Goal: Information Seeking & Learning: Learn about a topic

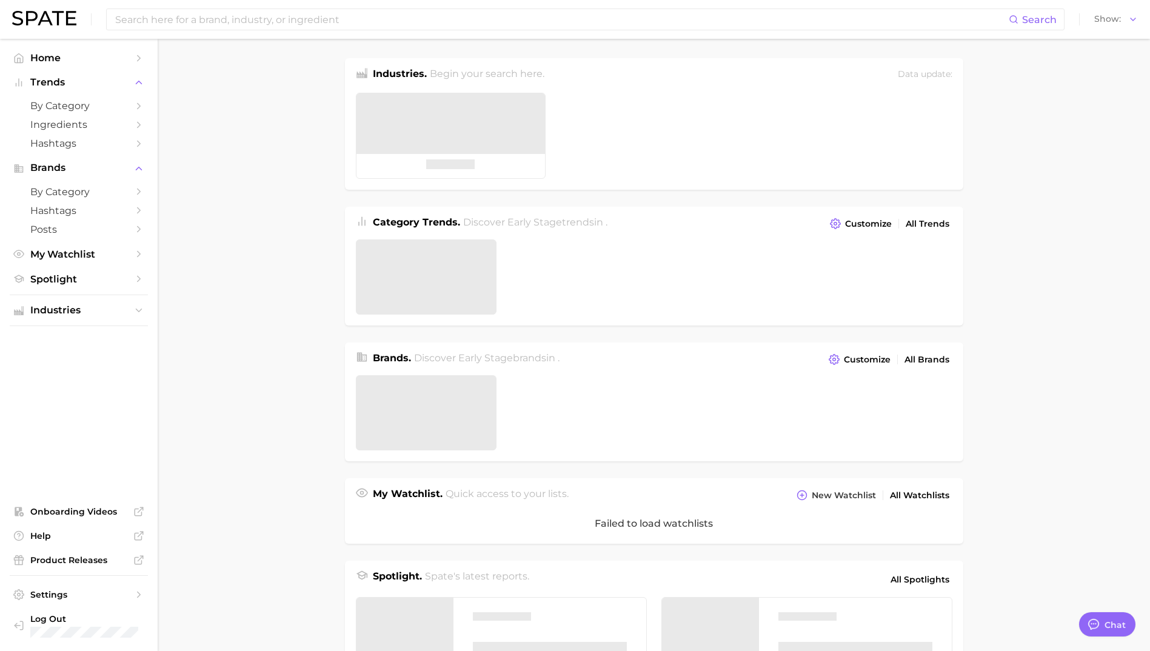
type textarea "x"
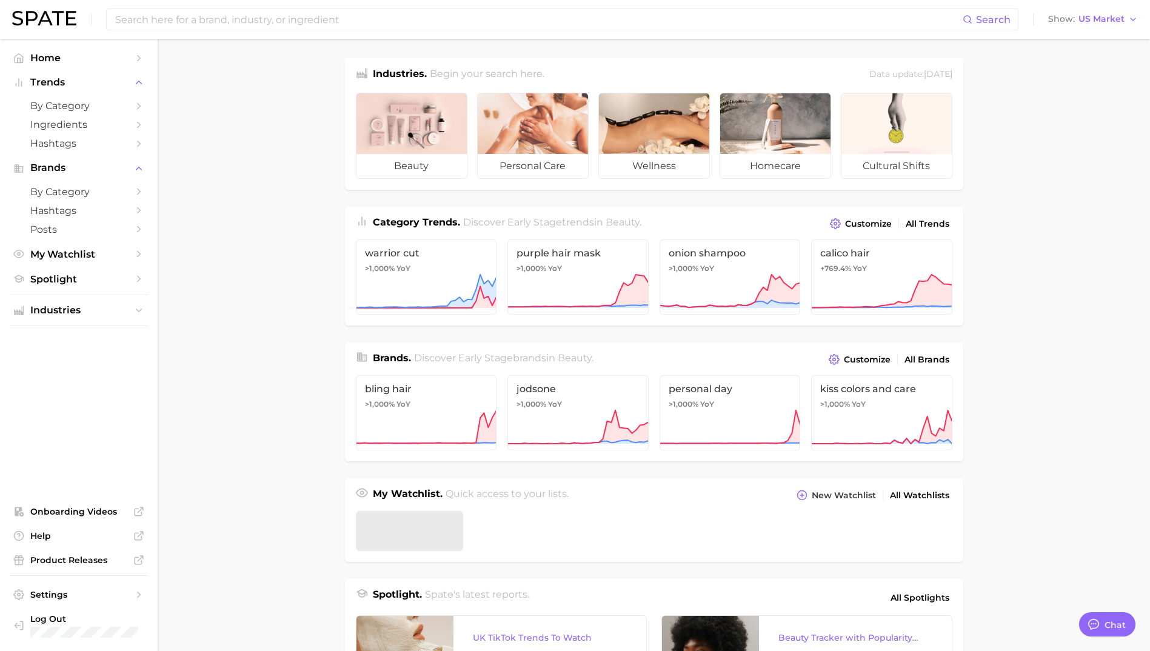
click at [273, 2] on div "Search Show US Market" at bounding box center [575, 19] width 1126 height 39
click at [282, 18] on input at bounding box center [538, 19] width 849 height 21
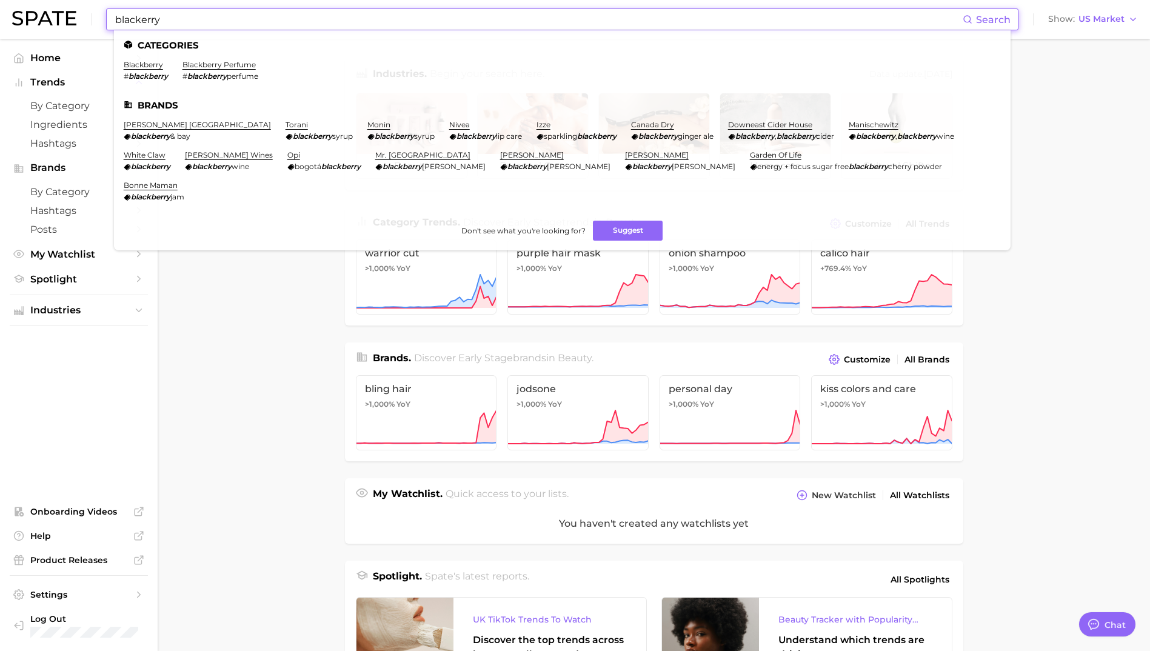
type input "blackerry"
click at [153, 58] on ul "Categories blackberry # blackberry blackberry perfume # blackberry perfume Bran…" at bounding box center [562, 140] width 897 height 220
click at [150, 72] on em "blackberry" at bounding box center [148, 76] width 39 height 9
click at [139, 65] on link "blackberry" at bounding box center [143, 64] width 39 height 9
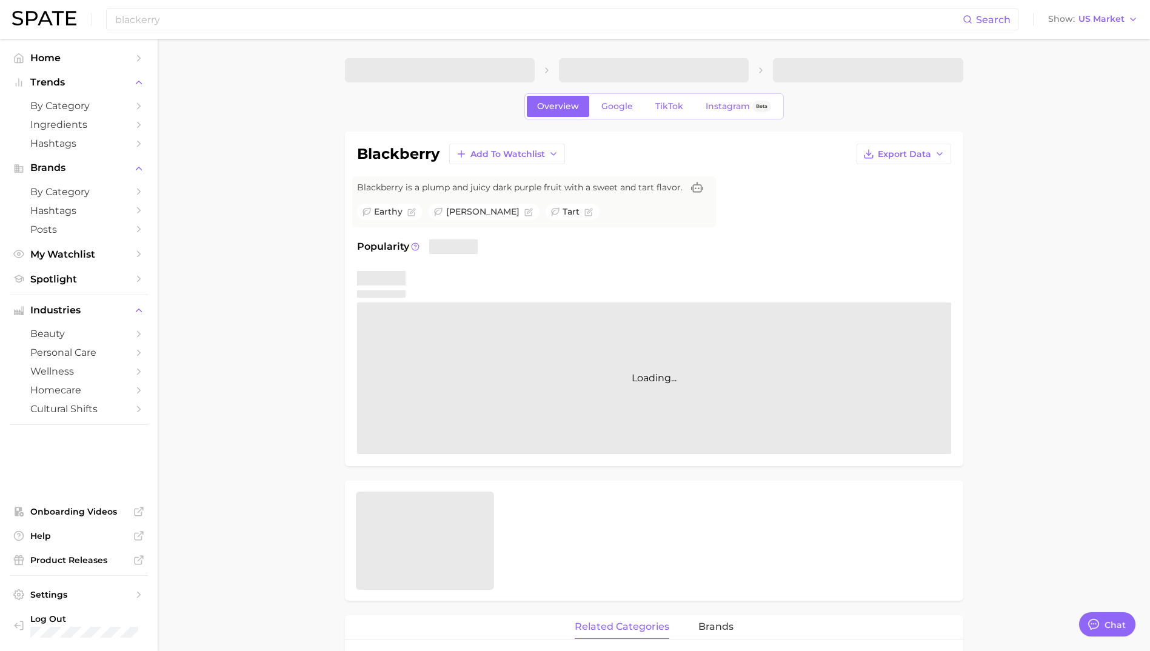
type textarea "x"
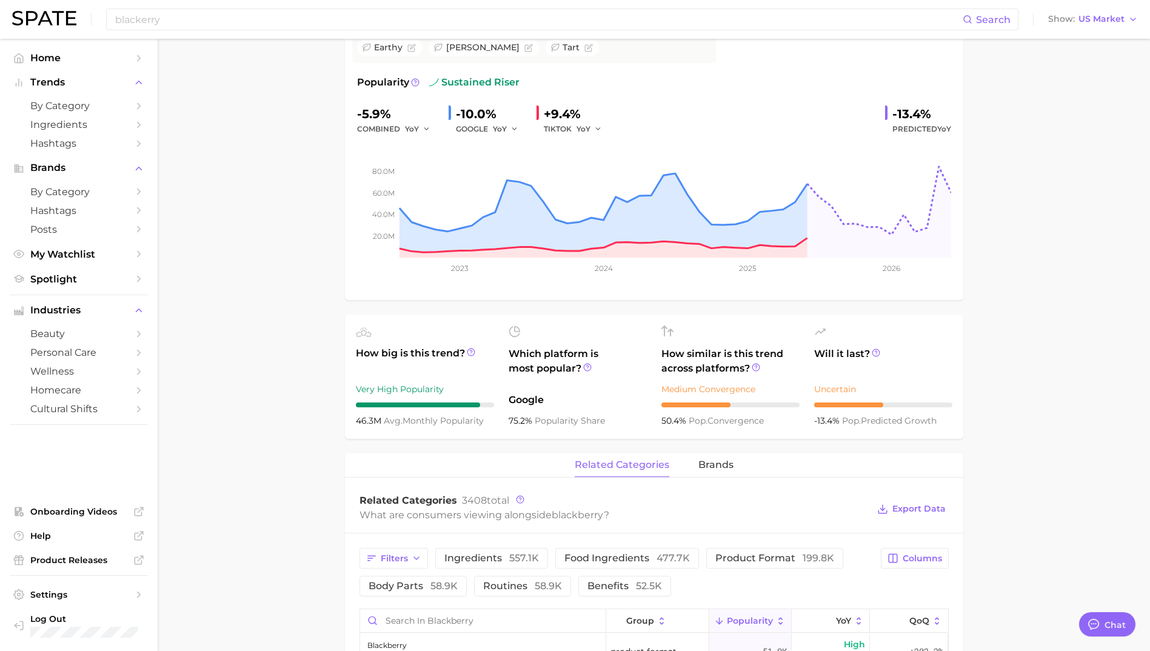
scroll to position [303, 0]
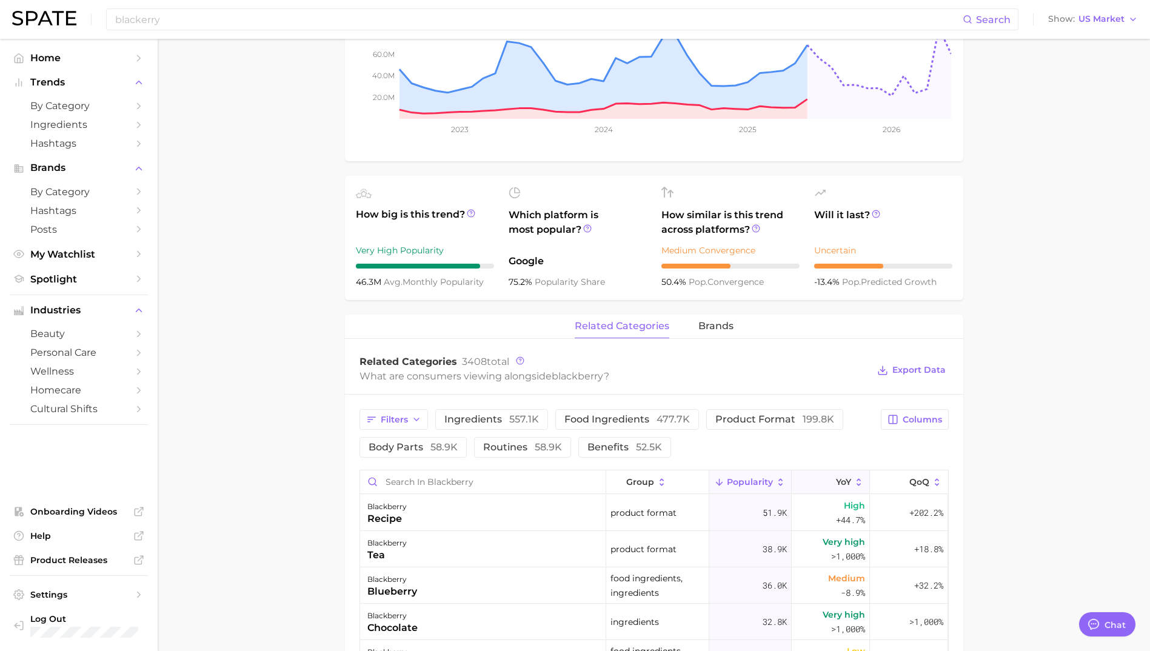
click at [818, 475] on button "YoY" at bounding box center [831, 482] width 78 height 24
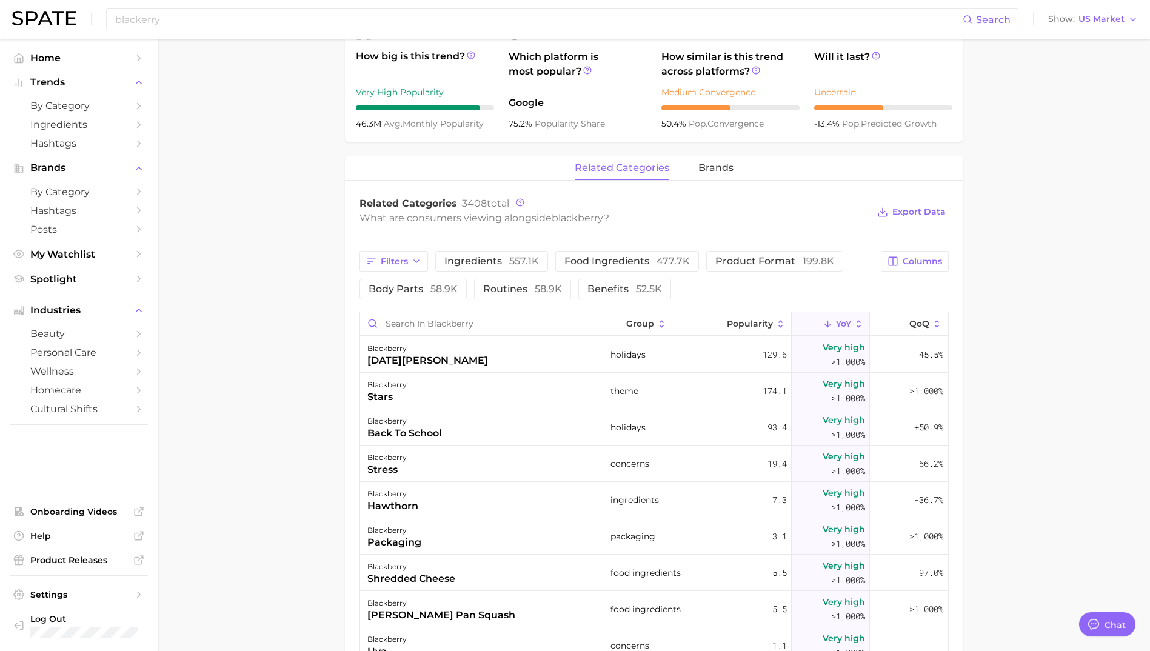
scroll to position [485, 0]
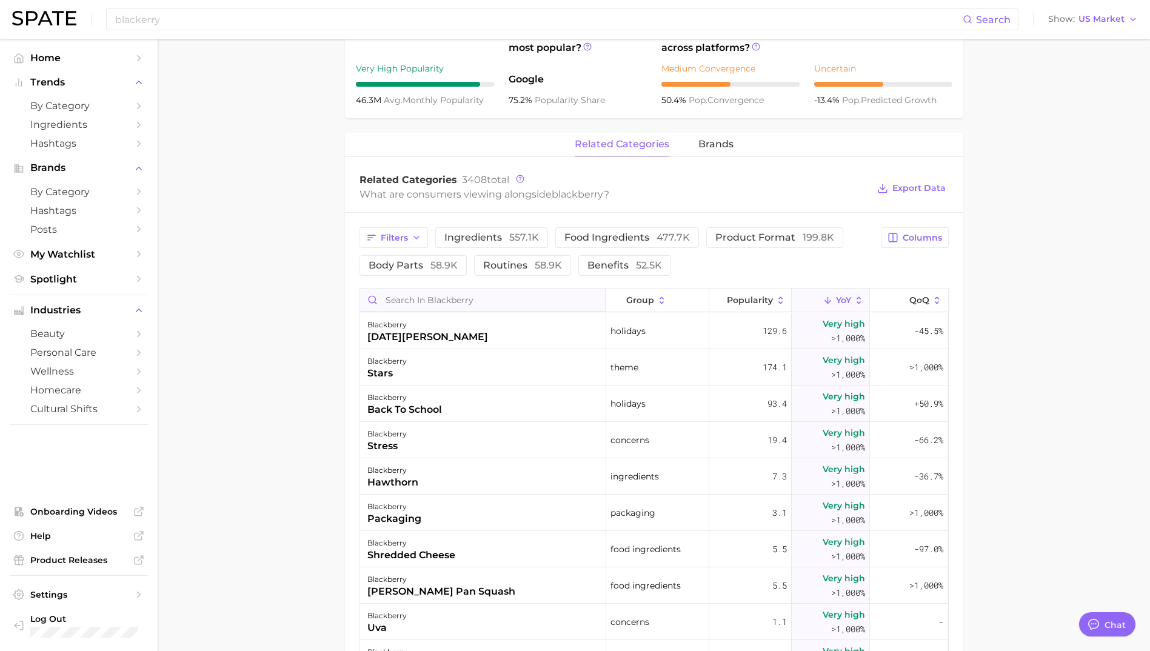
click at [429, 297] on input "Search in blackberry" at bounding box center [483, 300] width 246 height 23
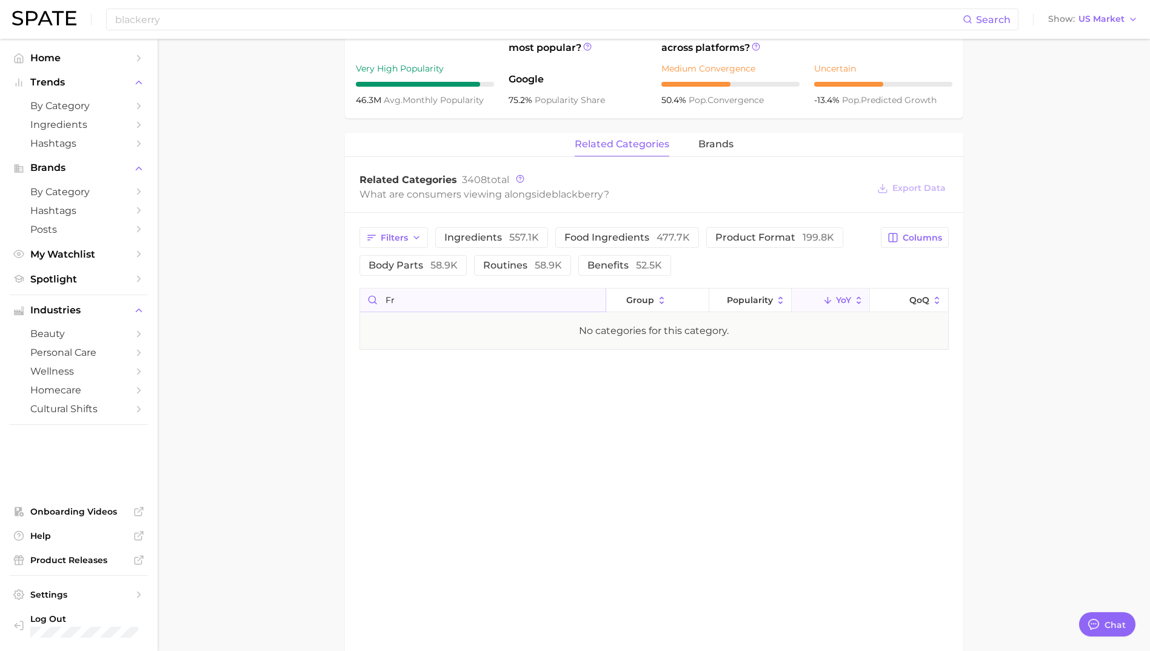
type input "f"
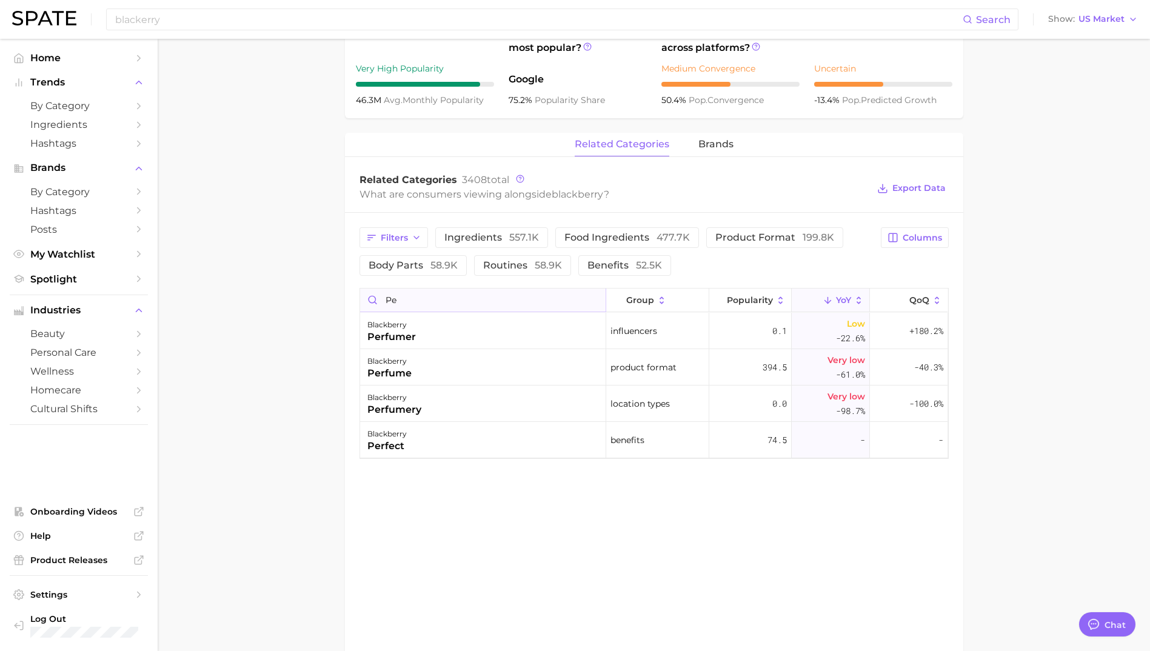
type input "p"
type input "c"
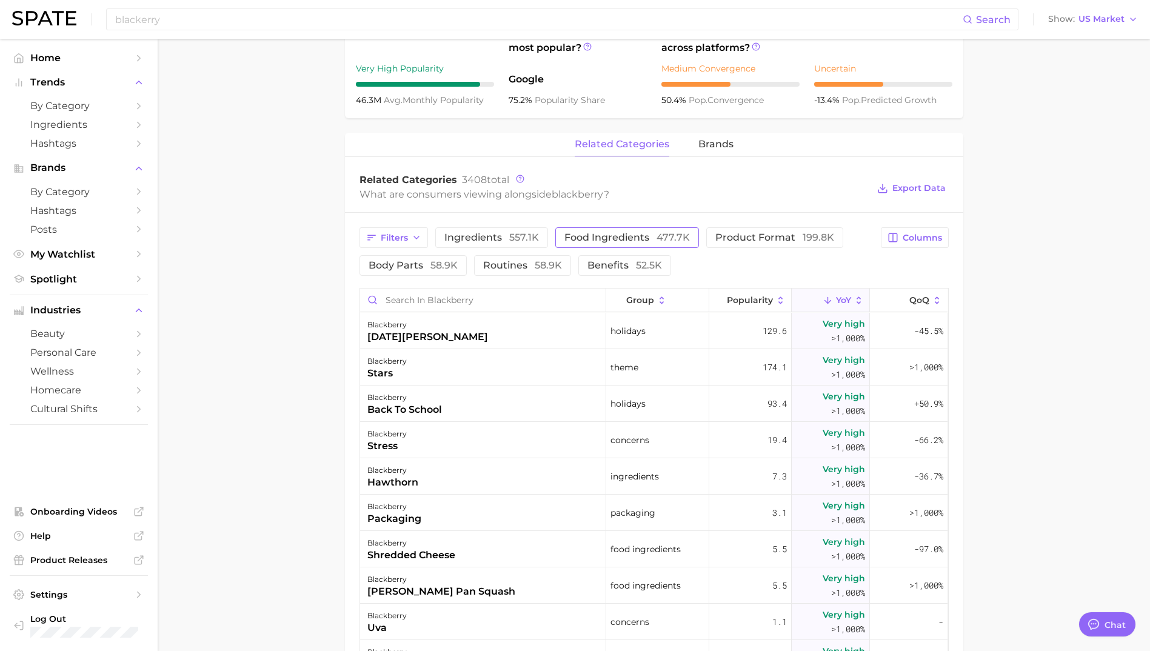
click at [580, 236] on span "food ingredients 477.7k" at bounding box center [626, 238] width 125 height 10
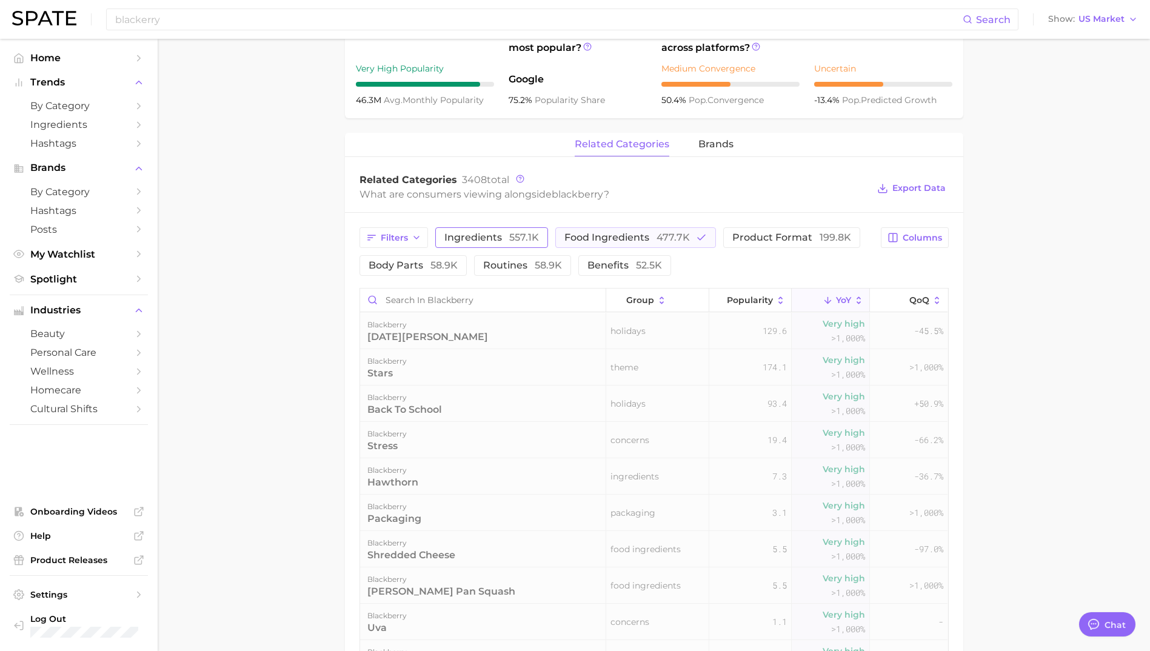
click at [538, 236] on button "ingredients 557.1k" at bounding box center [491, 237] width 113 height 21
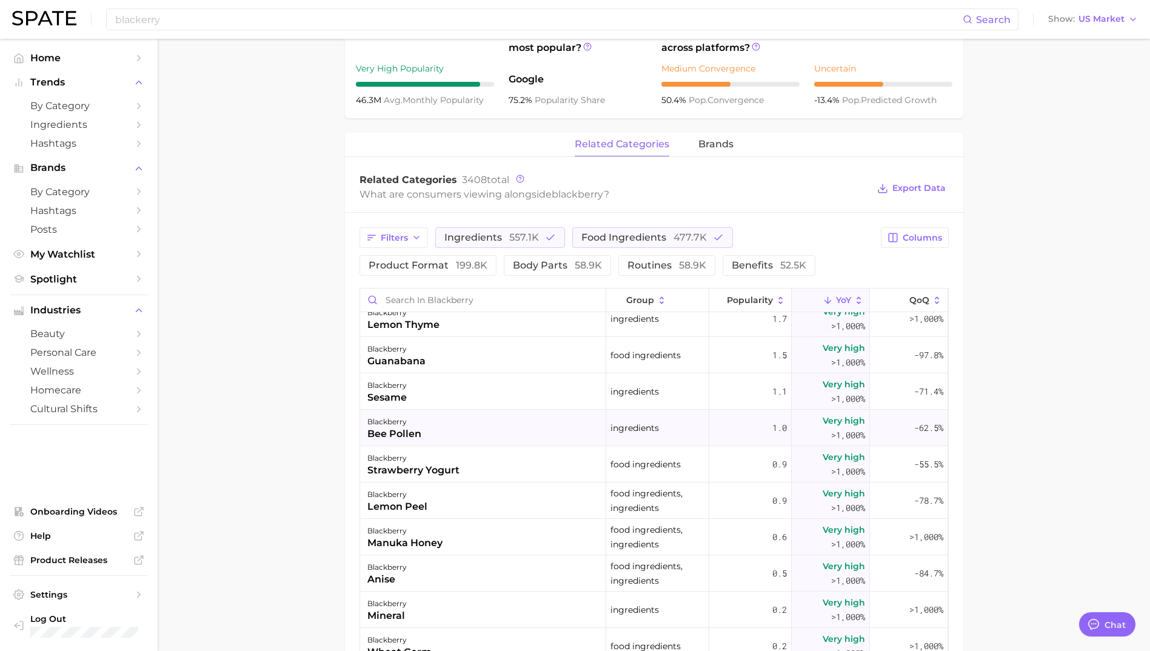
scroll to position [182, 0]
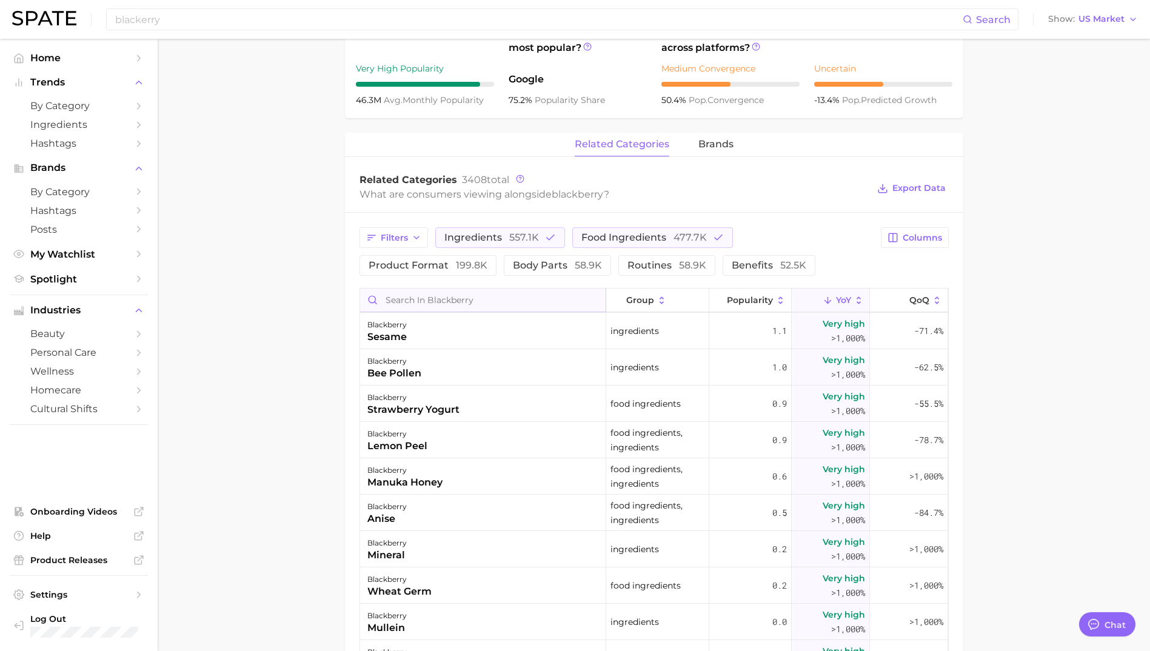
click at [435, 306] on input "Search in blackberry" at bounding box center [483, 300] width 246 height 23
click at [611, 238] on span "food ingredients 477.7k" at bounding box center [643, 238] width 125 height 10
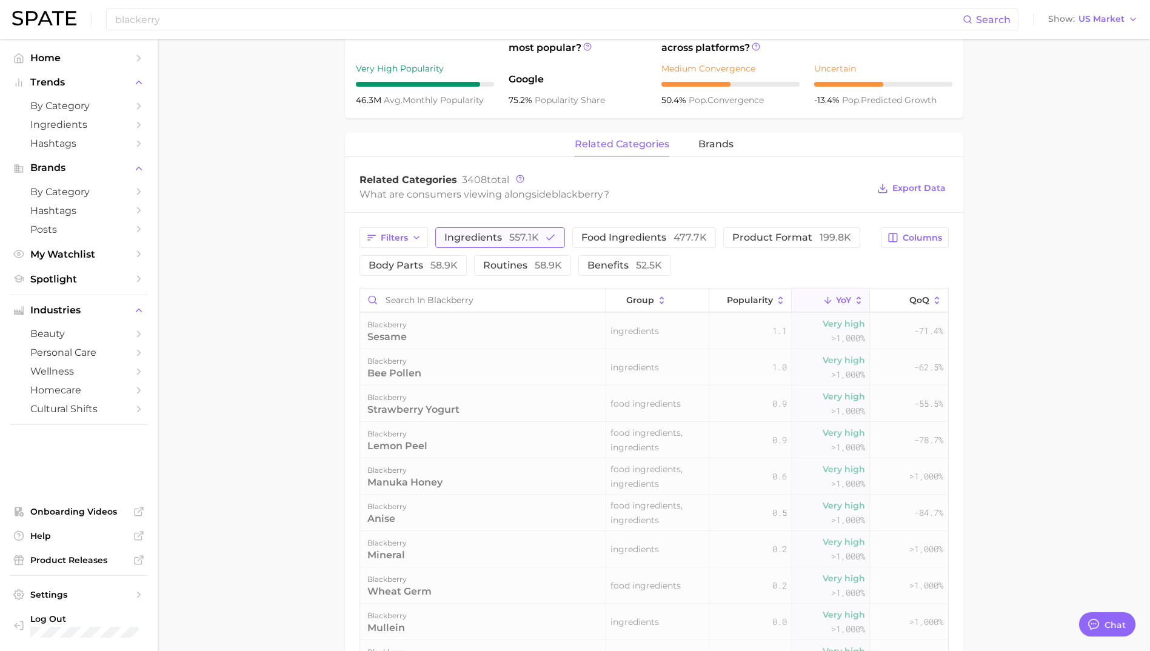
scroll to position [0, 0]
click at [530, 236] on span "557.1k" at bounding box center [524, 238] width 30 height 12
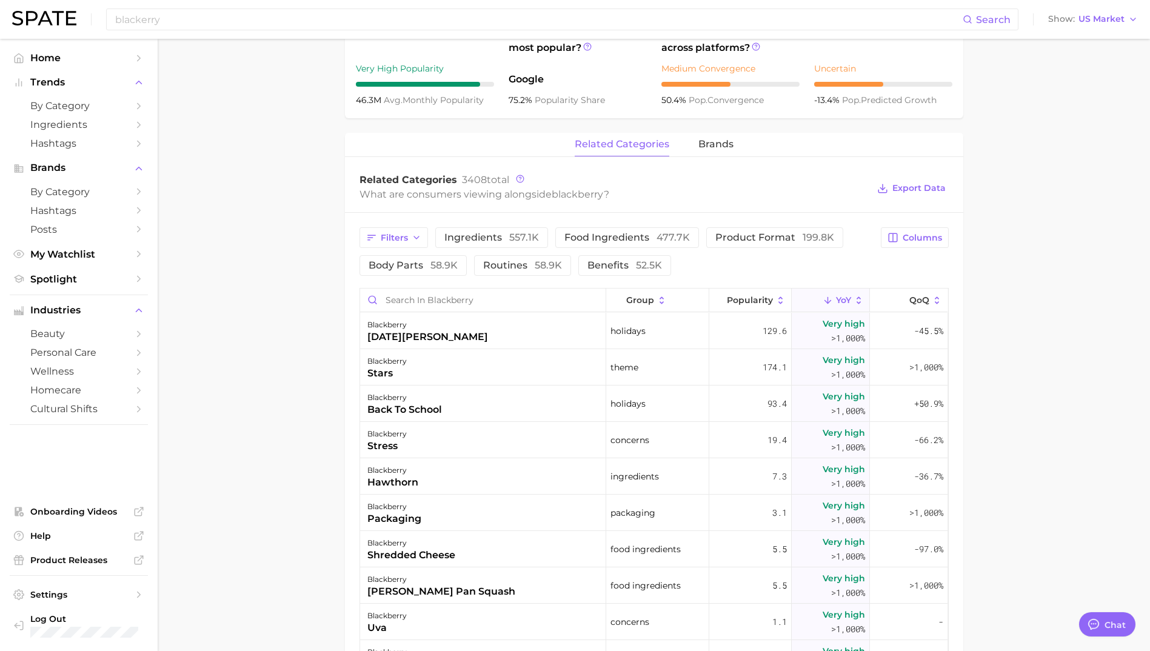
click at [841, 303] on span "YoY" at bounding box center [843, 300] width 15 height 10
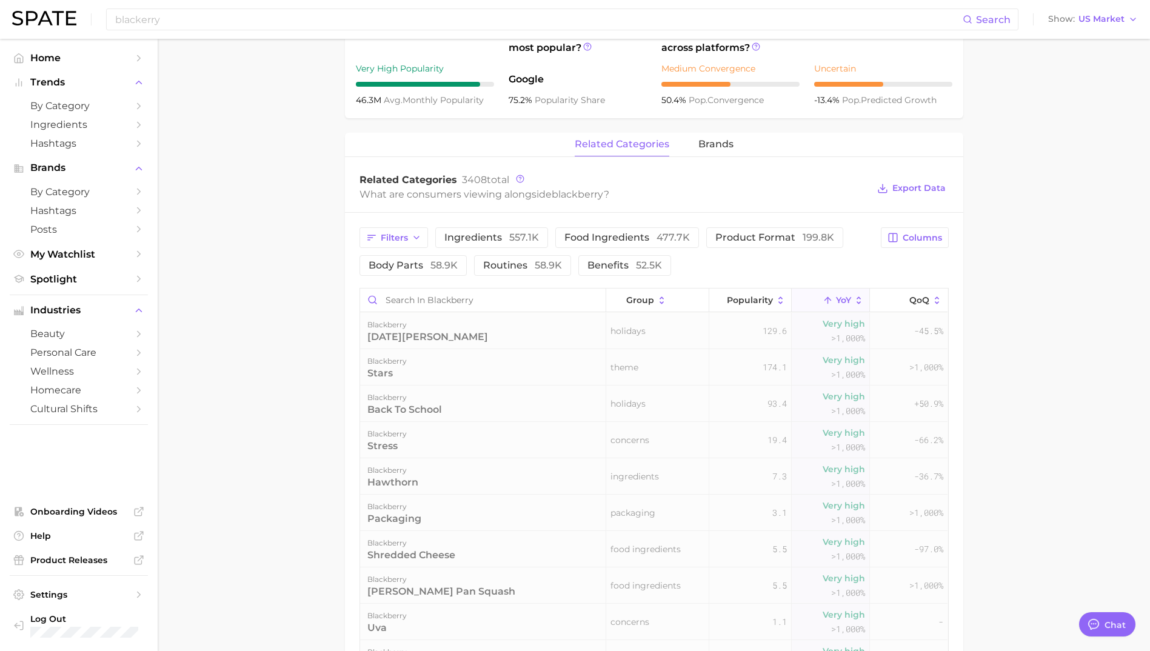
click at [841, 303] on span "YoY" at bounding box center [843, 300] width 15 height 10
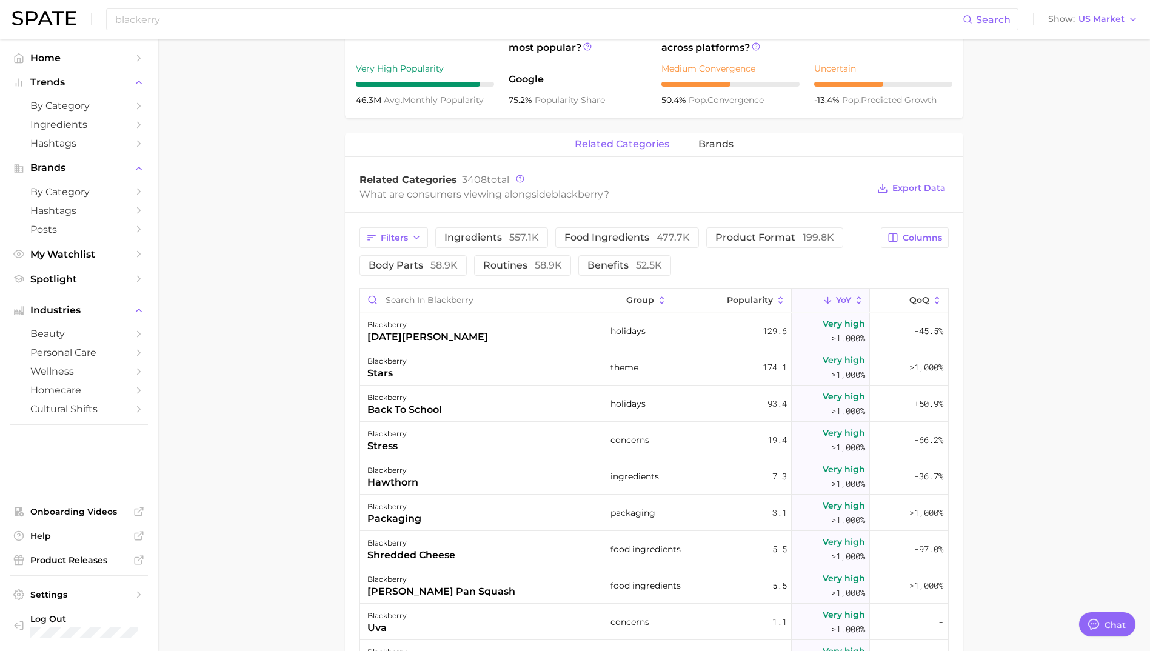
click at [309, 372] on main "1. ingredients 2. fruit products 3. blackberry Overview Google TikTok Instagram…" at bounding box center [654, 284] width 992 height 1460
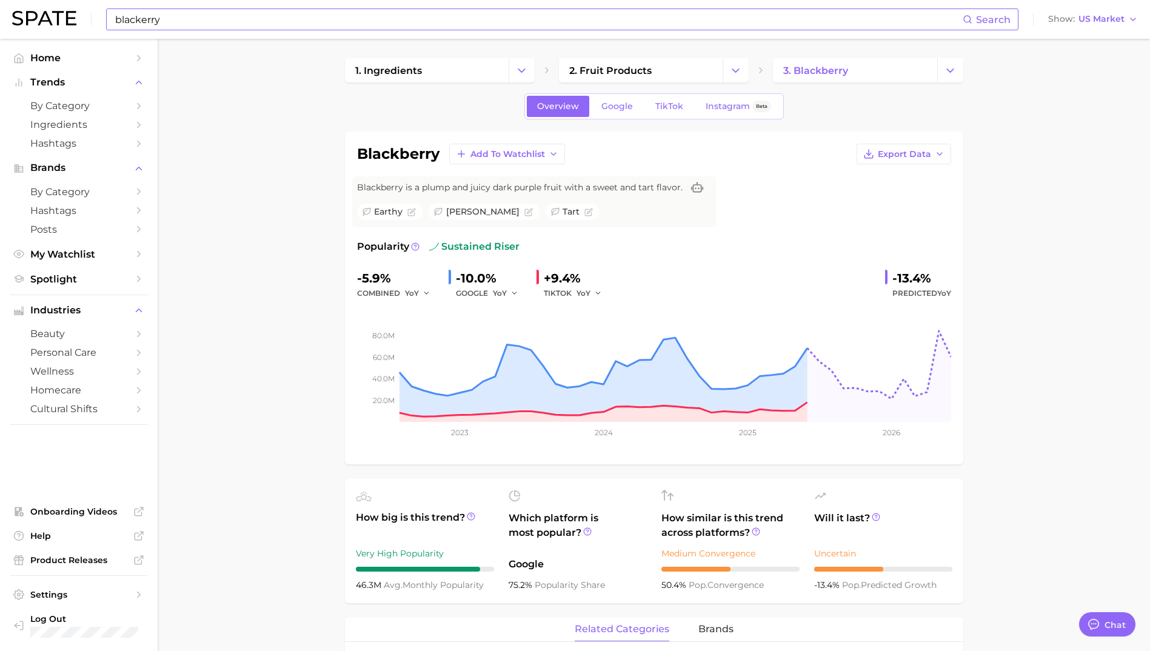
click at [259, 14] on input "blackerry" at bounding box center [538, 19] width 849 height 21
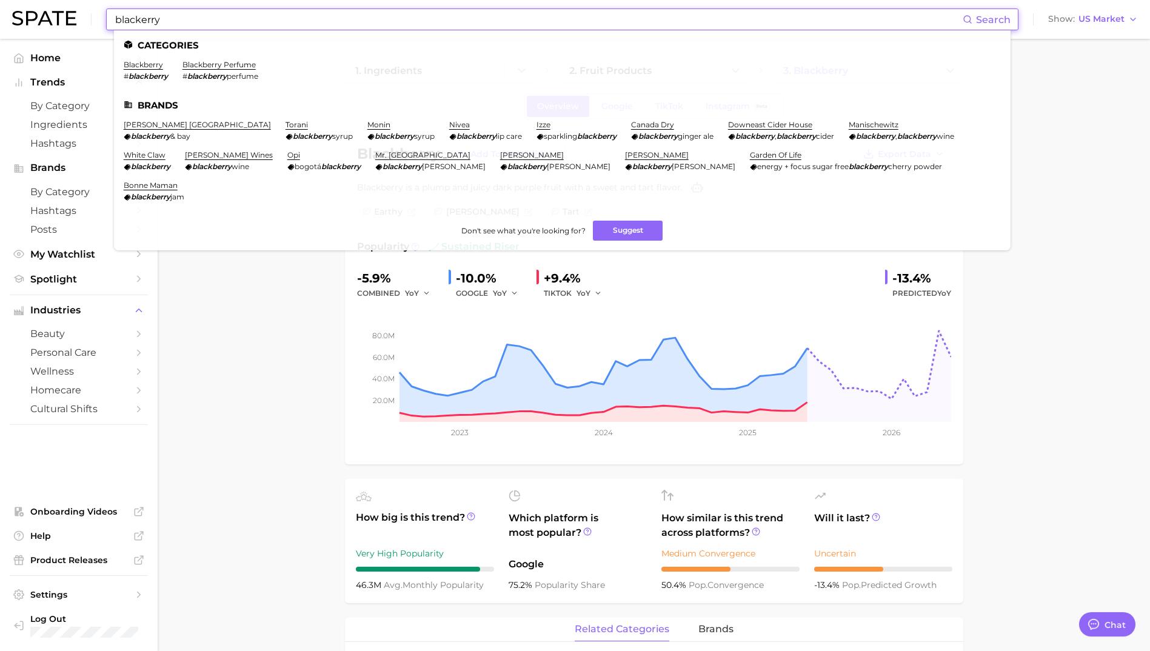
click at [259, 14] on input "blackerry" at bounding box center [538, 19] width 849 height 21
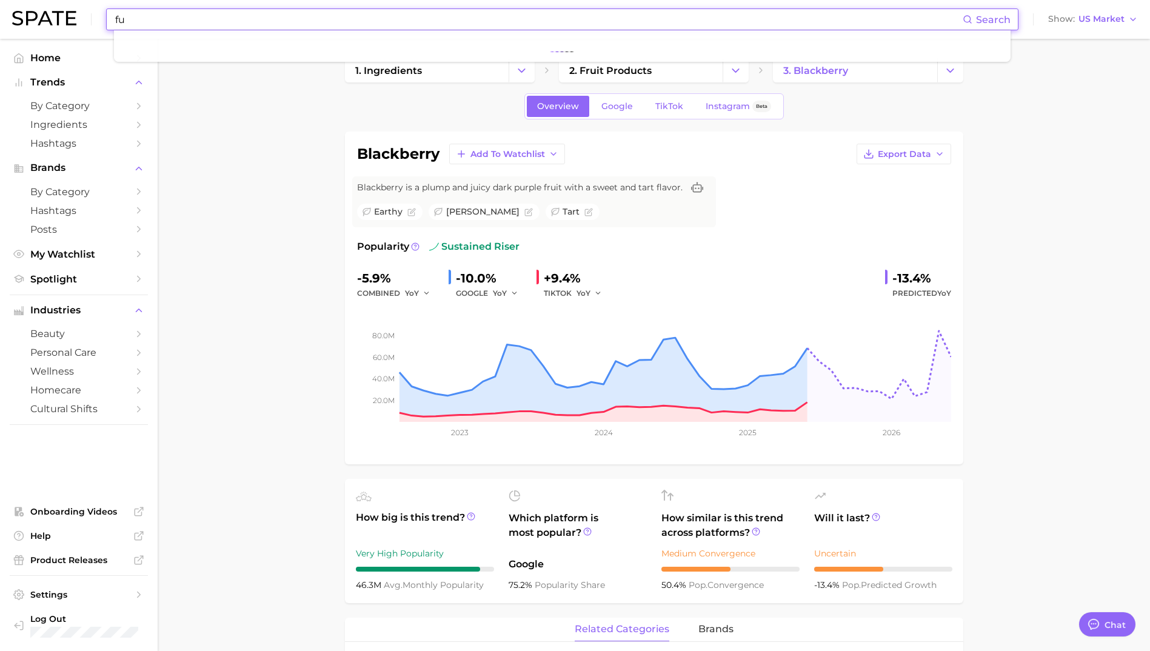
type input "f"
type input "sunflower"
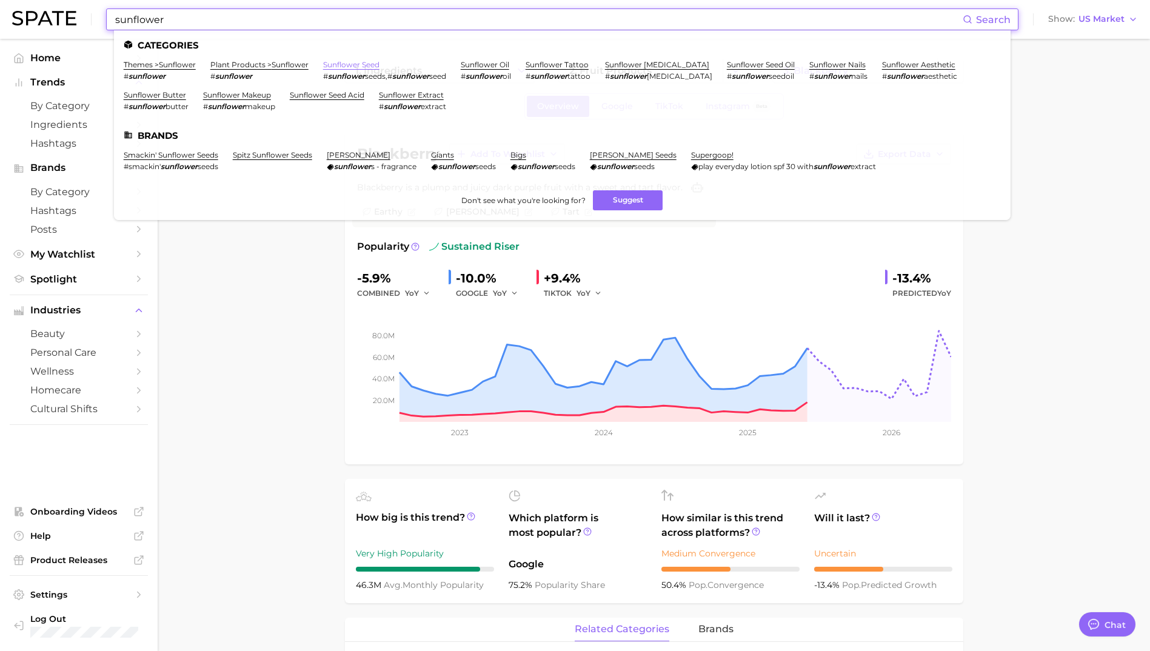
click at [336, 62] on link "sunflower seed" at bounding box center [351, 64] width 56 height 9
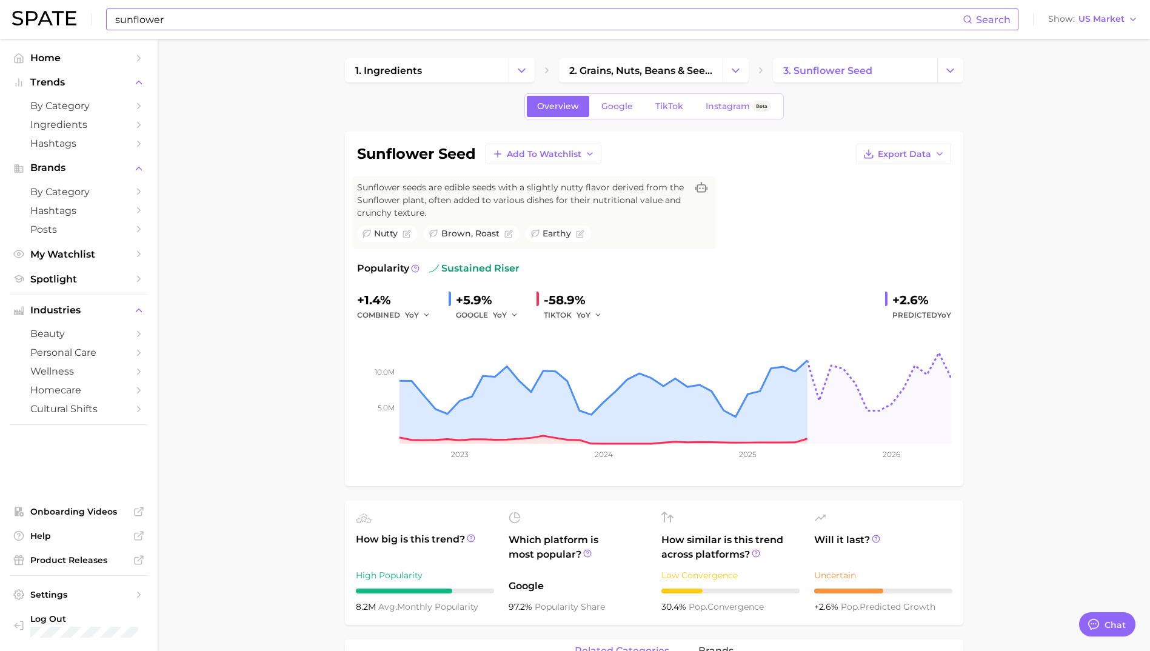
click at [175, 20] on input "sunflower" at bounding box center [538, 19] width 849 height 21
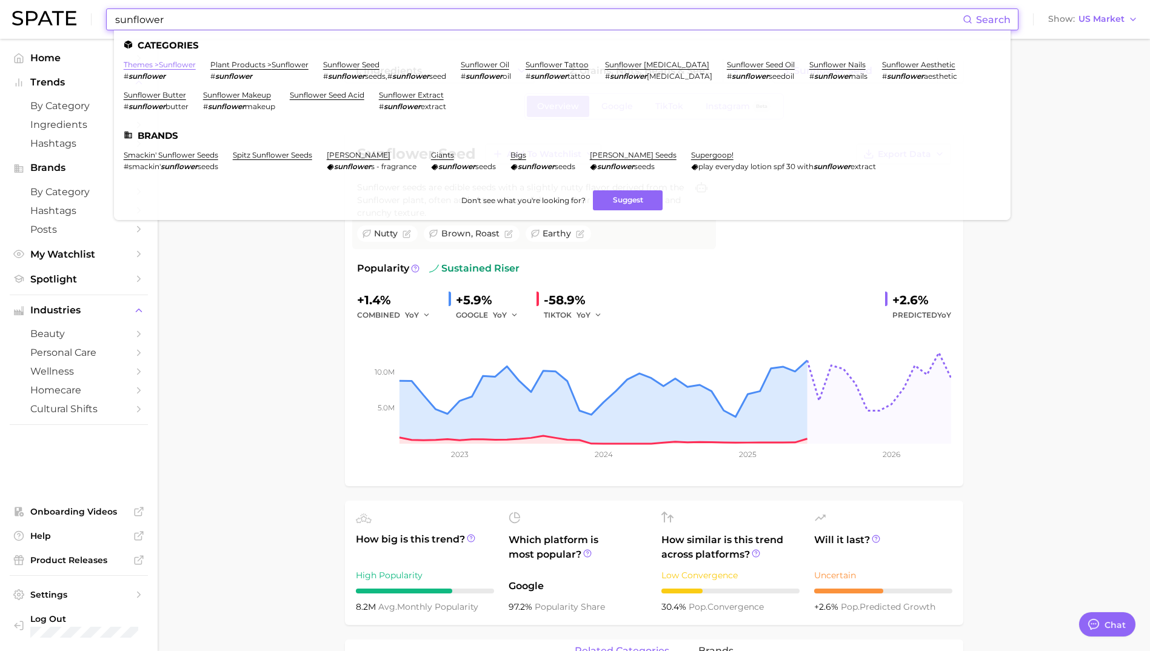
click at [175, 63] on link "themes > sunflower" at bounding box center [160, 64] width 72 height 9
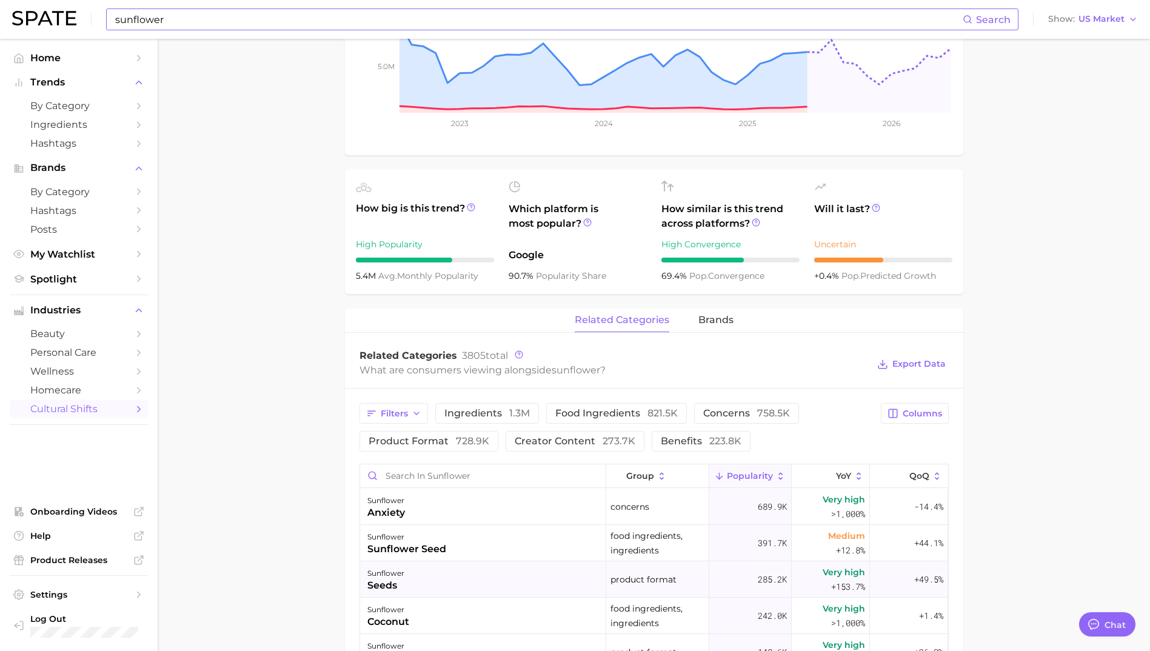
scroll to position [303, 0]
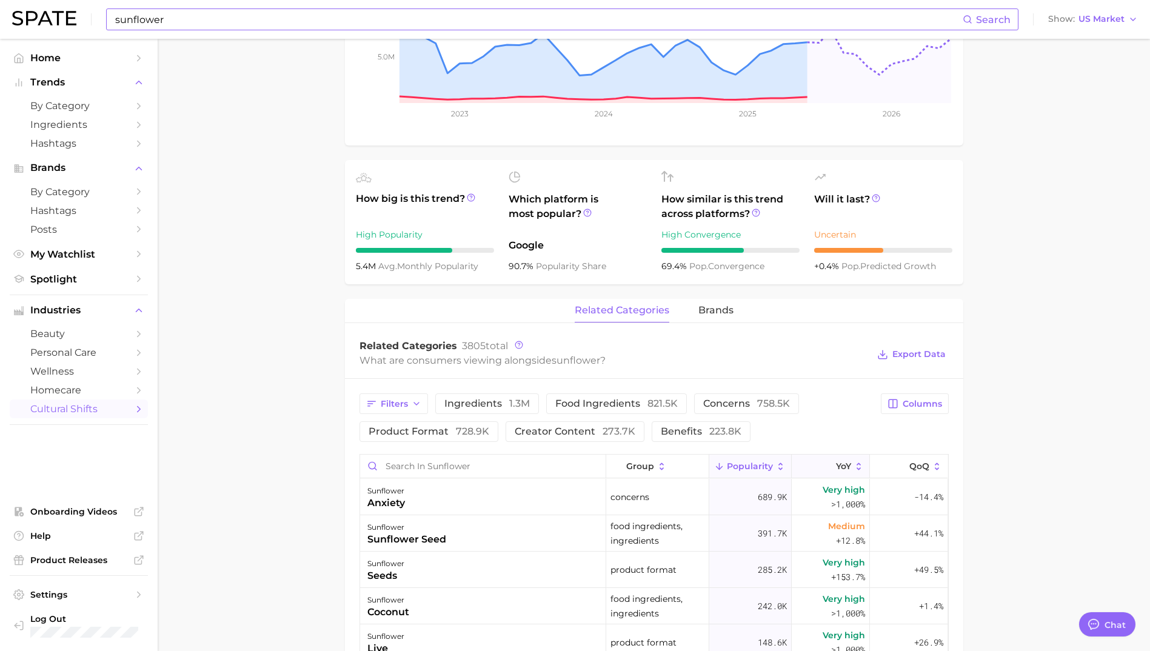
click at [836, 467] on span "YoY" at bounding box center [843, 466] width 15 height 10
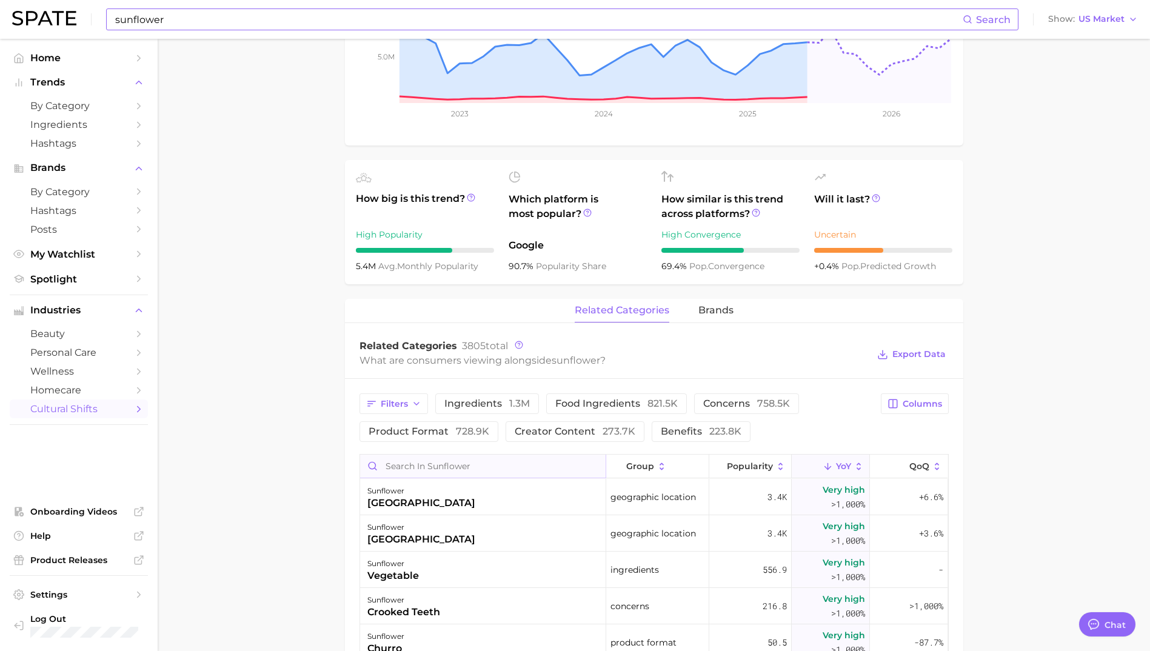
click at [445, 463] on input "Search in sunflower" at bounding box center [483, 466] width 246 height 23
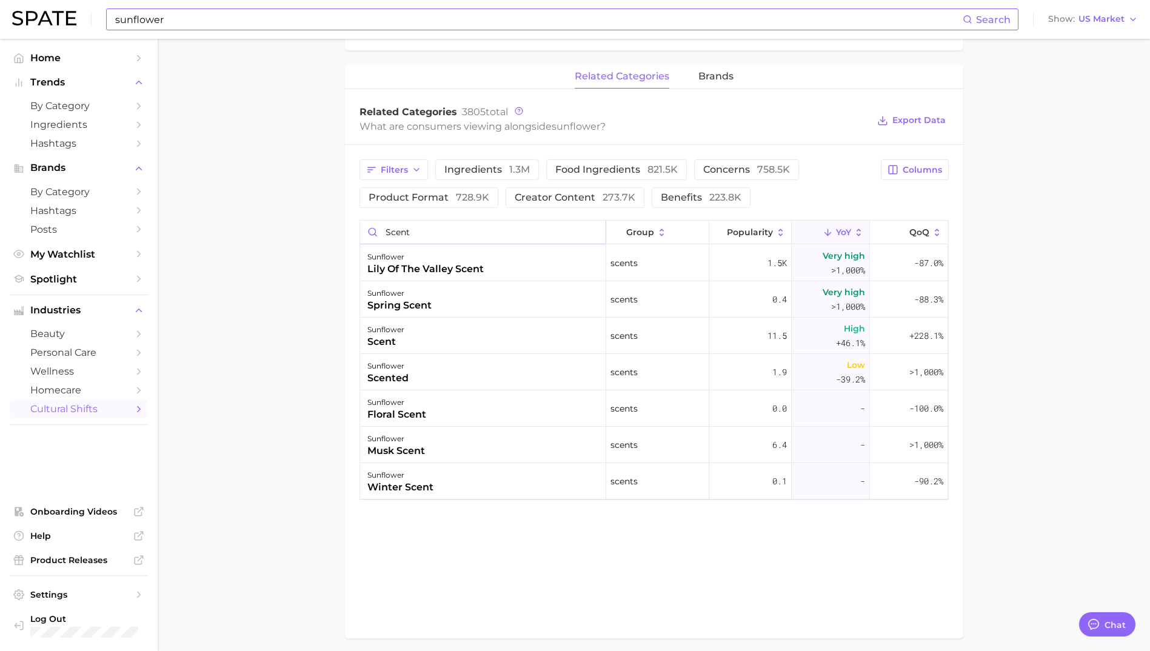
scroll to position [546, 0]
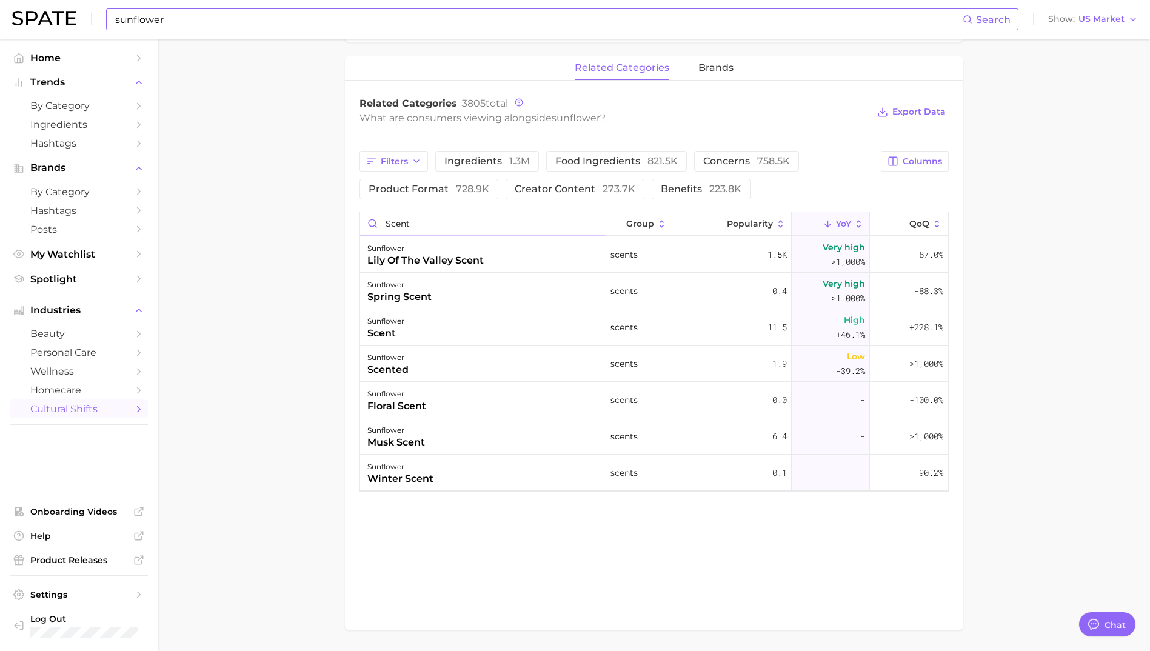
type input "scent"
click at [209, 7] on div "sunflower Search Show US Market" at bounding box center [575, 19] width 1126 height 39
click at [216, 13] on input "sunflower" at bounding box center [538, 19] width 849 height 21
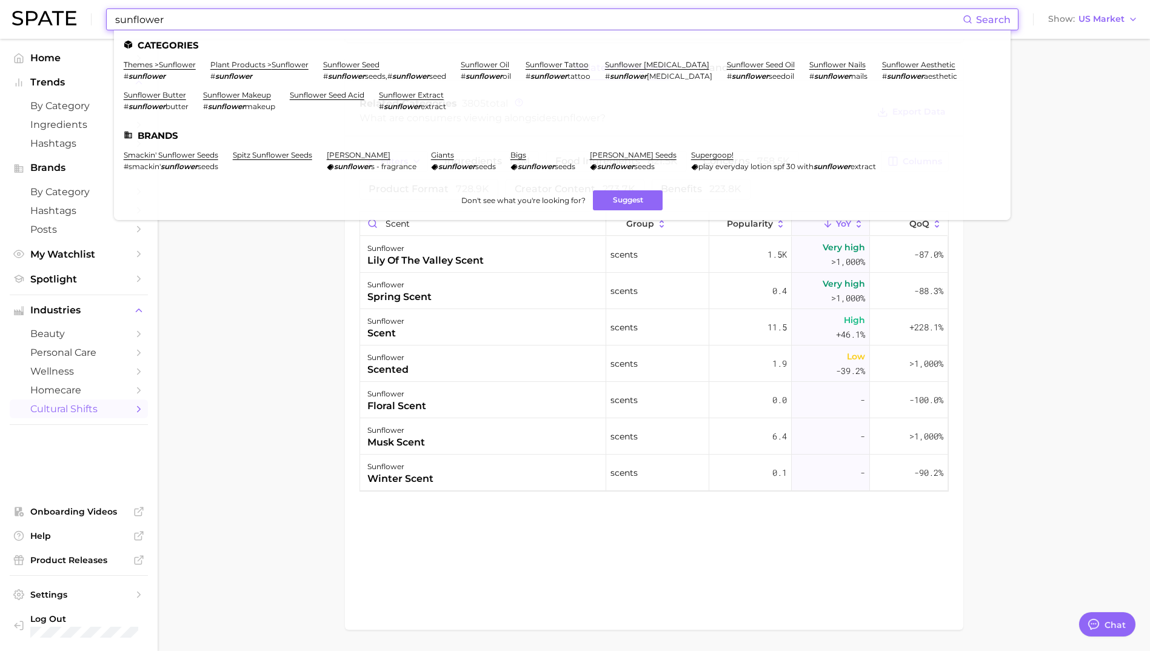
click at [216, 13] on input "sunflower" at bounding box center [538, 19] width 849 height 21
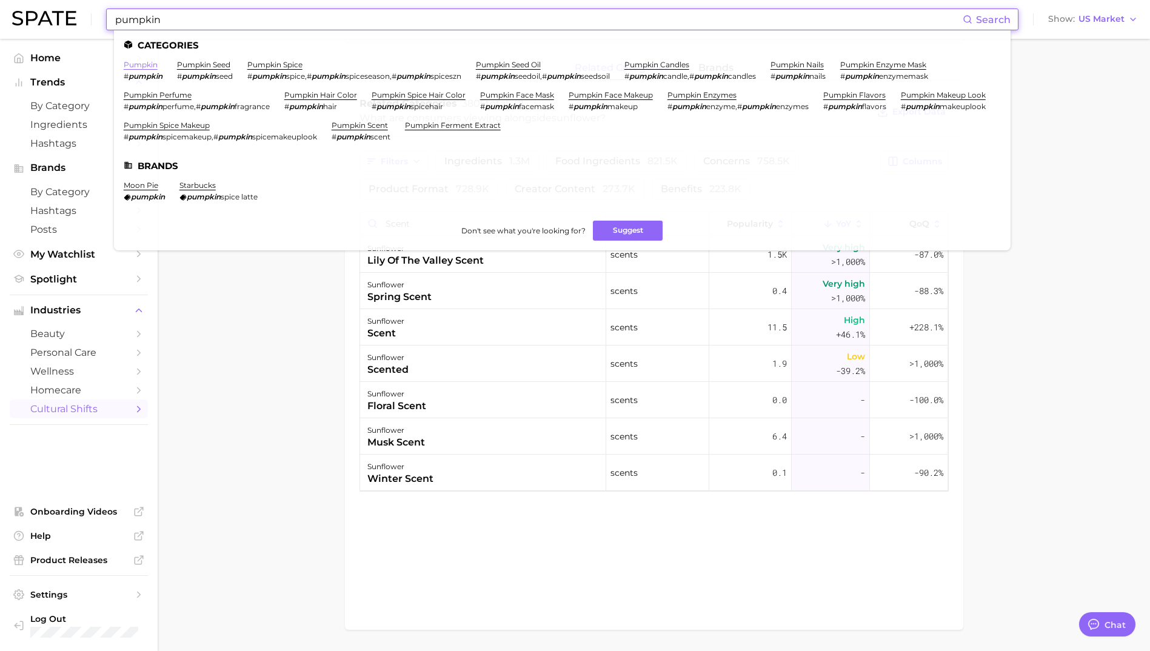
type input "pumpkin"
click at [133, 64] on link "pumpkin" at bounding box center [141, 64] width 34 height 9
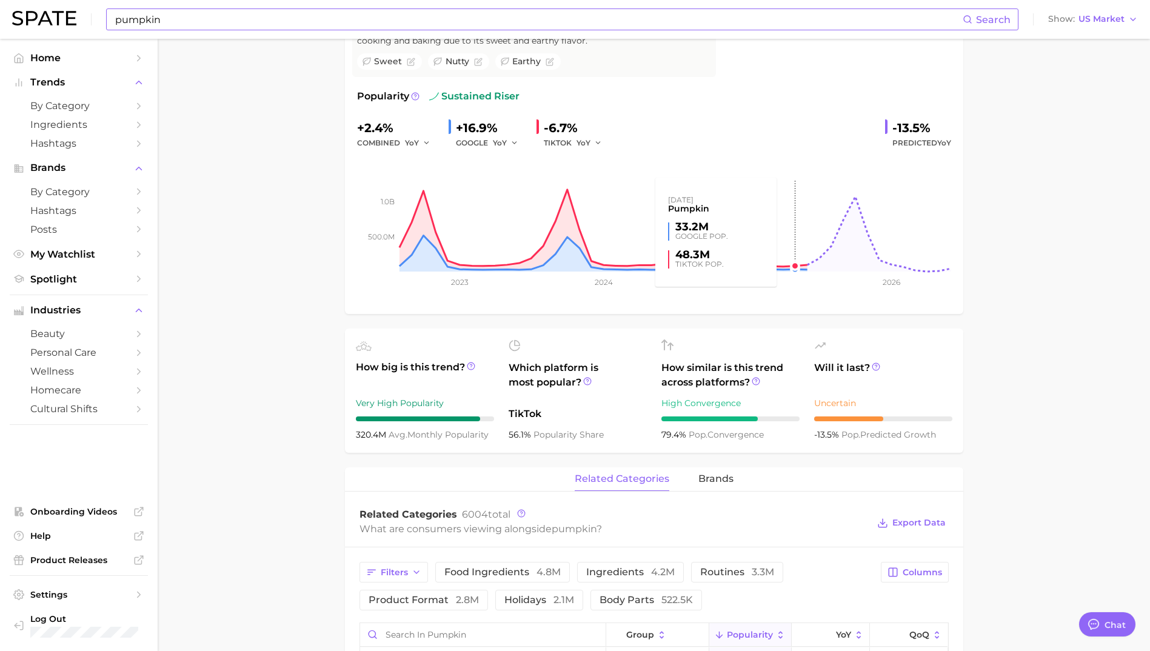
scroll to position [424, 0]
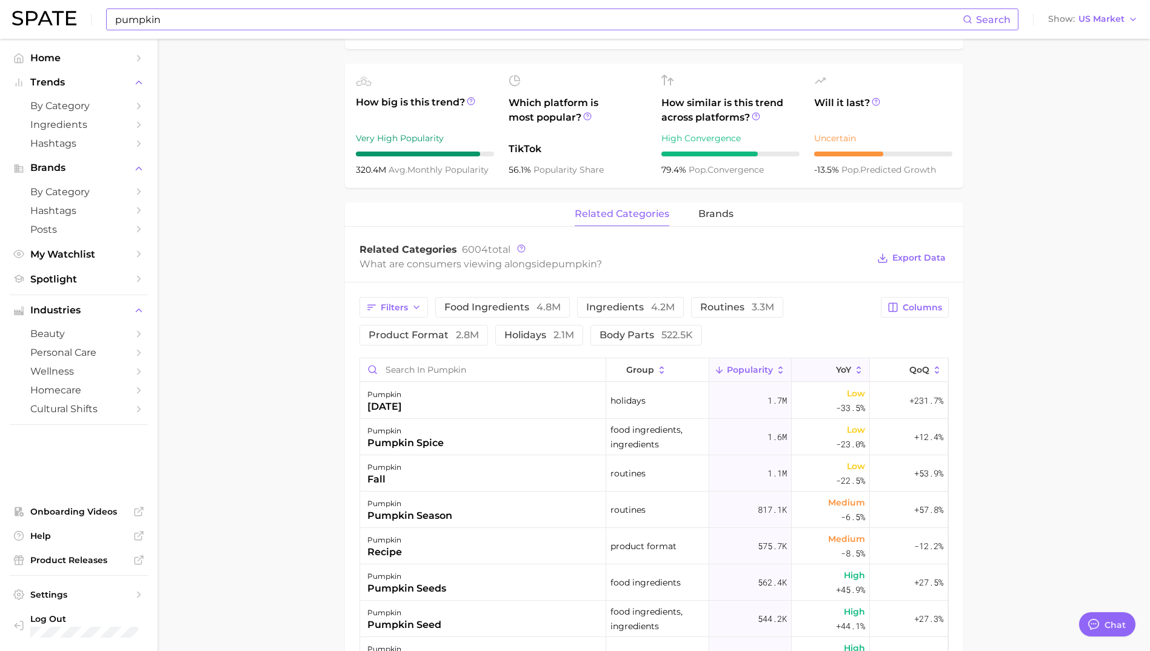
click at [823, 371] on icon at bounding box center [828, 370] width 11 height 11
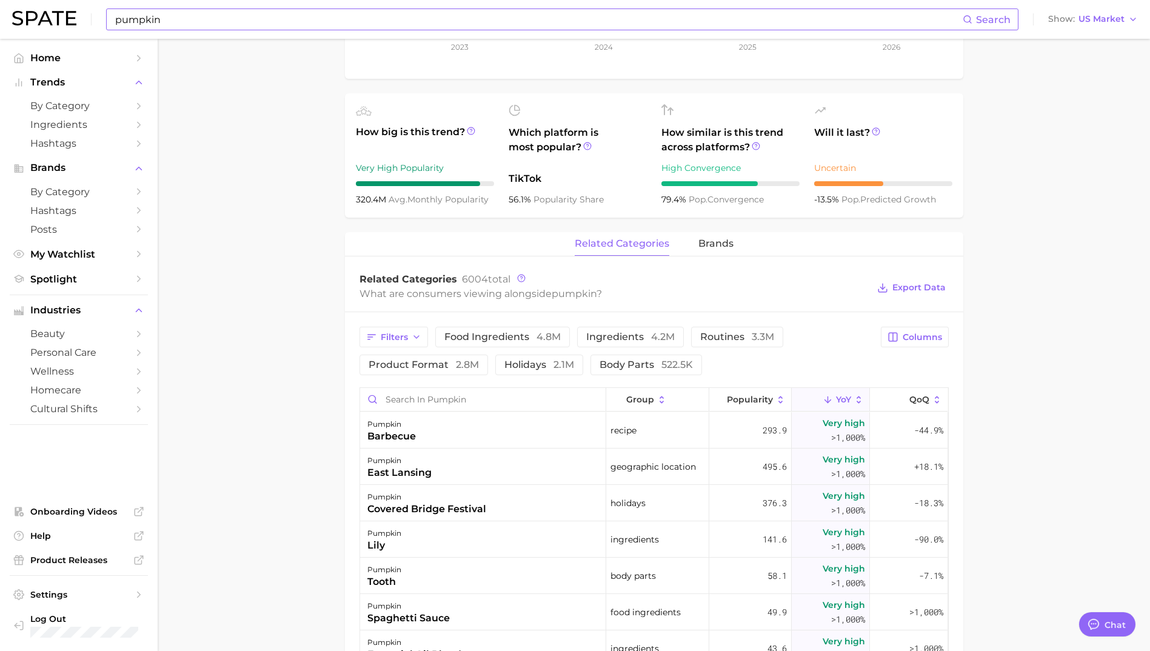
scroll to position [364, 0]
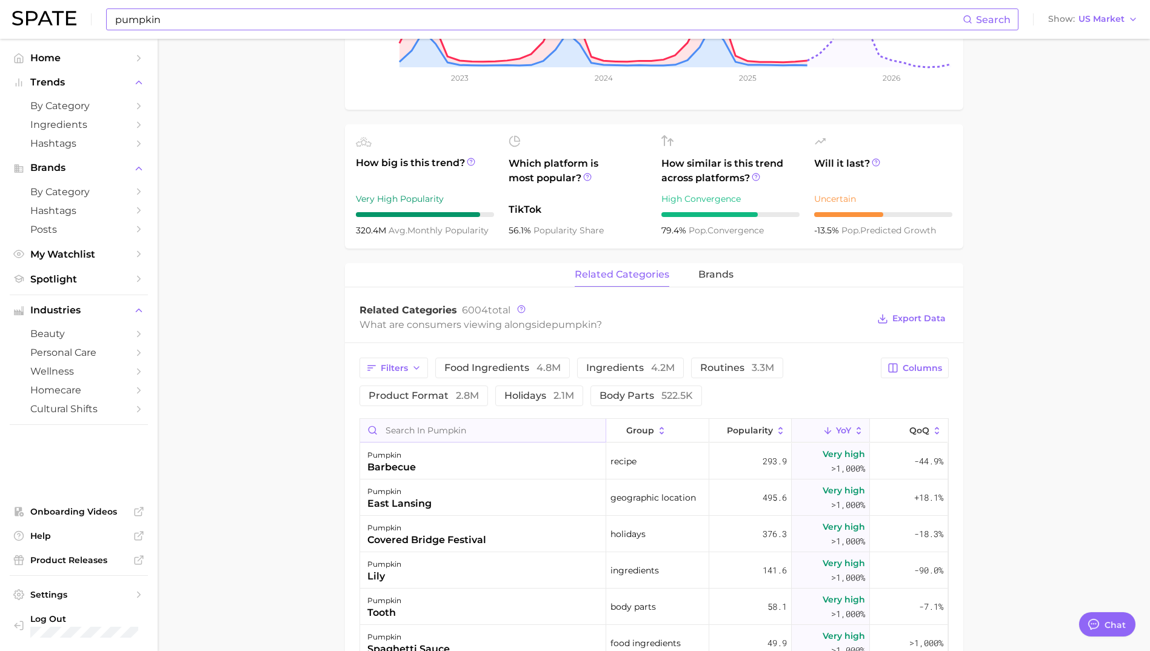
click at [474, 436] on input "Search in pumpkin" at bounding box center [483, 430] width 246 height 23
type input "scent"
click at [201, 20] on input "pumpkin" at bounding box center [538, 19] width 849 height 21
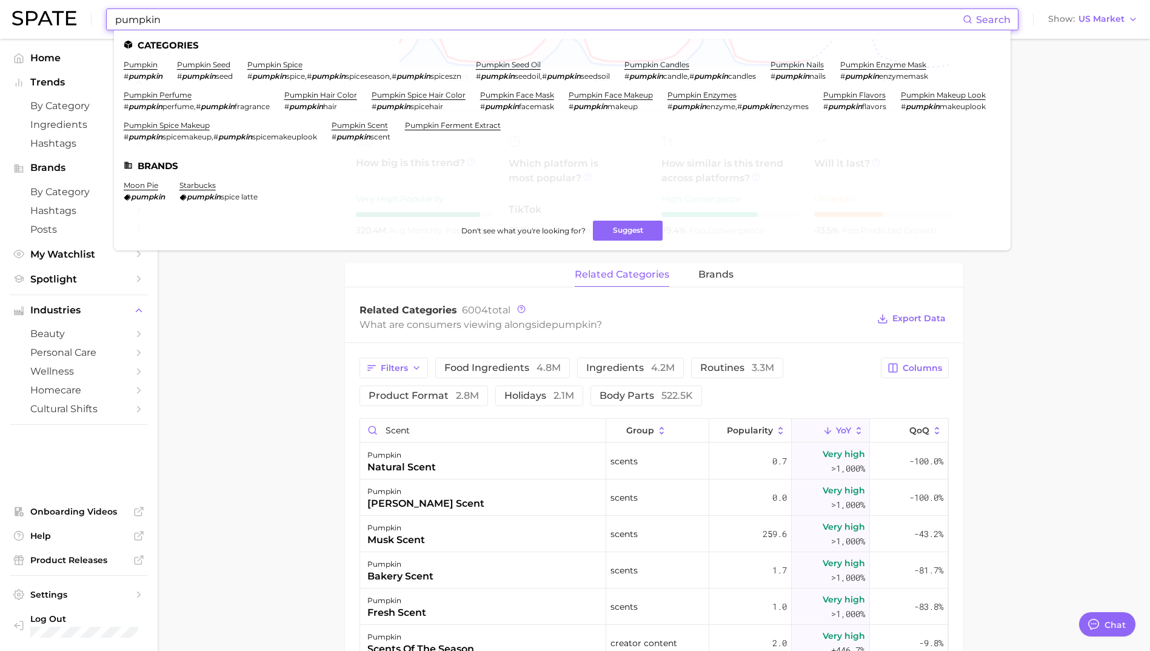
click at [201, 20] on input "pumpkin" at bounding box center [538, 19] width 849 height 21
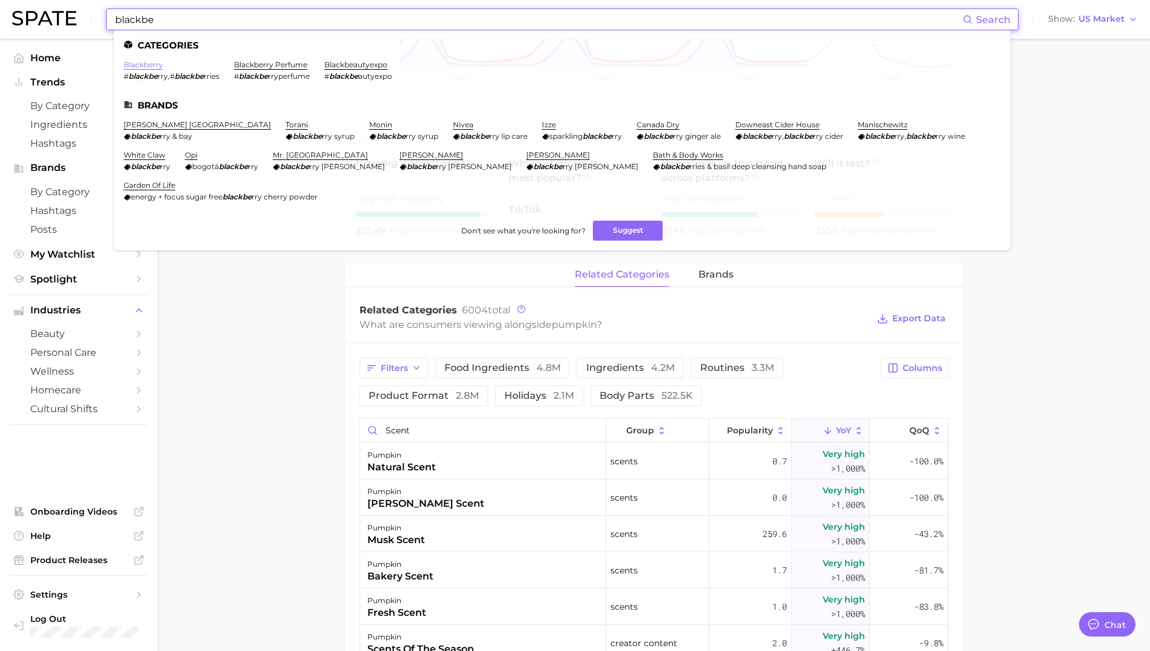
type input "blackbe"
drag, startPoint x: 127, startPoint y: 65, endPoint x: 137, endPoint y: 72, distance: 11.8
click at [128, 65] on link "blackberry" at bounding box center [143, 64] width 39 height 9
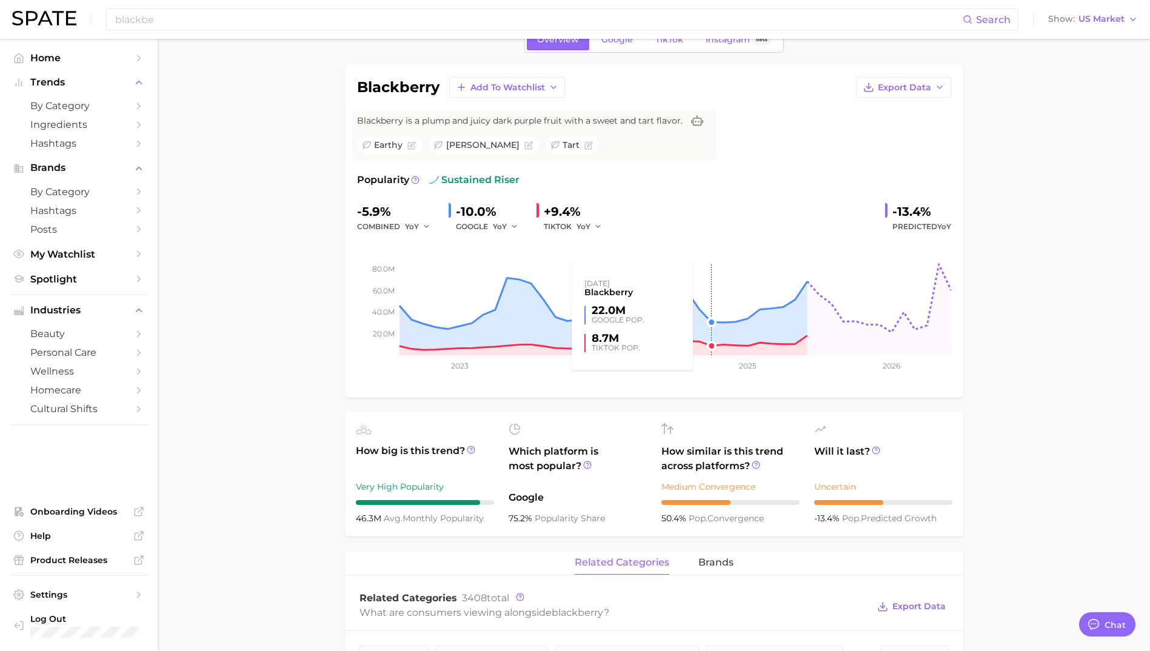
scroll to position [424, 0]
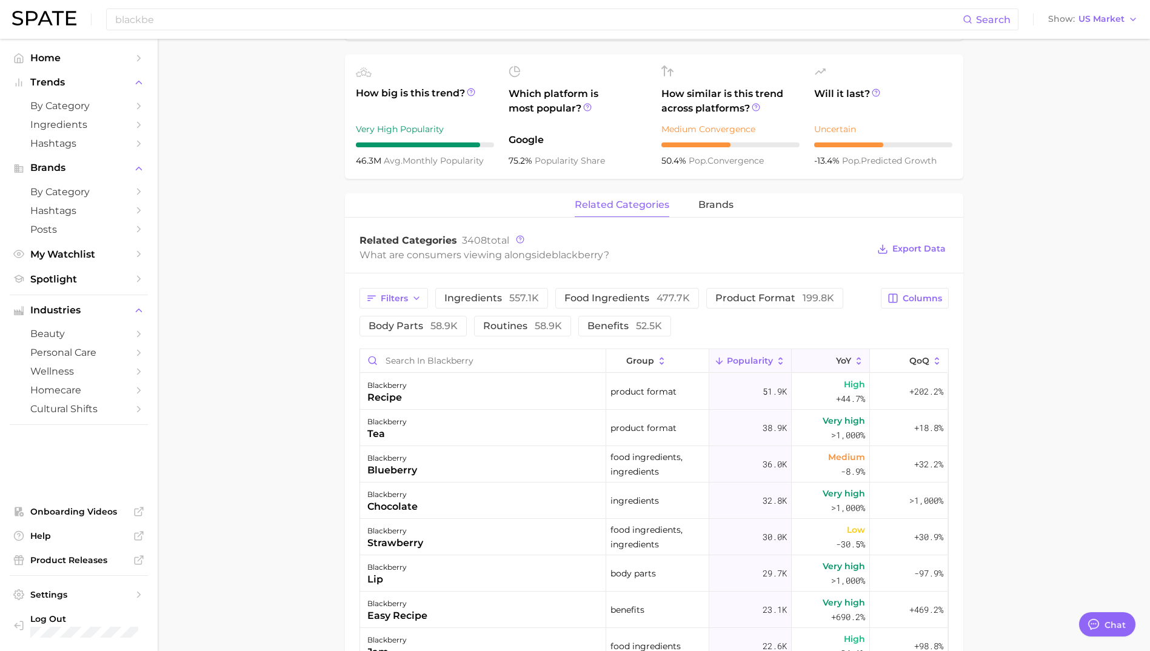
click at [826, 352] on button "YoY" at bounding box center [831, 361] width 78 height 24
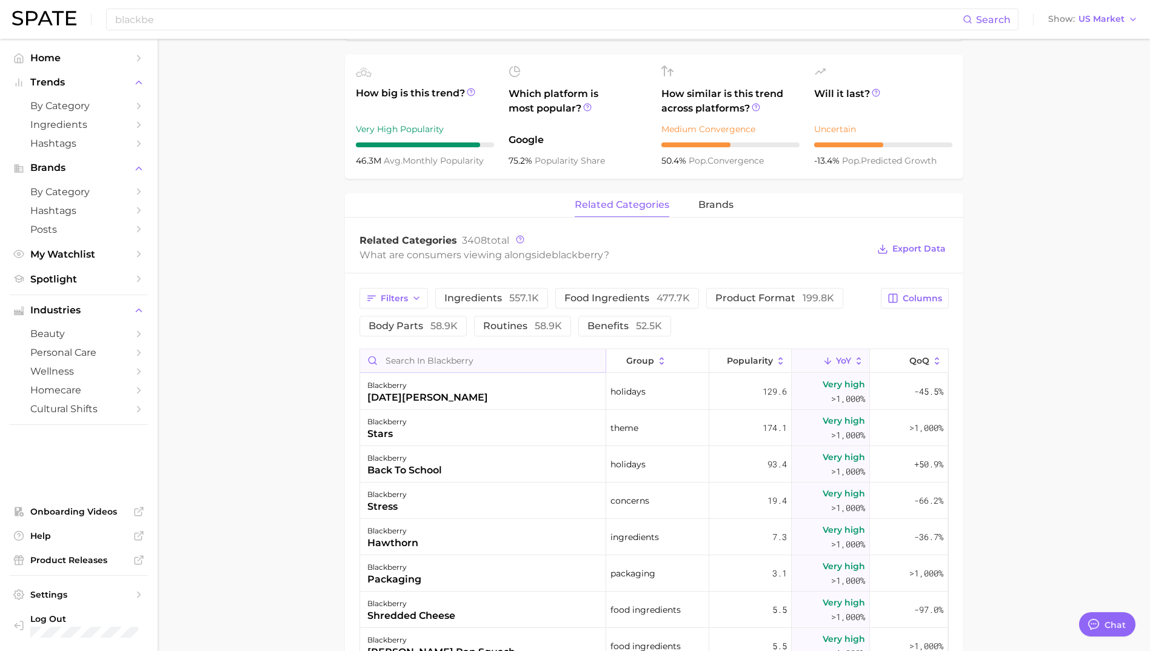
click at [424, 358] on input "Search in blackberry" at bounding box center [483, 360] width 246 height 23
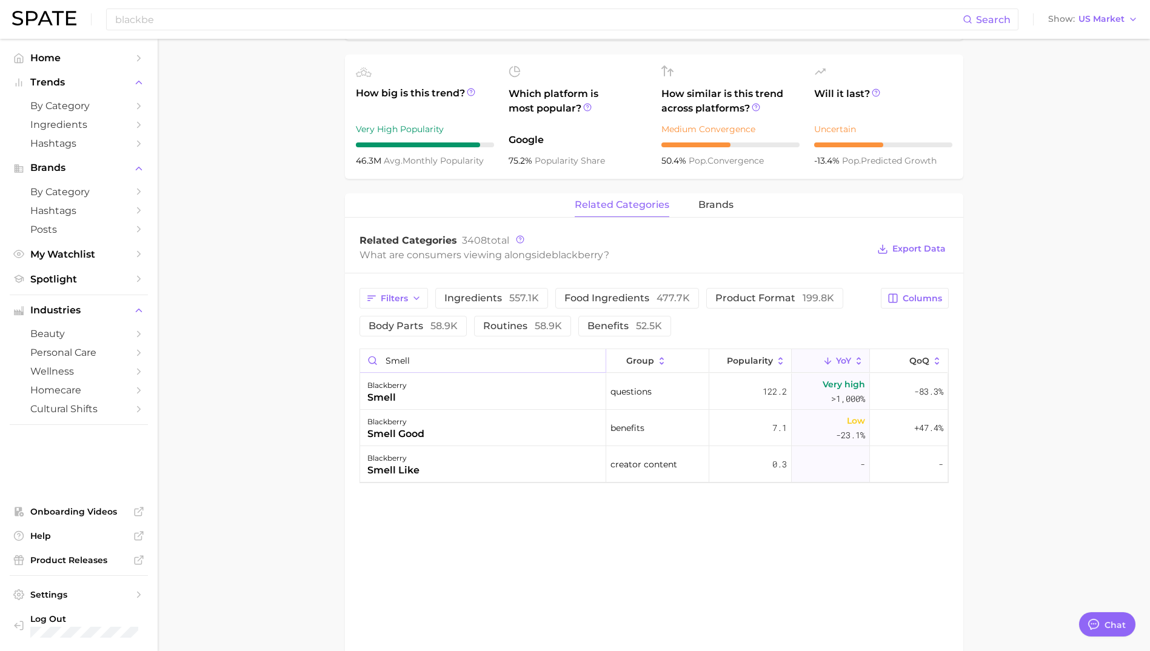
type input "smell"
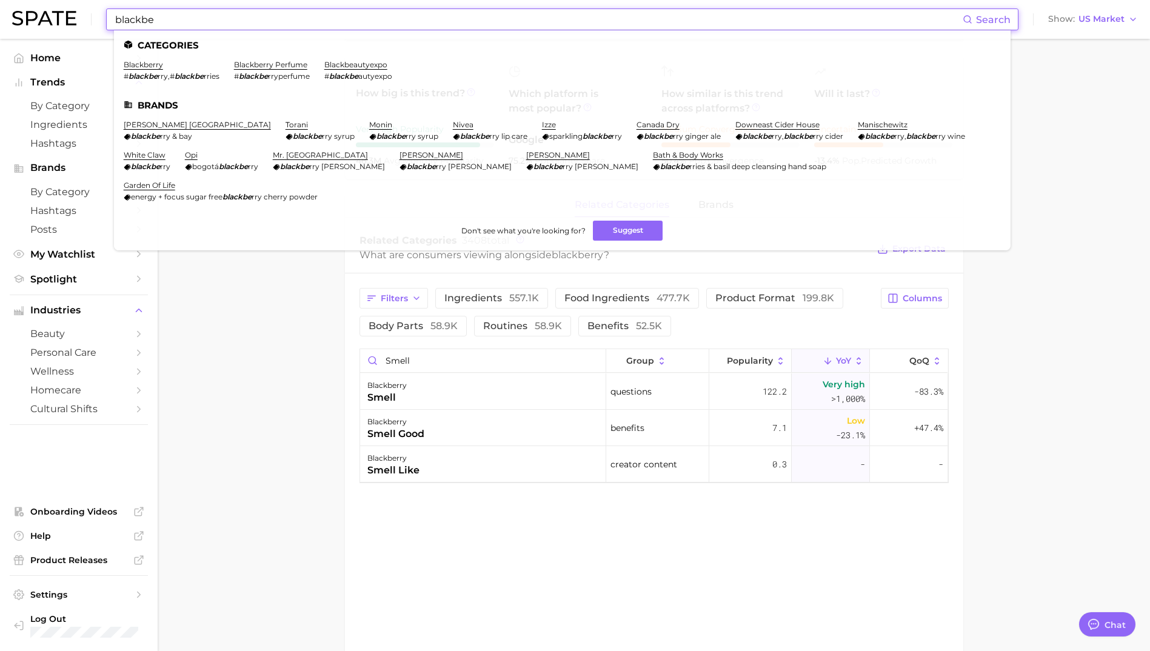
click at [235, 16] on input "blackbe" at bounding box center [538, 19] width 849 height 21
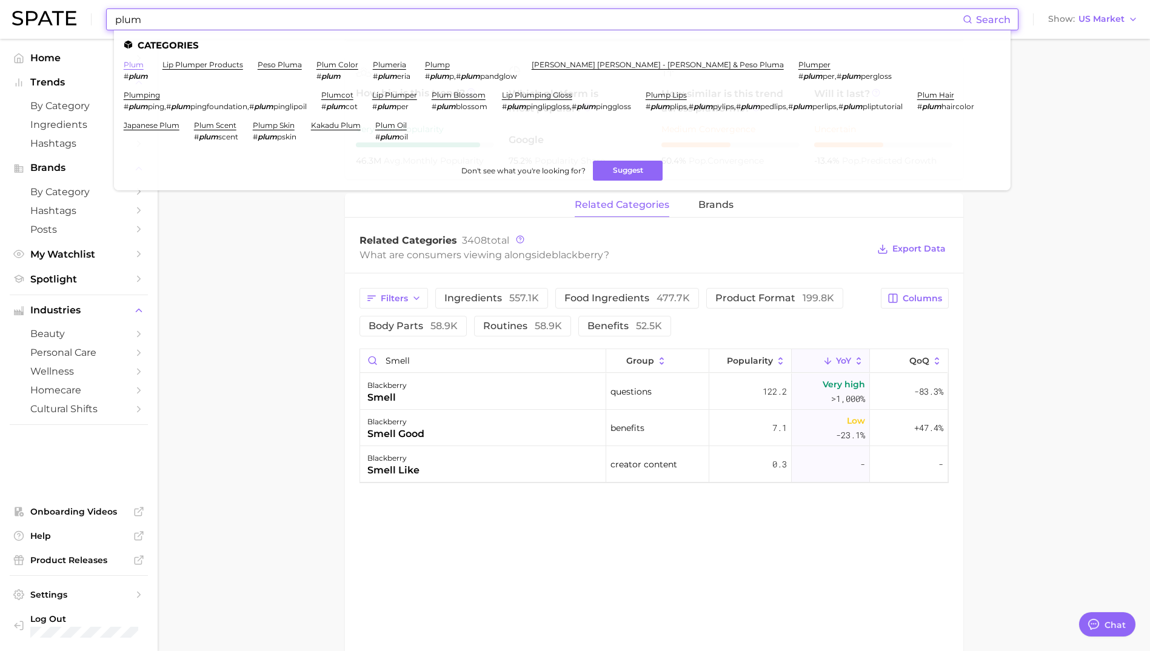
type input "plum"
click at [127, 67] on link "plum" at bounding box center [134, 64] width 20 height 9
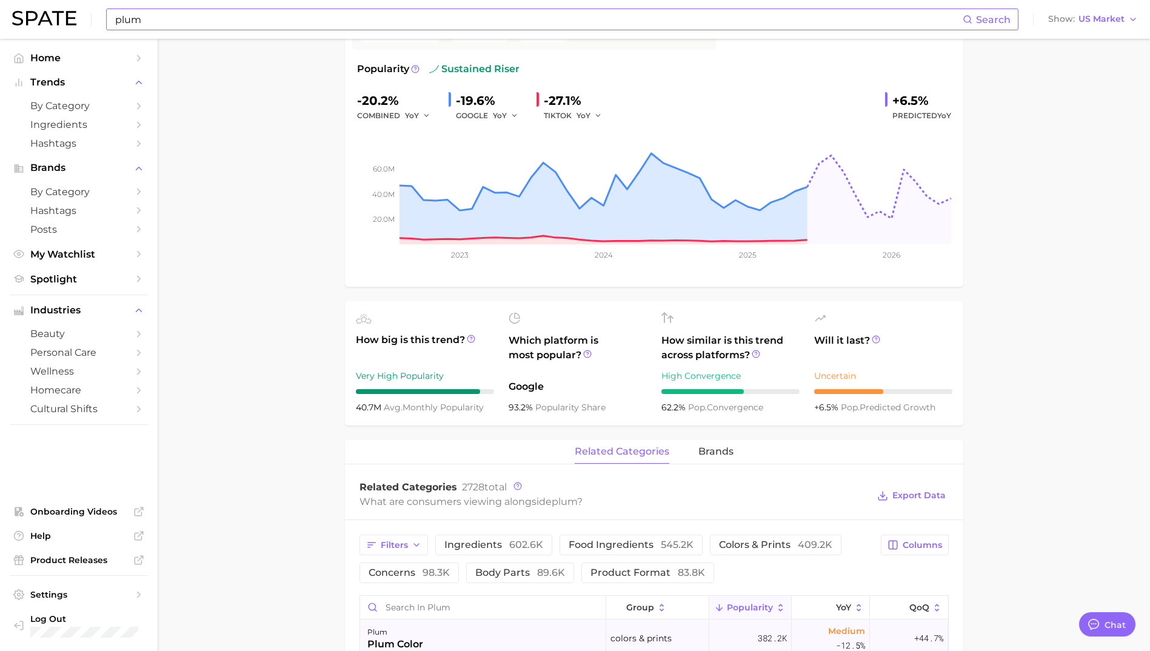
scroll to position [364, 0]
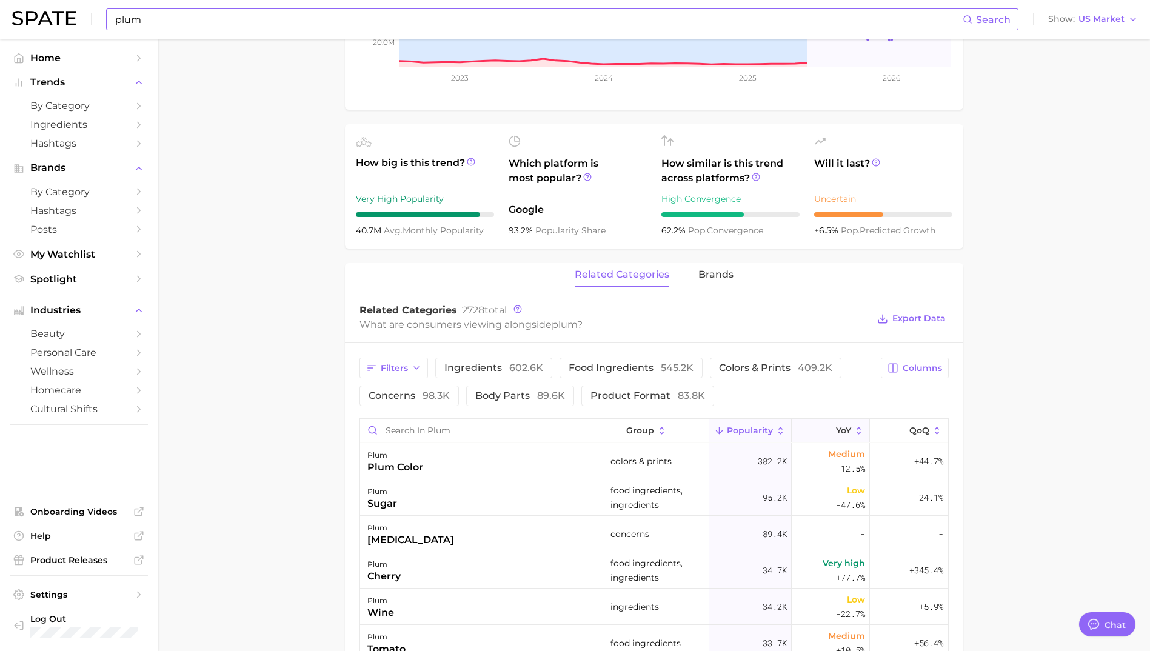
click at [820, 420] on button "YoY" at bounding box center [831, 431] width 78 height 24
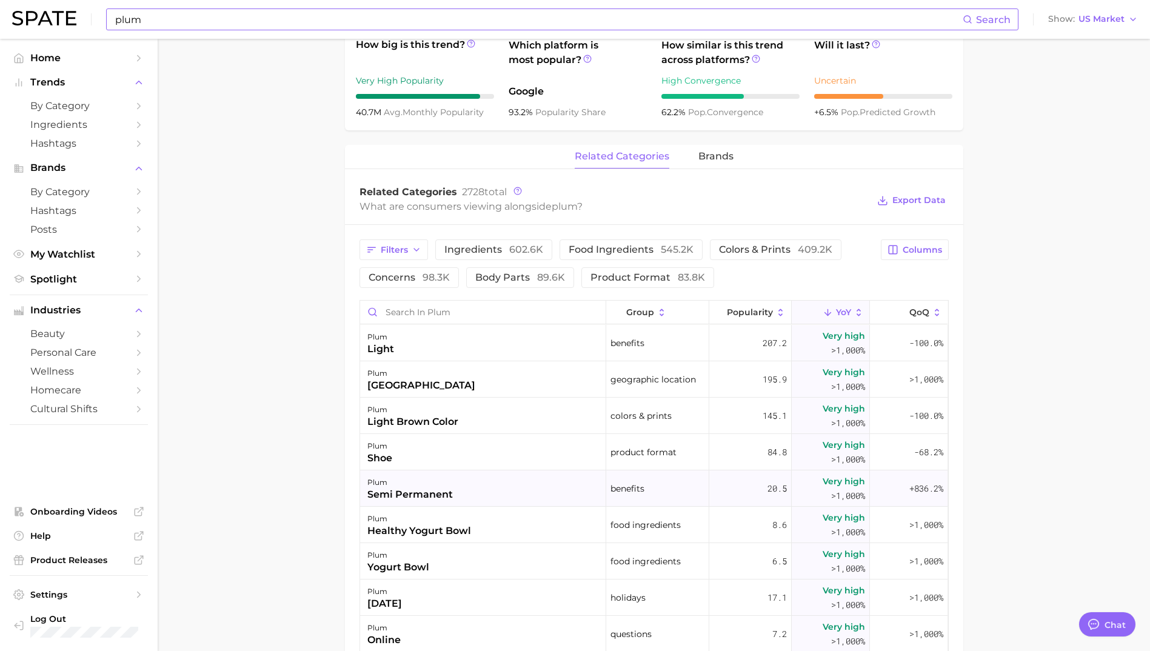
scroll to position [485, 0]
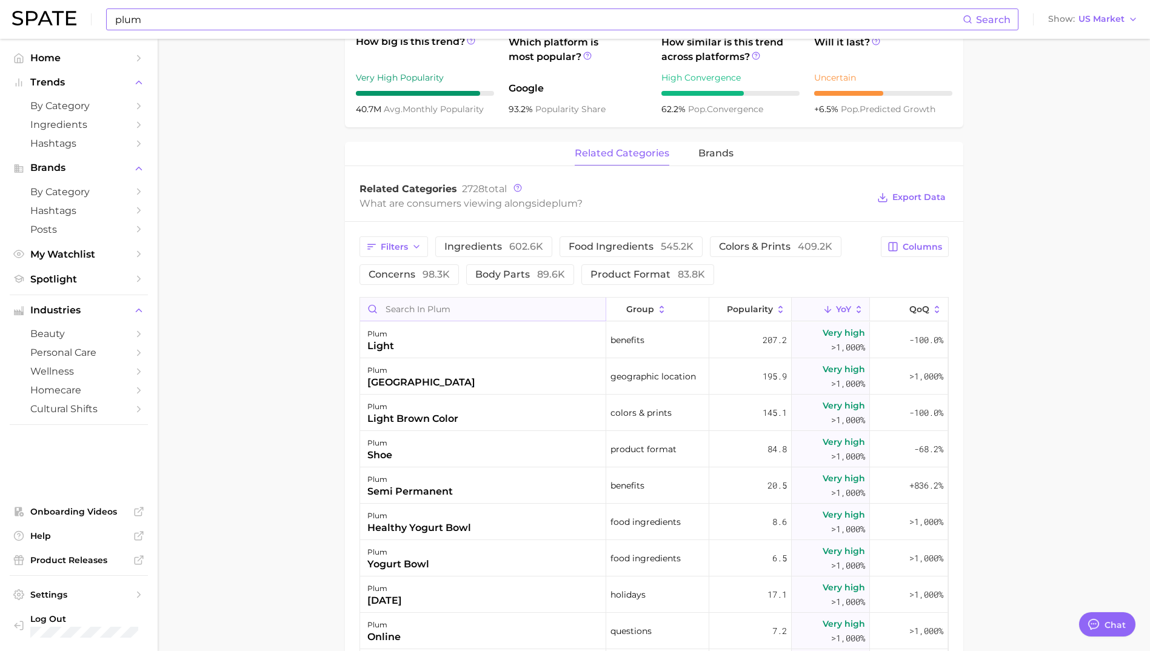
click at [413, 306] on input "Search in plum" at bounding box center [483, 309] width 246 height 23
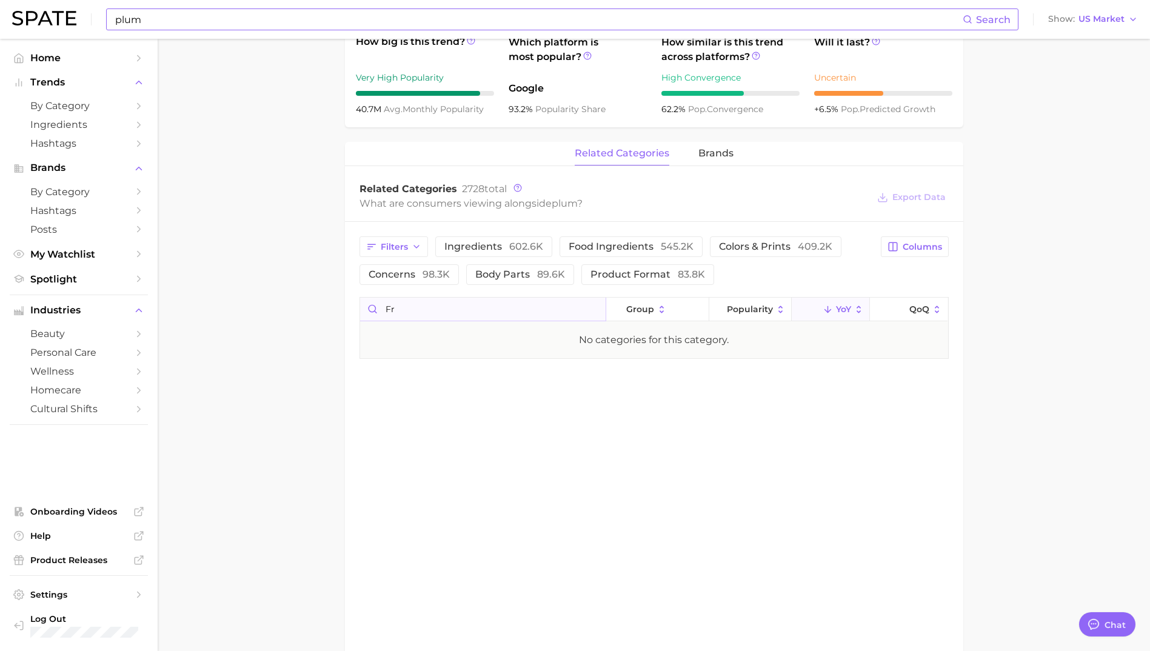
type input "f"
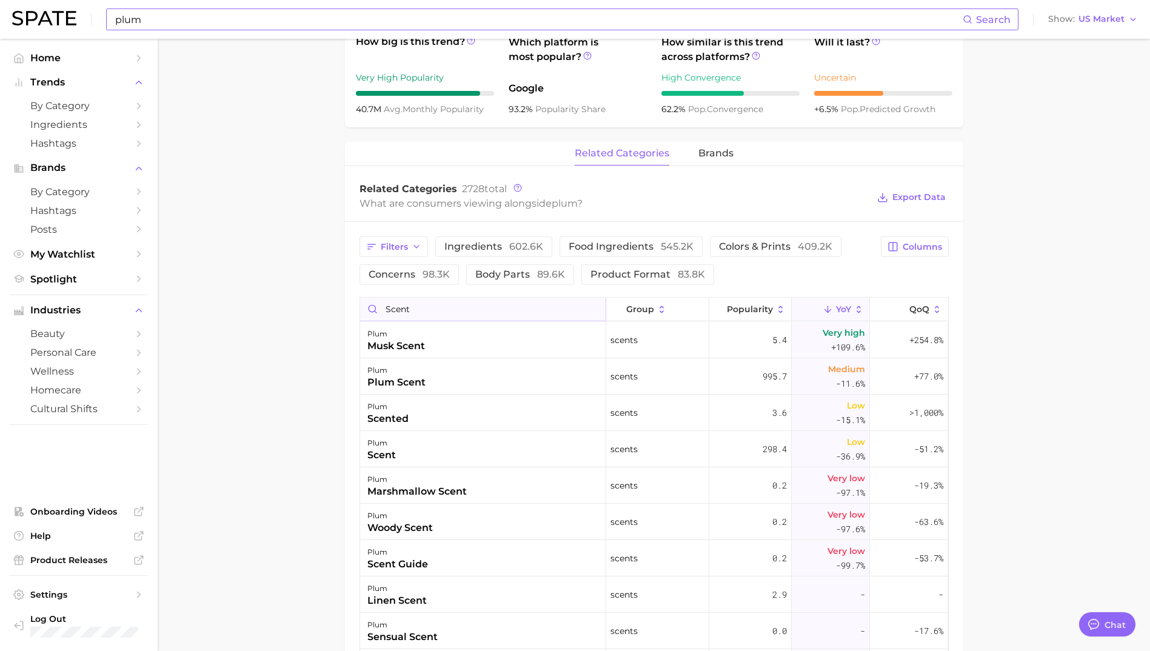
click at [413, 318] on input "scent" at bounding box center [483, 309] width 246 height 23
type input "f"
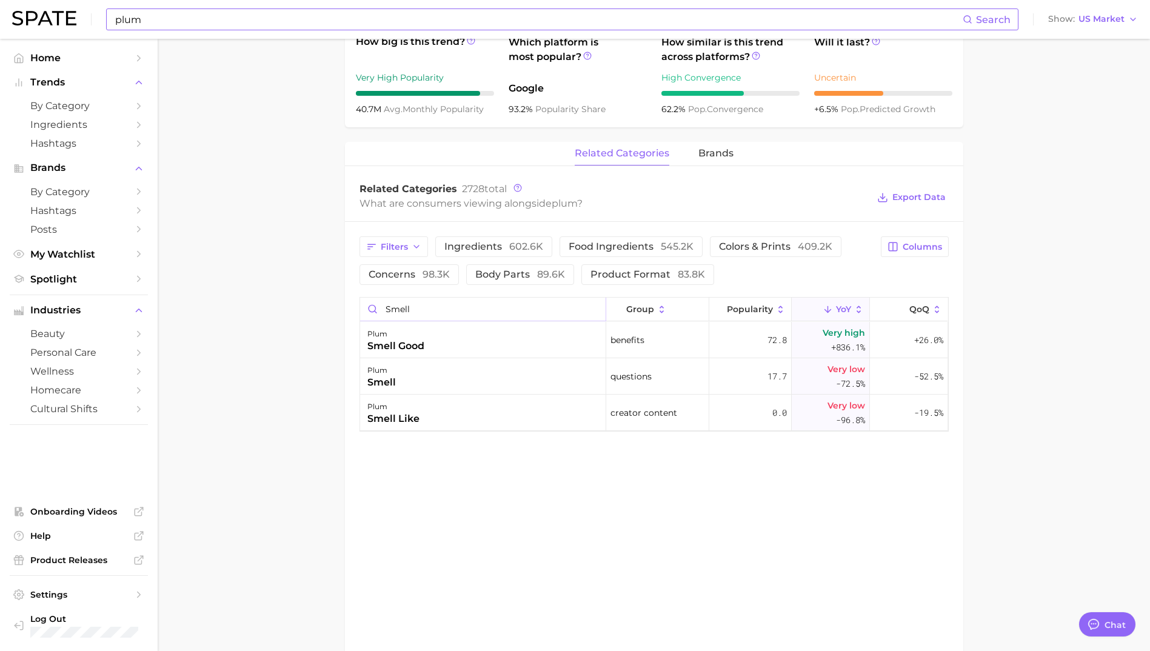
type input "smell"
click at [207, 16] on input "plum" at bounding box center [538, 19] width 849 height 21
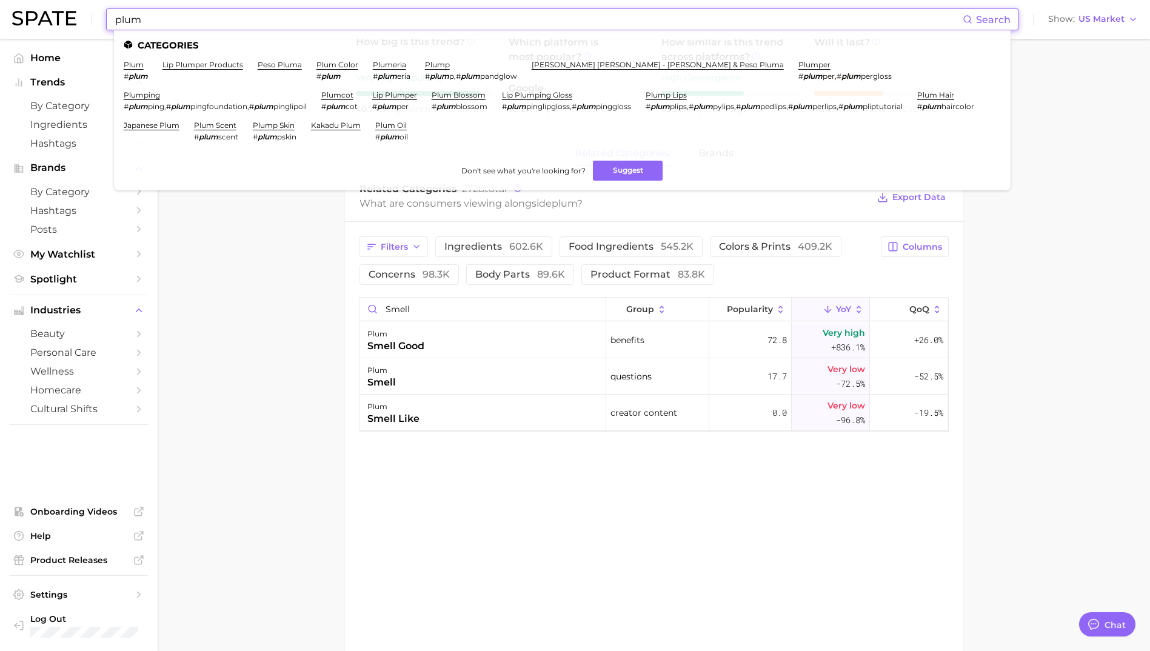
click at [207, 16] on input "plum" at bounding box center [538, 19] width 849 height 21
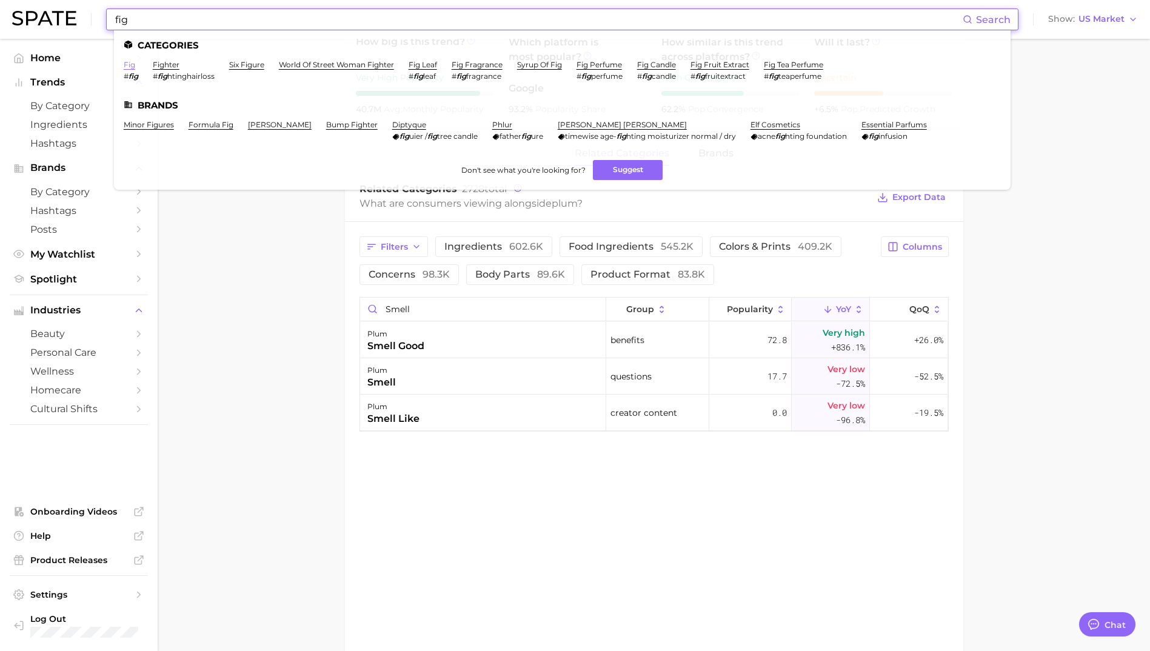
type input "fig"
click at [125, 63] on link "fig" at bounding box center [130, 64] width 12 height 9
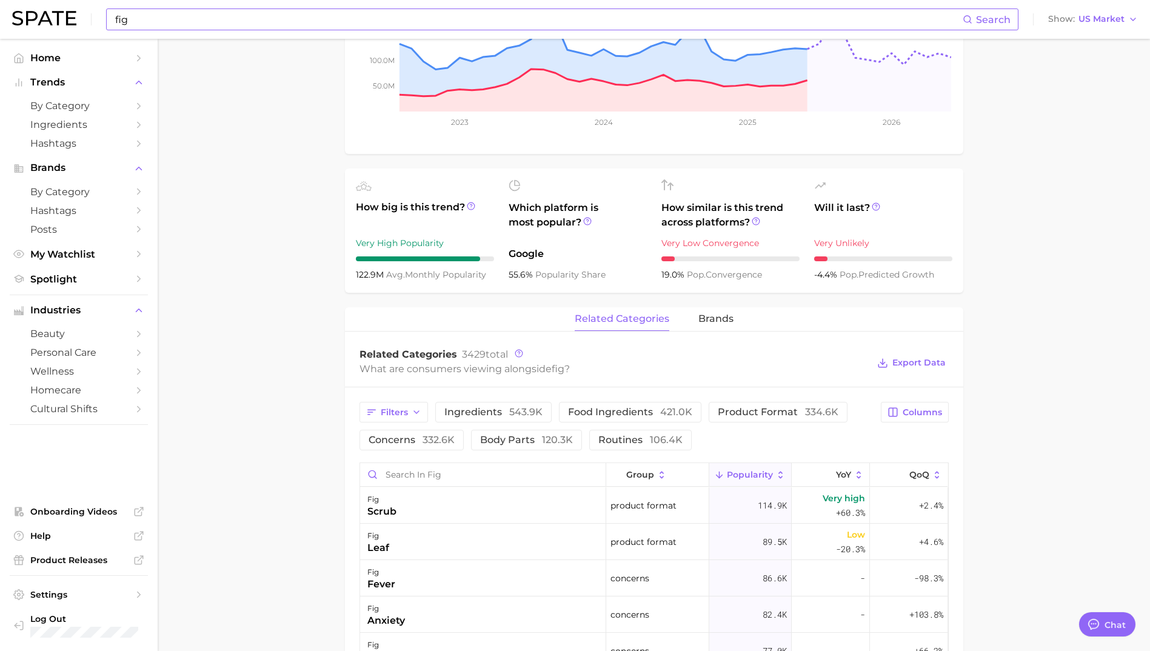
scroll to position [364, 0]
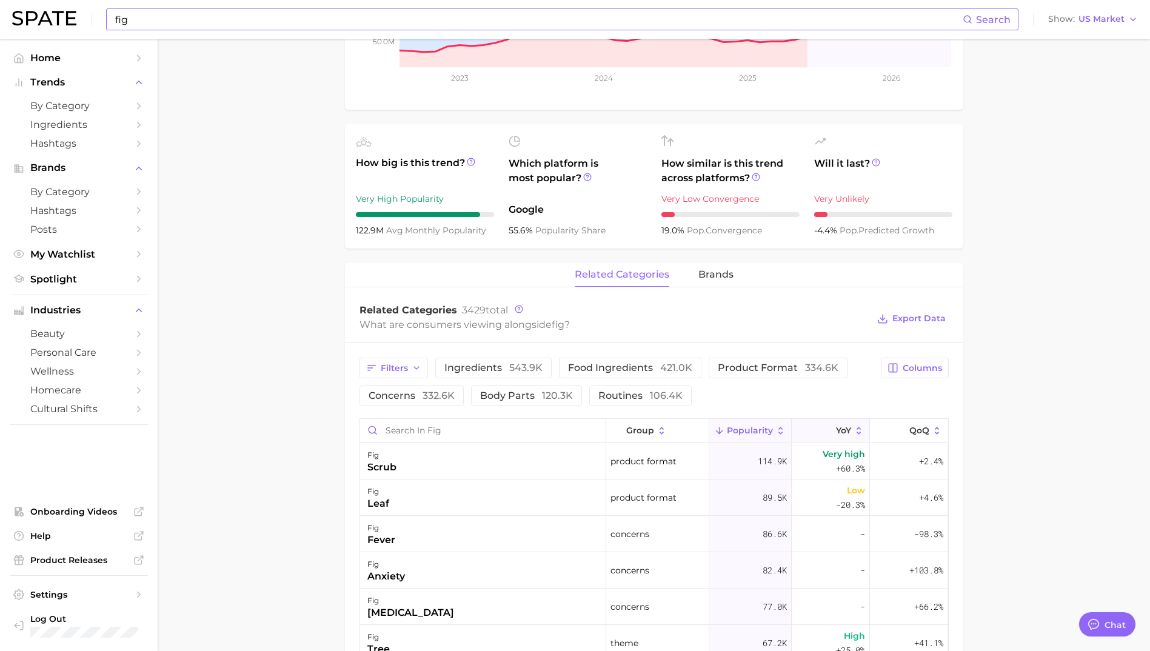
click at [837, 421] on button "YoY" at bounding box center [831, 431] width 78 height 24
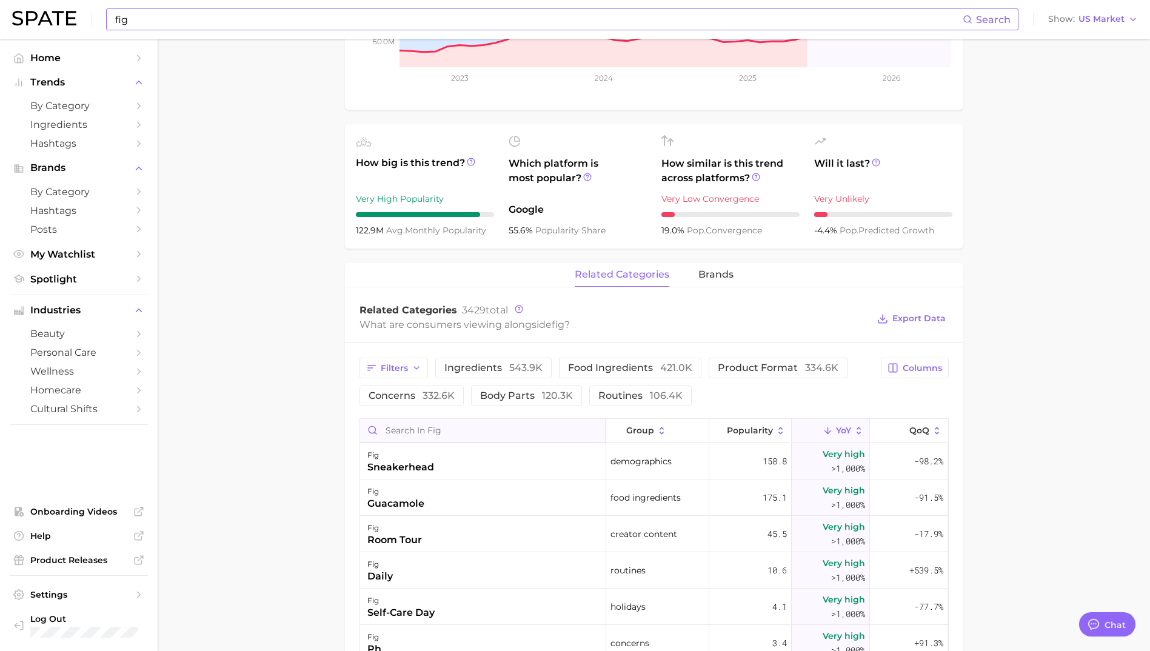
click at [418, 427] on input "Search in fig" at bounding box center [483, 430] width 246 height 23
drag, startPoint x: 418, startPoint y: 427, endPoint x: 361, endPoint y: 419, distance: 57.5
click at [361, 419] on input "scent" at bounding box center [483, 430] width 246 height 23
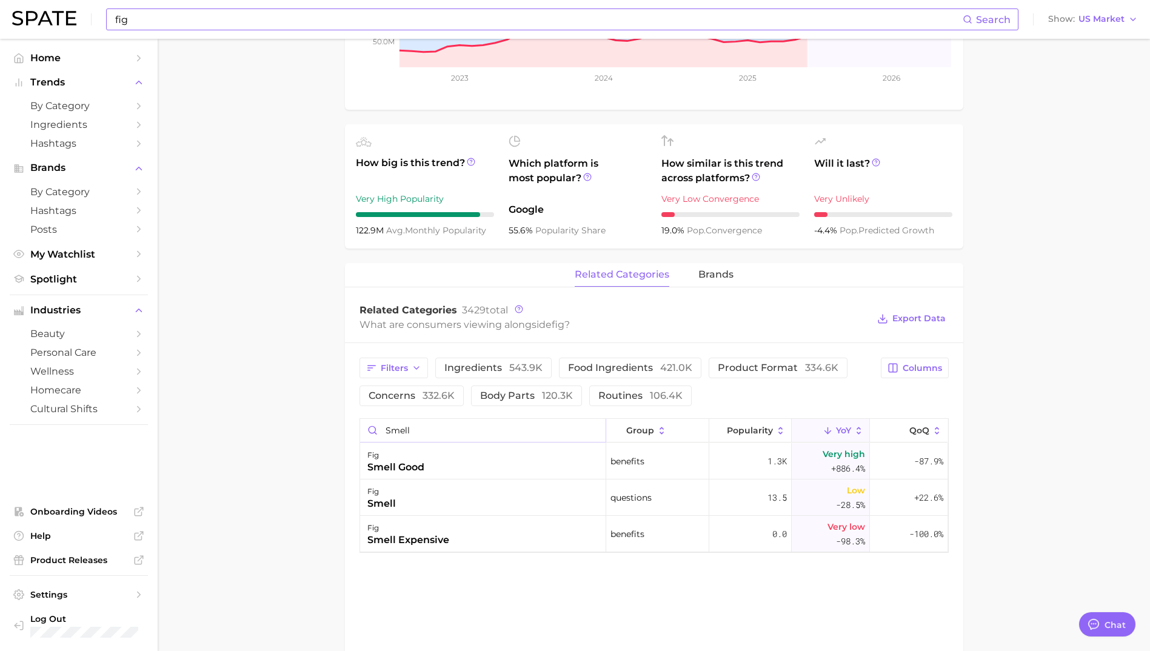
type input "smell"
click at [232, 21] on input "fig" at bounding box center [538, 19] width 849 height 21
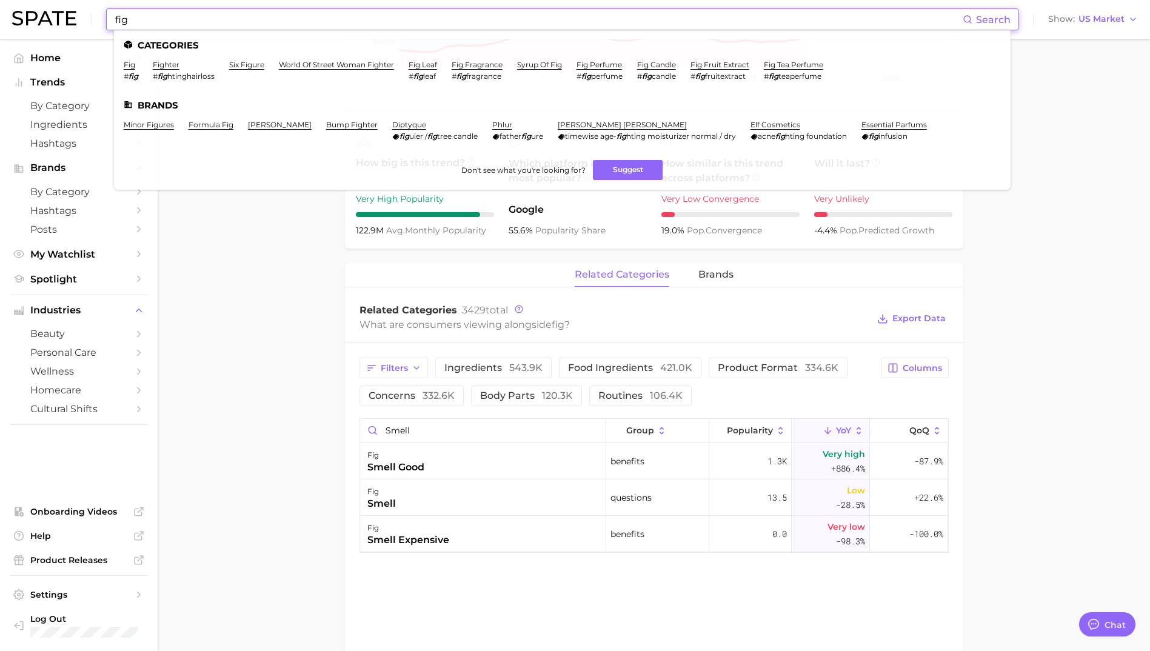
click at [232, 21] on input "fig" at bounding box center [538, 19] width 849 height 21
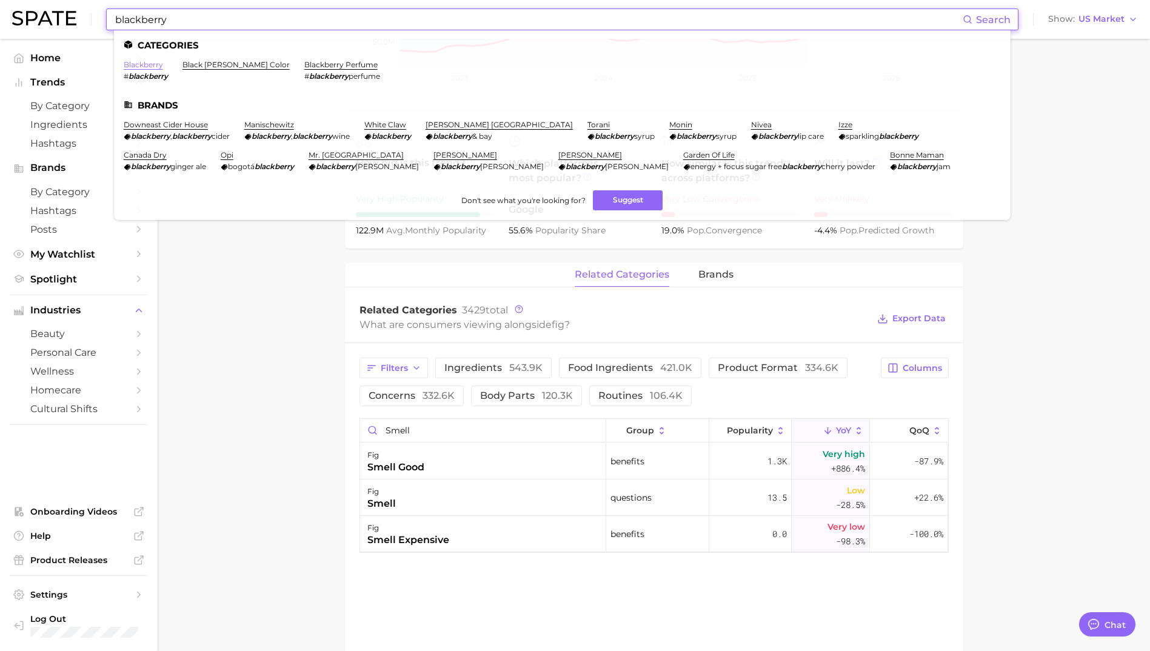
type input "blackberry"
click at [147, 64] on link "blackberry" at bounding box center [143, 64] width 39 height 9
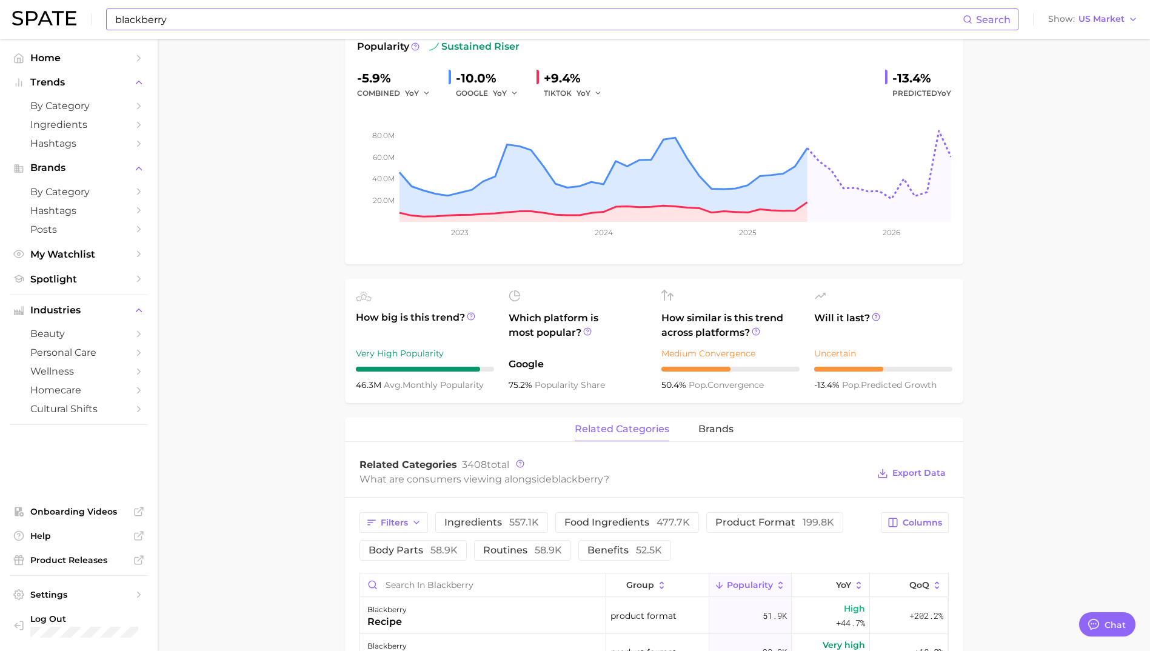
scroll to position [424, 0]
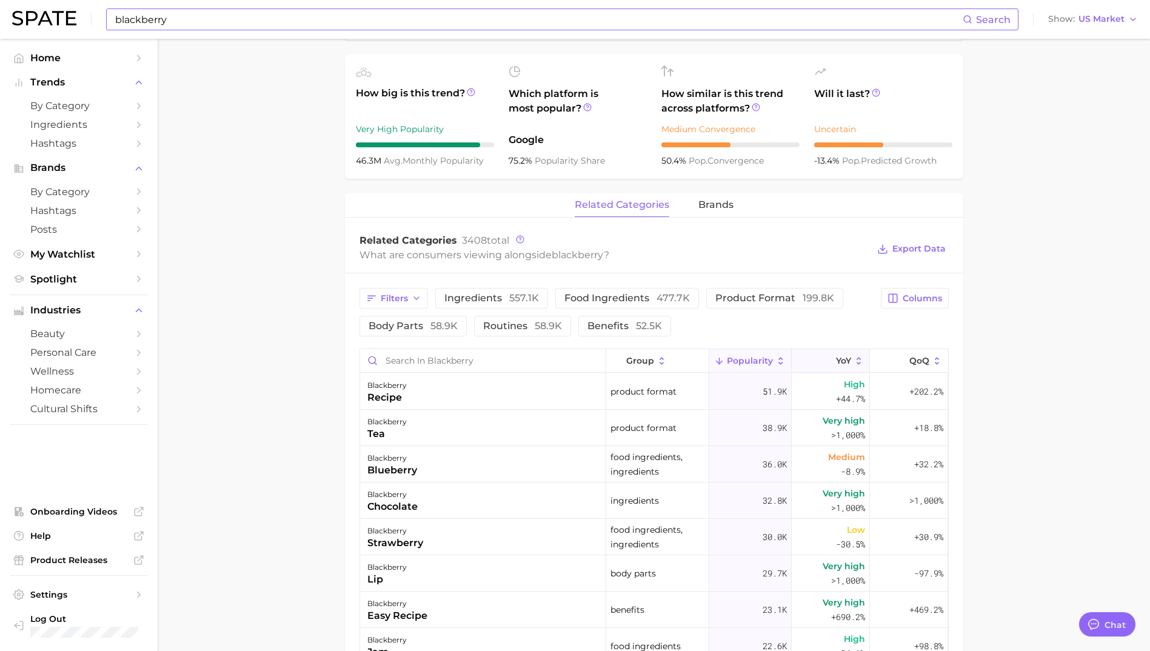
click at [820, 366] on button "YoY" at bounding box center [831, 361] width 78 height 24
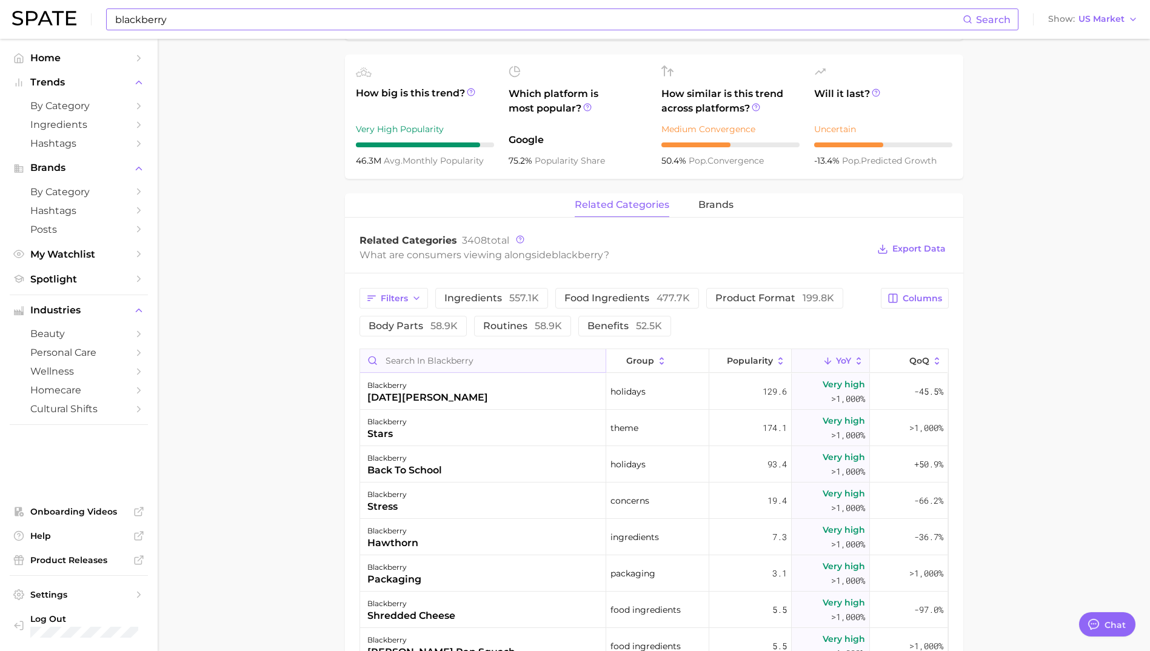
click at [418, 361] on input "Search in blackberry" at bounding box center [483, 360] width 246 height 23
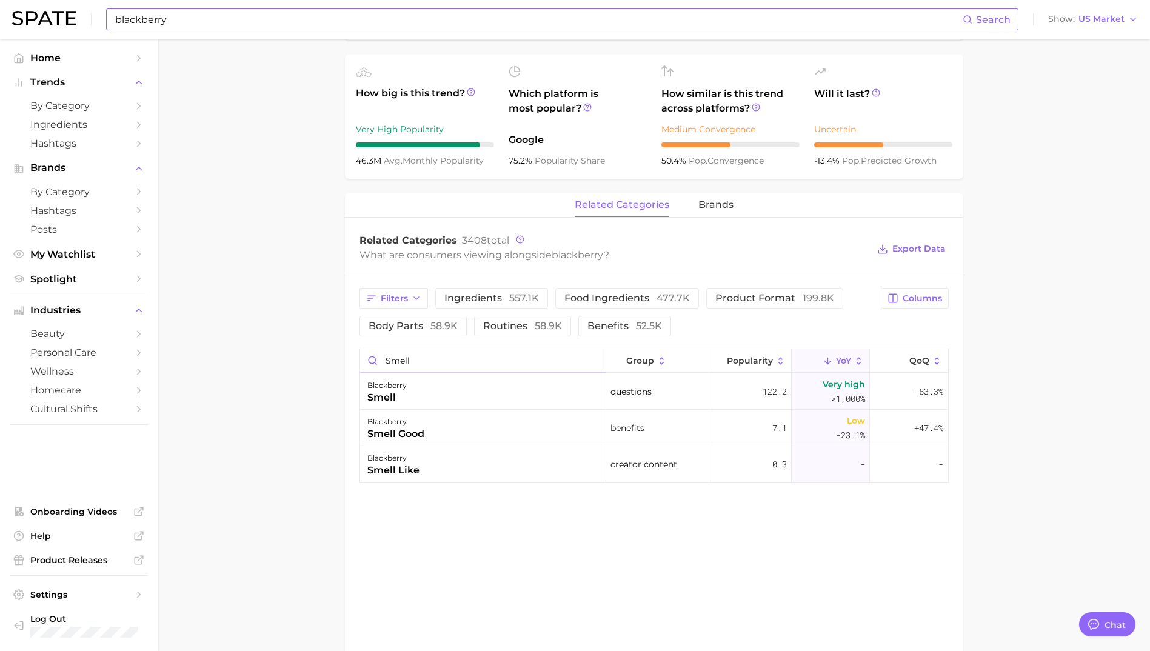
type input "smell"
click at [226, 15] on input "blackberry" at bounding box center [538, 19] width 849 height 21
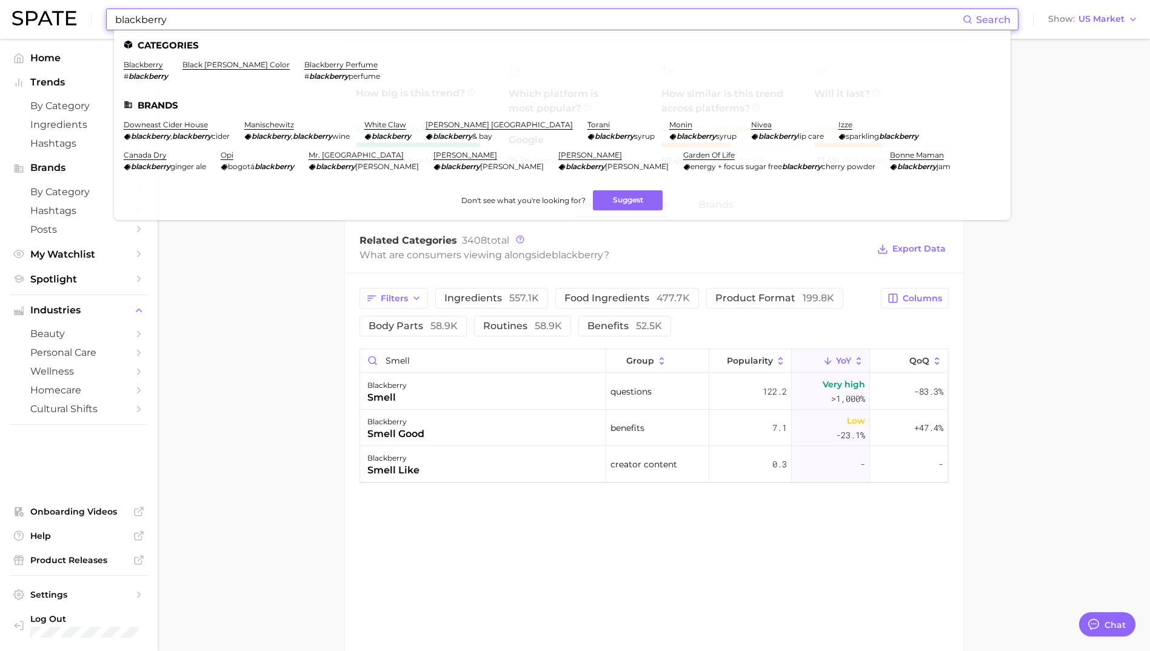
click at [226, 15] on input "blackberry" at bounding box center [538, 19] width 849 height 21
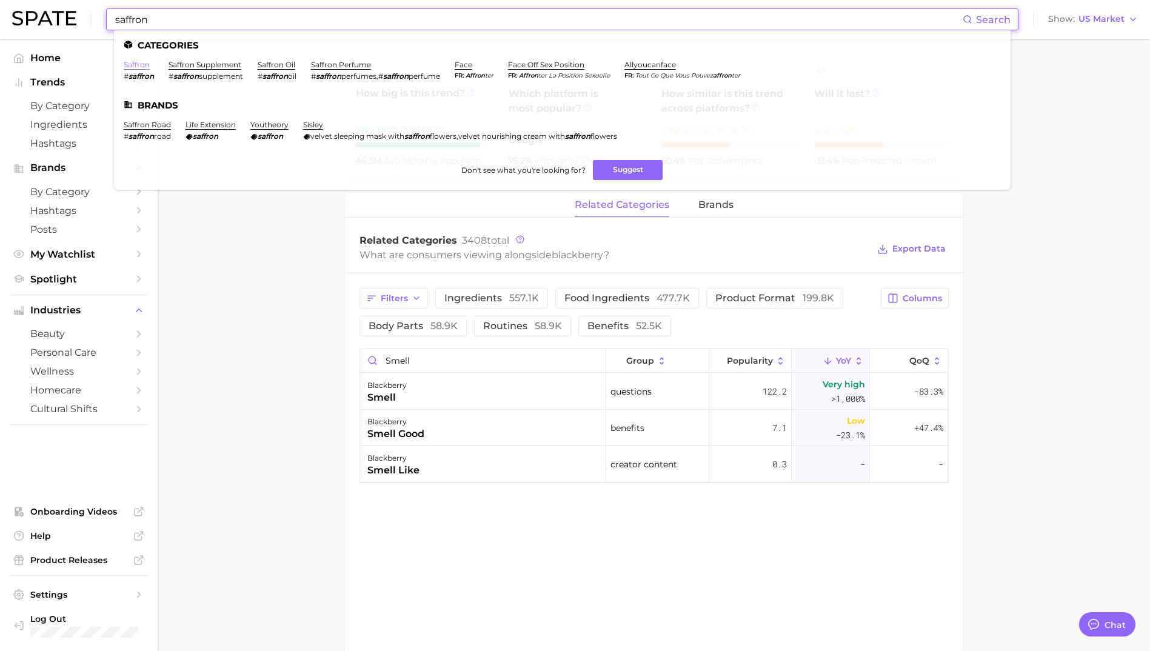
type input "saffron"
click at [135, 65] on link "saffron" at bounding box center [137, 64] width 26 height 9
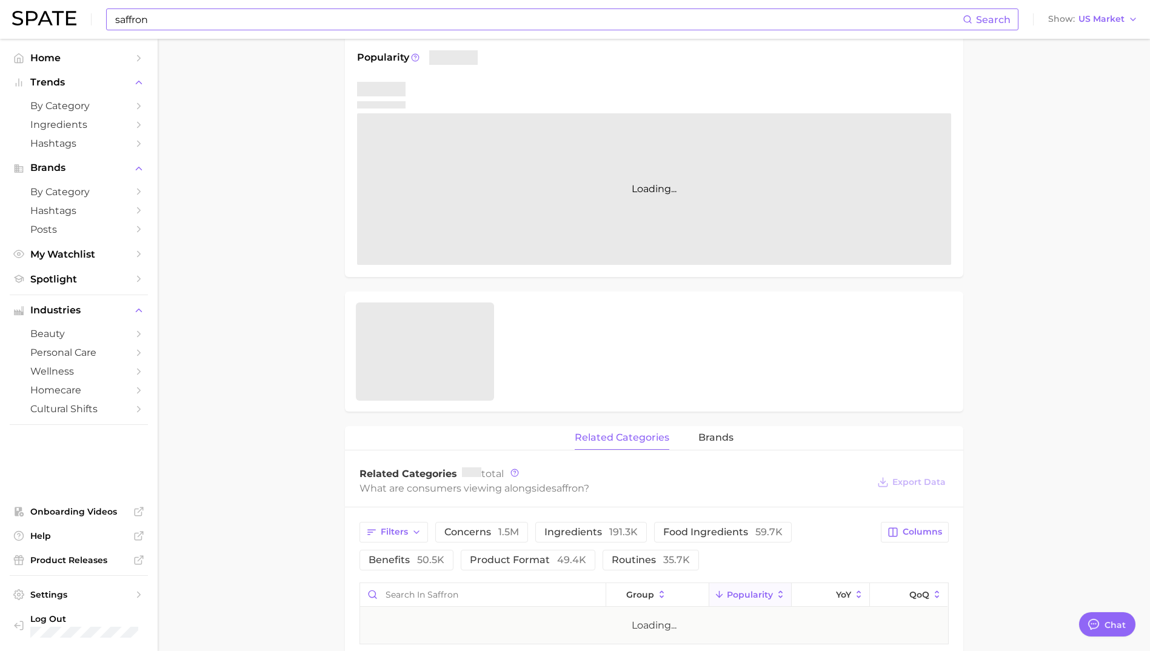
scroll to position [364, 0]
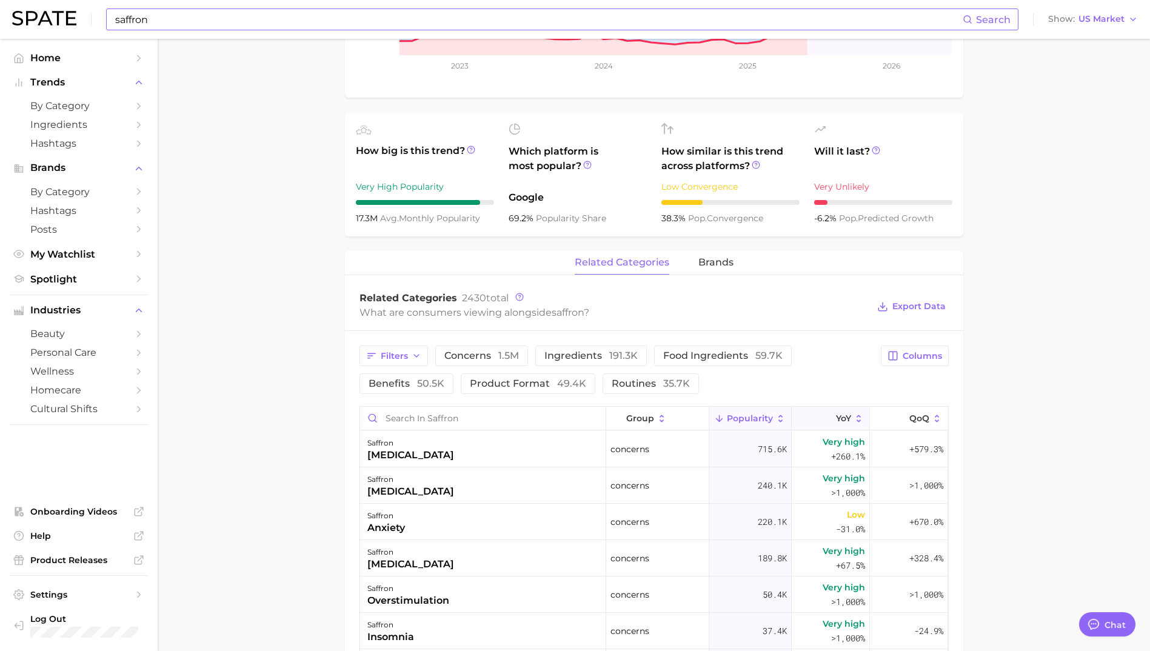
click at [837, 415] on span "YoY" at bounding box center [843, 418] width 15 height 10
click at [439, 419] on input "Search in saffron" at bounding box center [483, 418] width 246 height 23
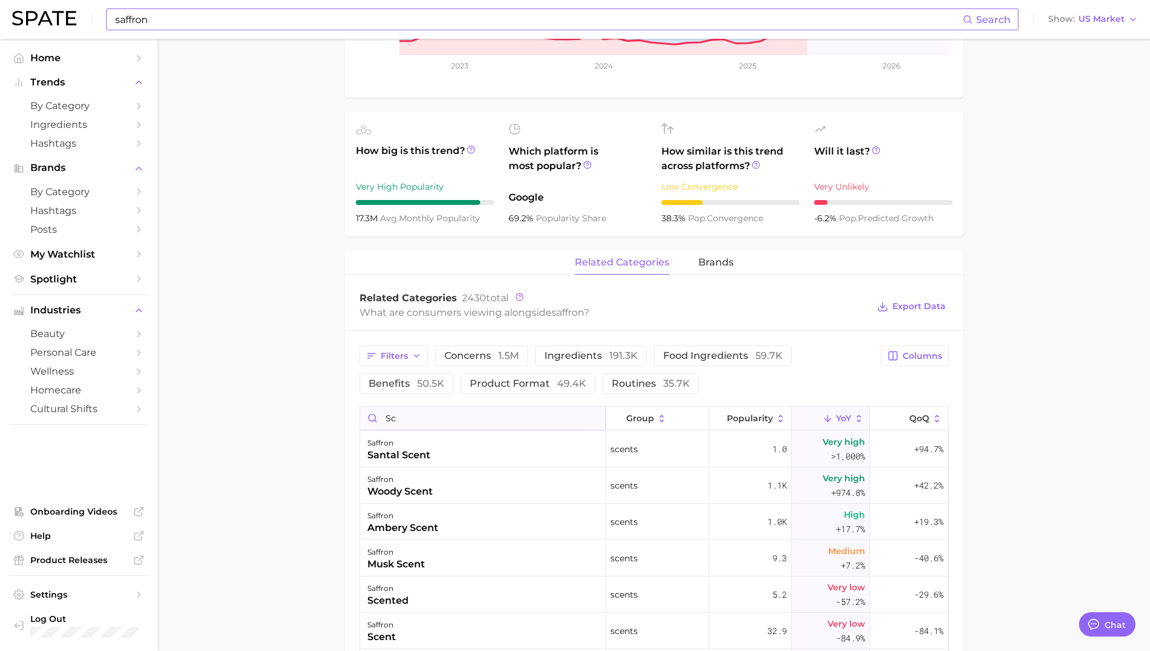
type input "s"
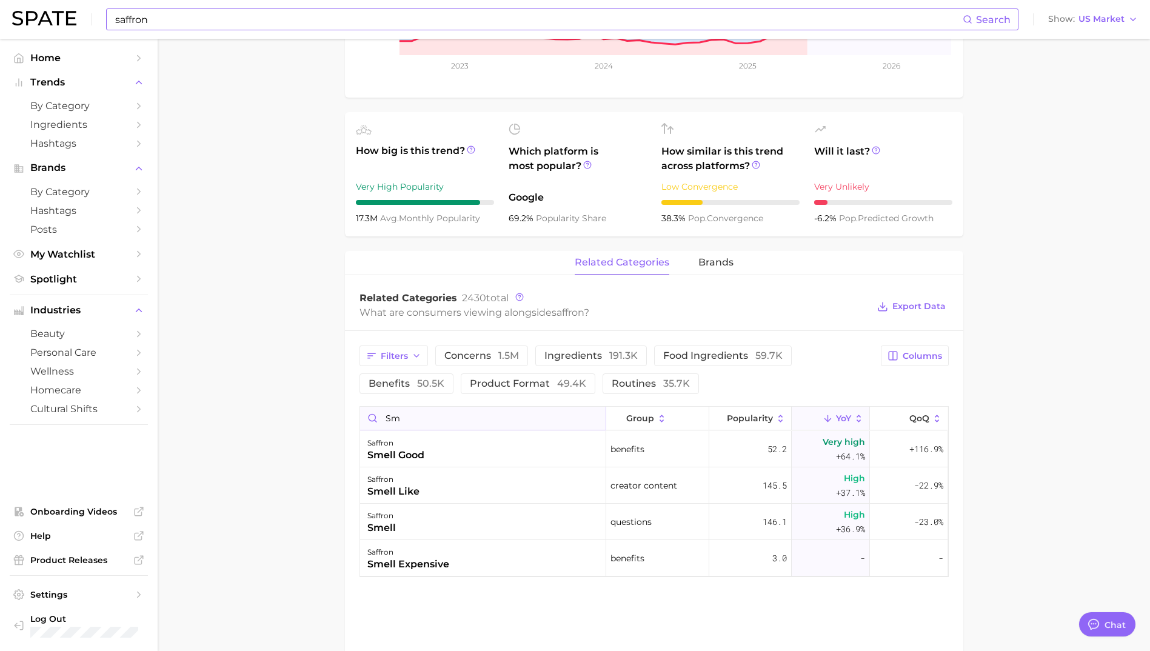
type input "s"
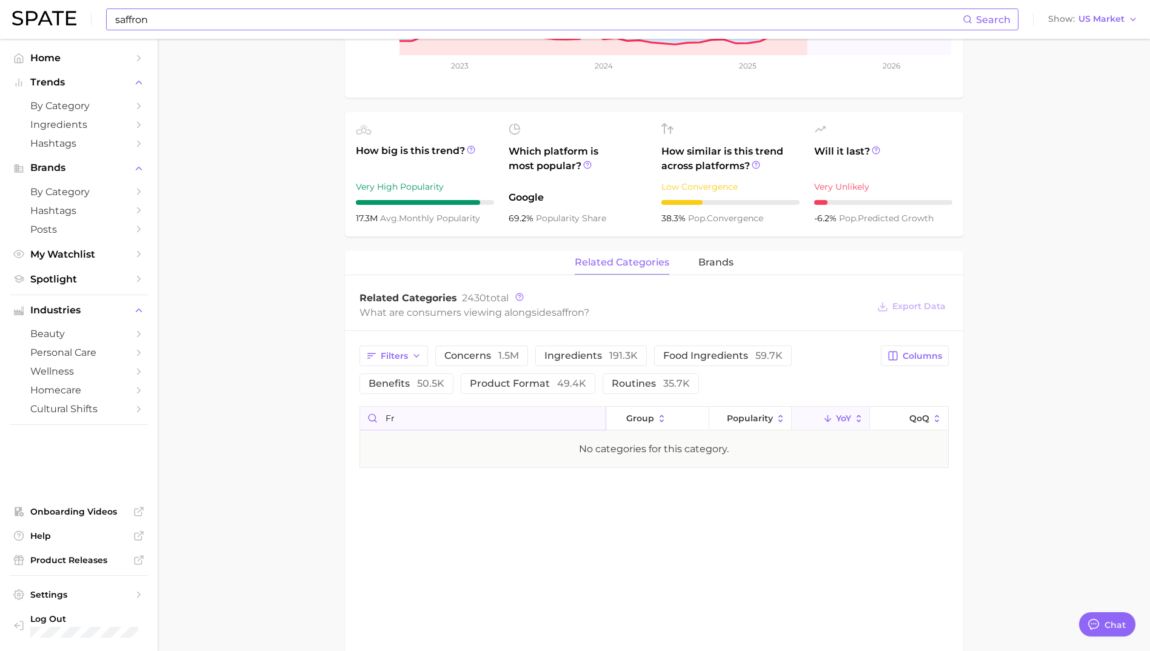
type input "f"
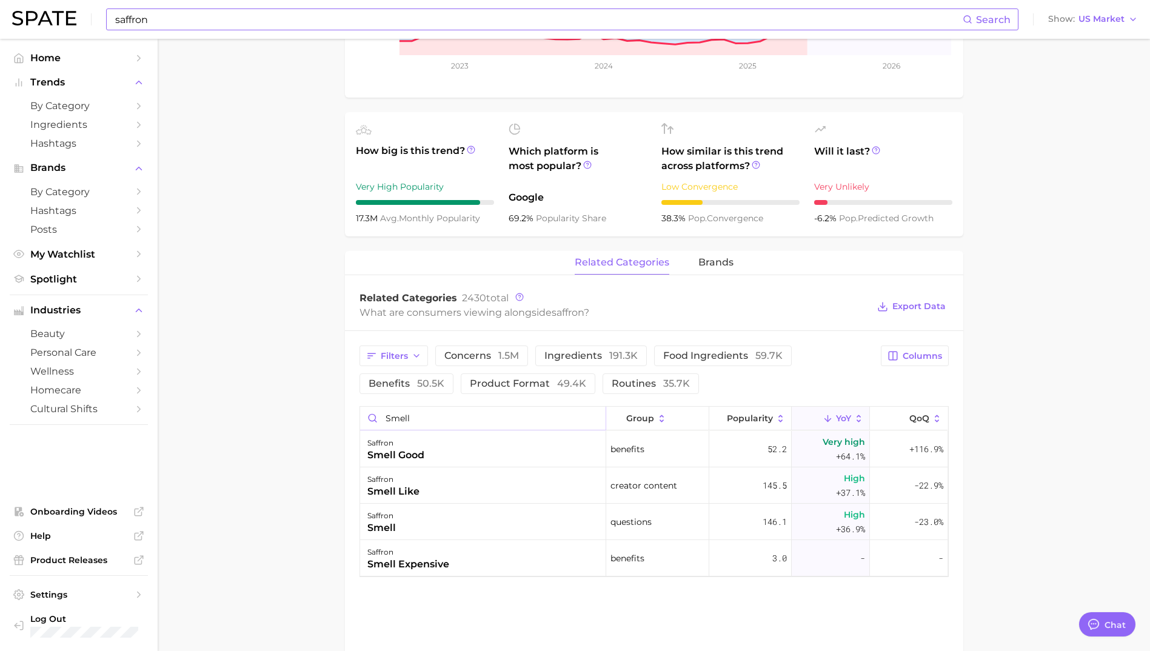
type input "smell"
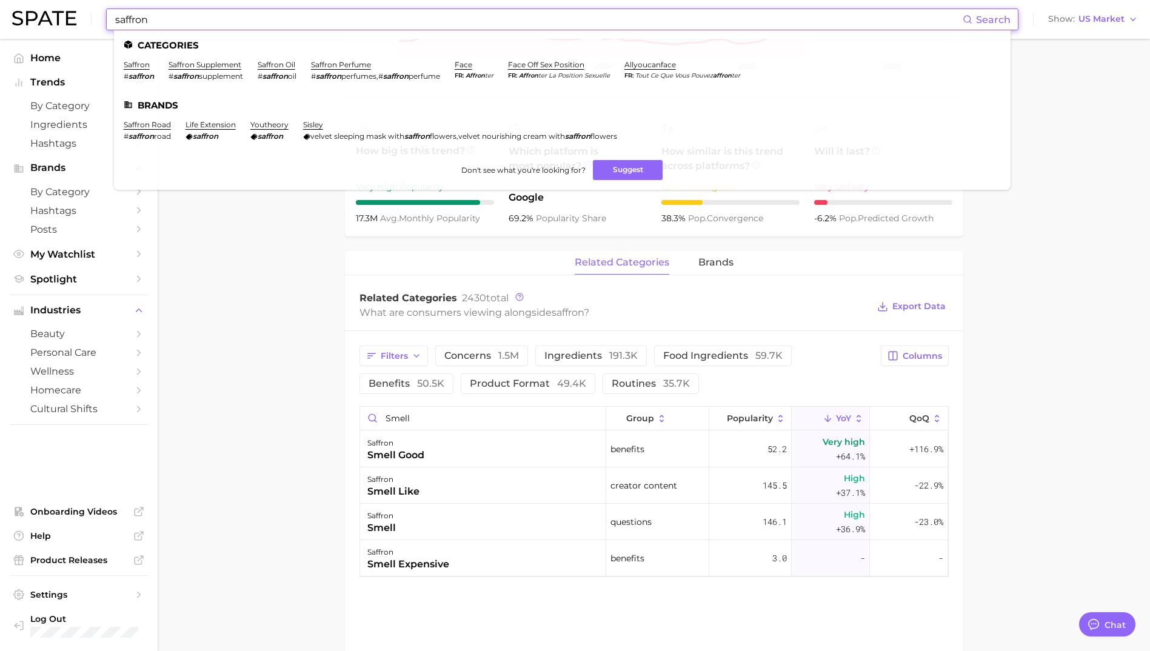
click at [139, 21] on input "saffron" at bounding box center [538, 19] width 849 height 21
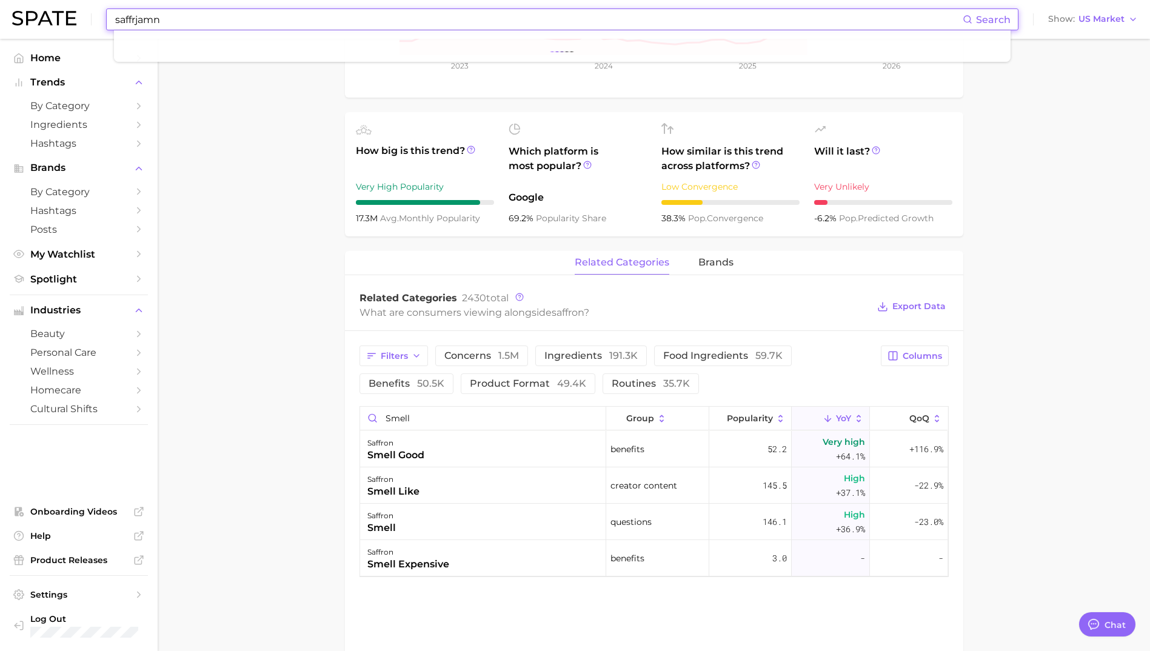
click at [133, 21] on input "saffrjamn" at bounding box center [538, 19] width 849 height 21
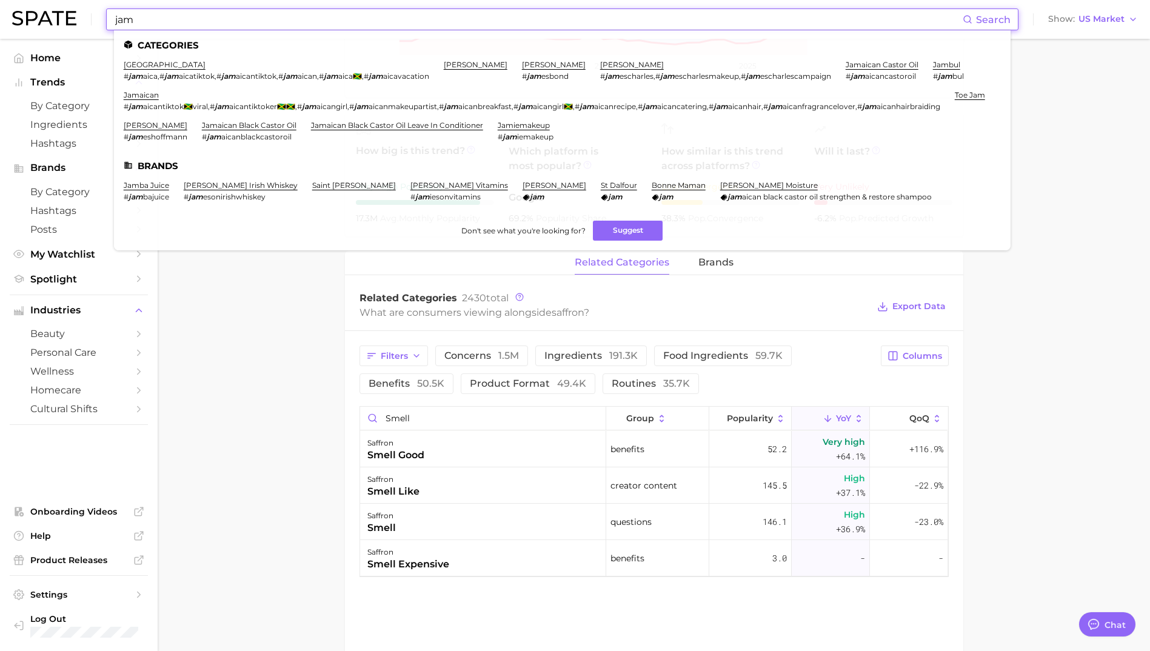
click at [259, 21] on input "jam" at bounding box center [538, 19] width 849 height 21
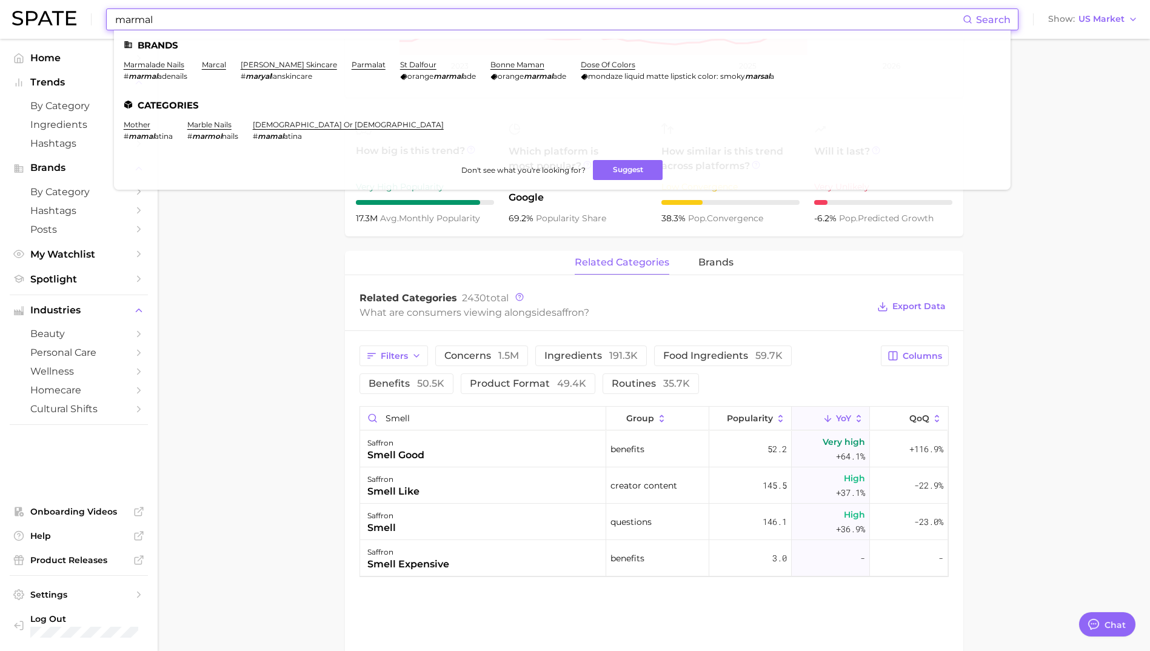
click at [141, 31] on ul "Brands marmalade nails # marmal adenails marcal [PERSON_NAME] skincare # maryal…" at bounding box center [562, 109] width 897 height 159
click at [133, 24] on input "marmal" at bounding box center [538, 19] width 849 height 21
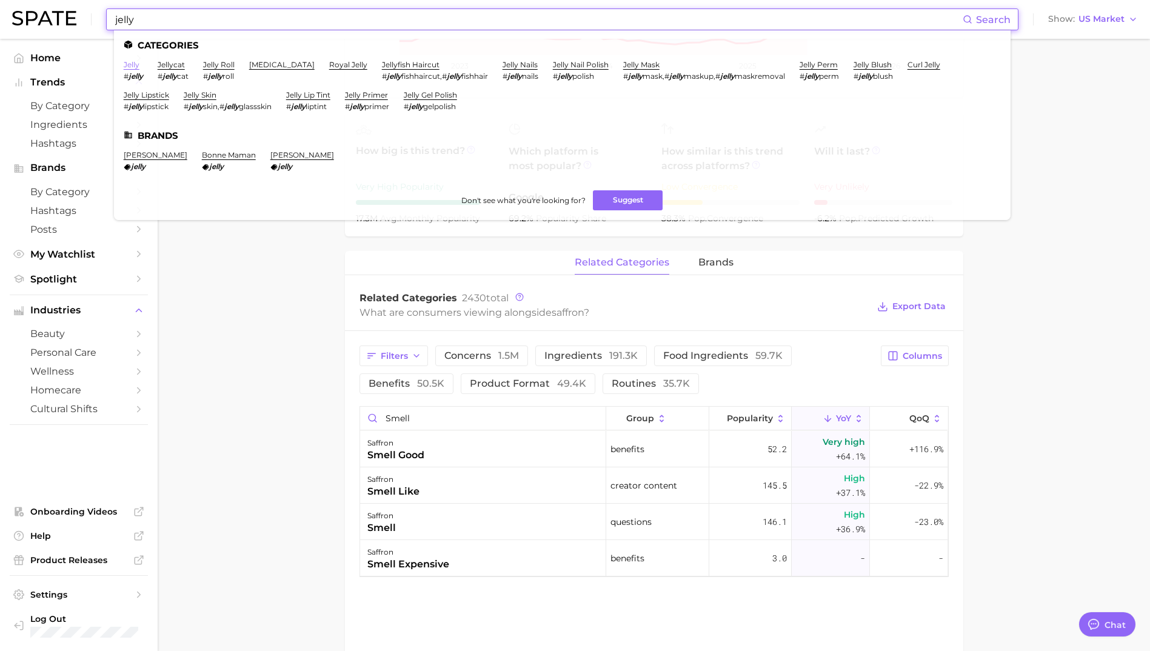
type input "jelly"
click at [135, 66] on link "jelly" at bounding box center [132, 64] width 16 height 9
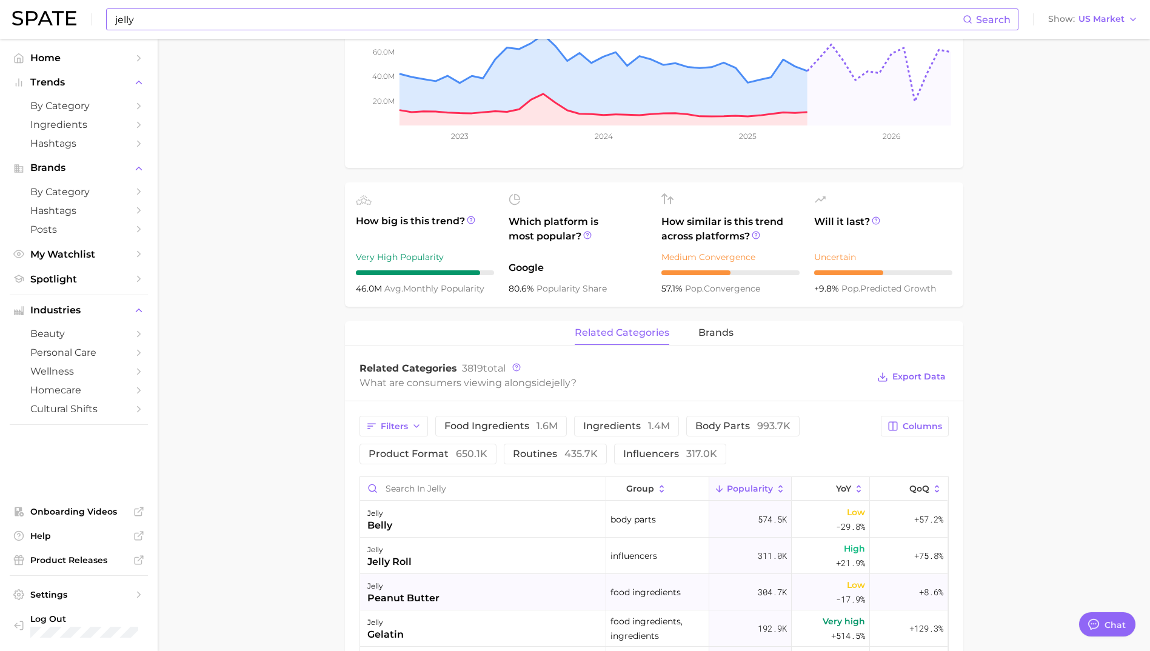
scroll to position [364, 0]
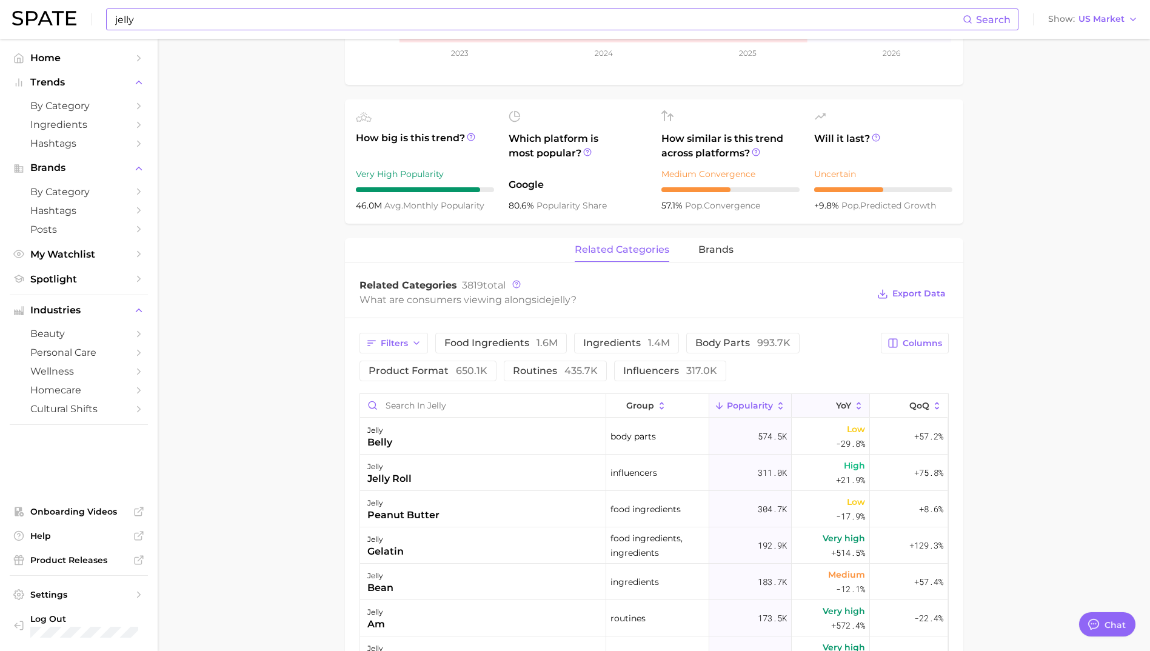
click at [841, 398] on button "YoY" at bounding box center [831, 406] width 78 height 24
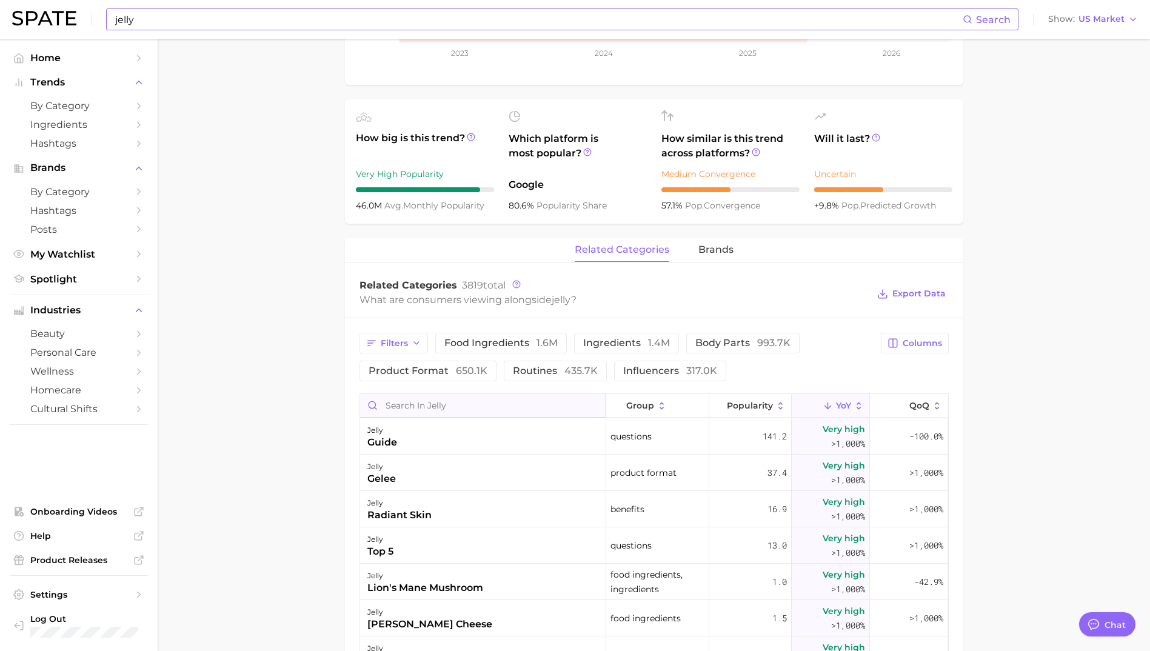
click at [463, 405] on input "Search in jelly" at bounding box center [483, 405] width 246 height 23
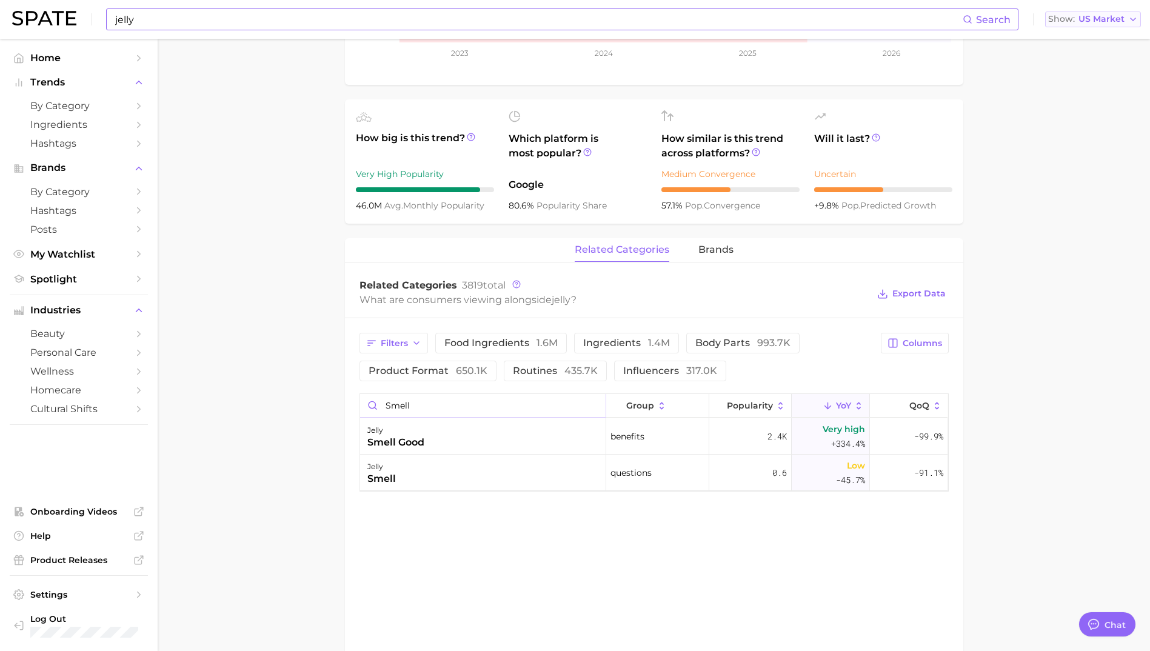
type input "smell"
click at [196, 22] on input "jelly" at bounding box center [538, 19] width 849 height 21
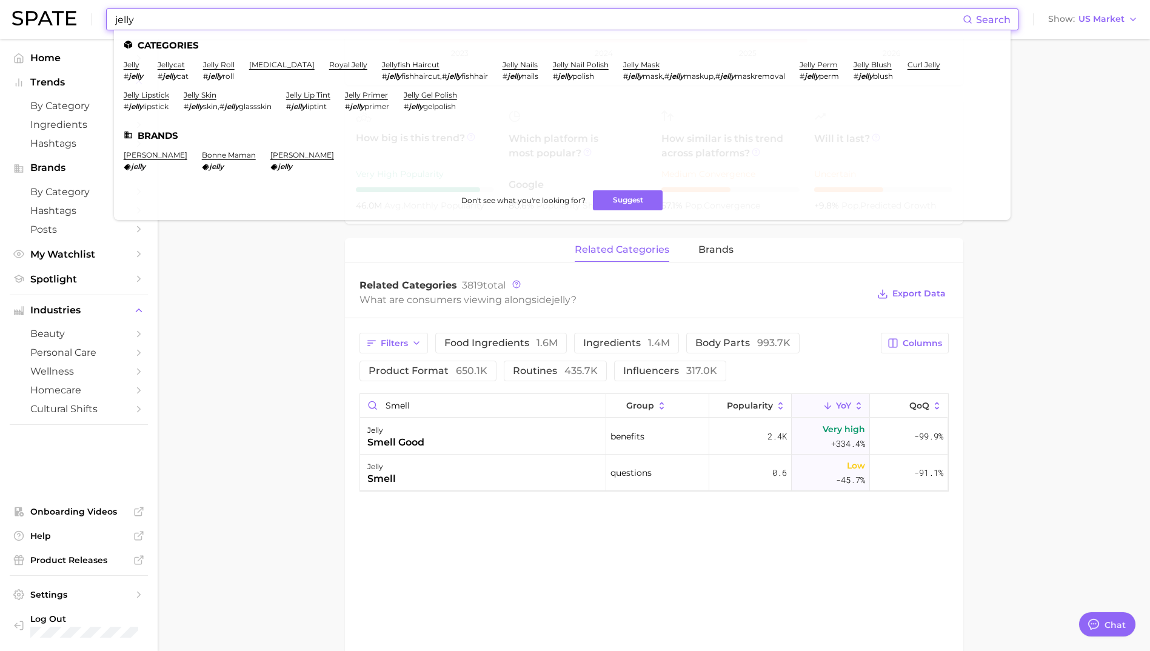
click at [196, 22] on input "jelly" at bounding box center [538, 19] width 849 height 21
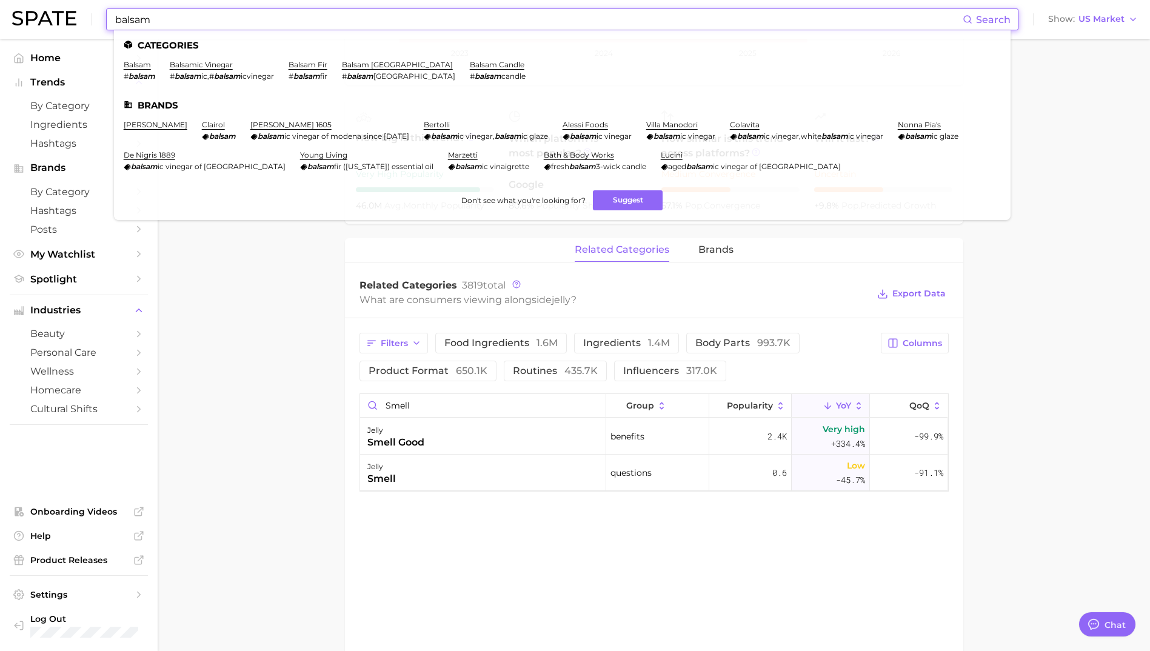
type input "balsam"
click at [129, 69] on li "balsam # balsam" at bounding box center [140, 70] width 32 height 21
click at [137, 64] on link "balsam" at bounding box center [137, 64] width 27 height 9
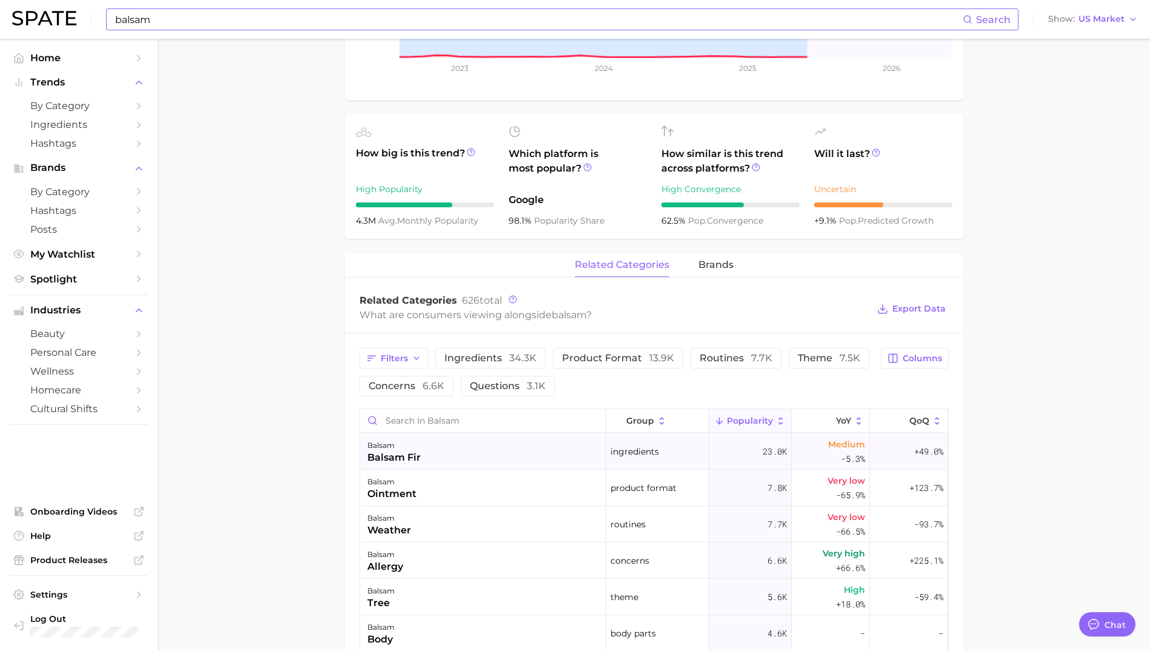
scroll to position [364, 0]
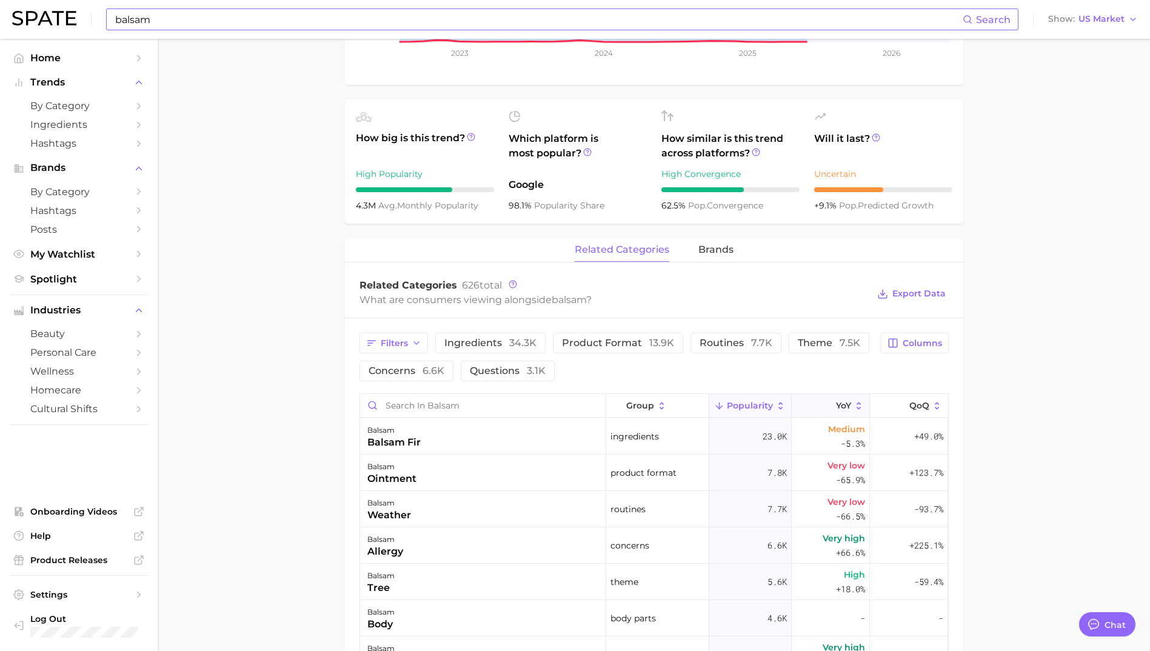
click at [836, 404] on span "YoY" at bounding box center [843, 406] width 15 height 10
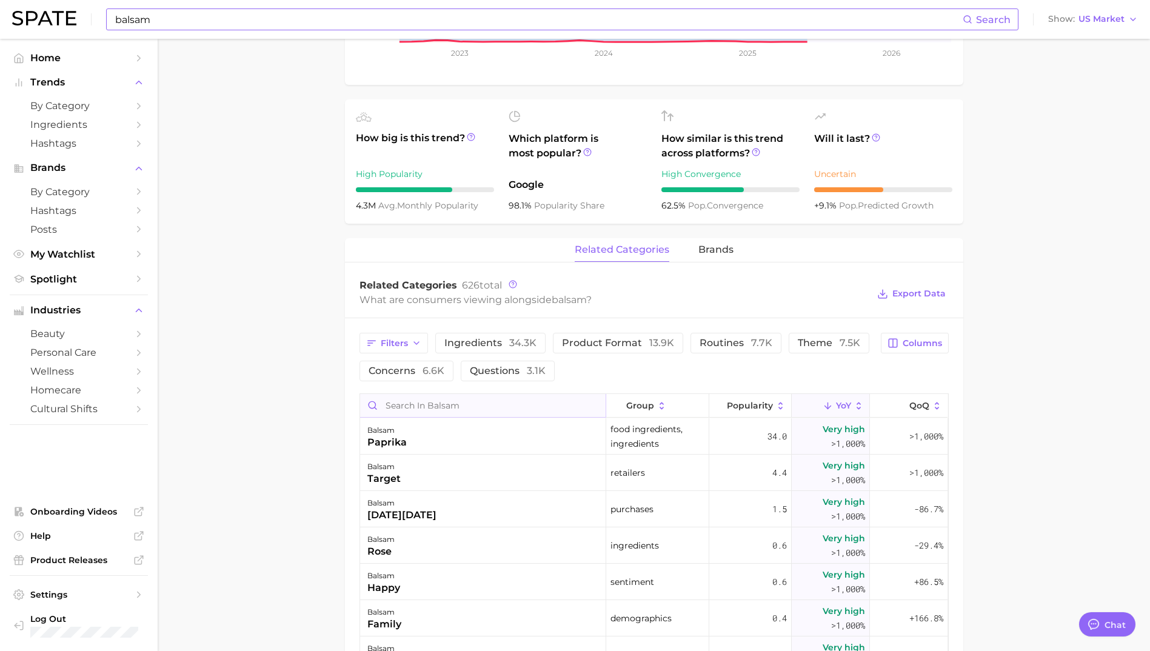
click at [387, 407] on input "Search in balsam" at bounding box center [483, 405] width 246 height 23
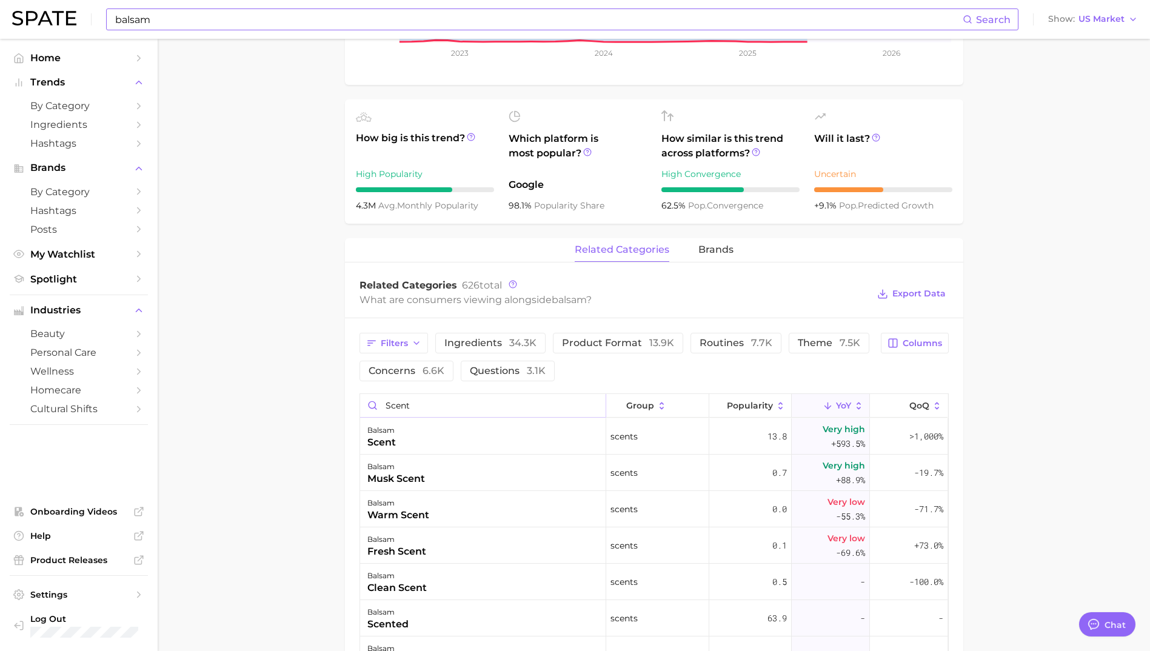
type input "scent"
click at [366, 8] on div "balsam Search" at bounding box center [562, 19] width 912 height 22
click at [369, 12] on input "balsam" at bounding box center [538, 19] width 849 height 21
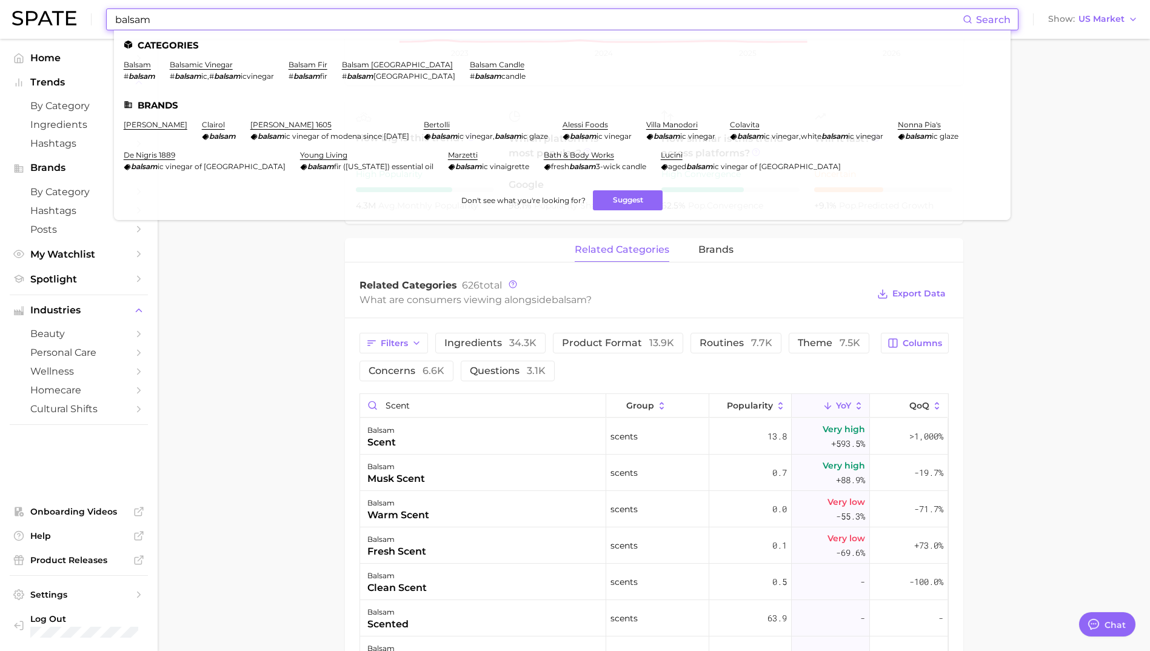
click at [369, 12] on input "balsam" at bounding box center [538, 19] width 849 height 21
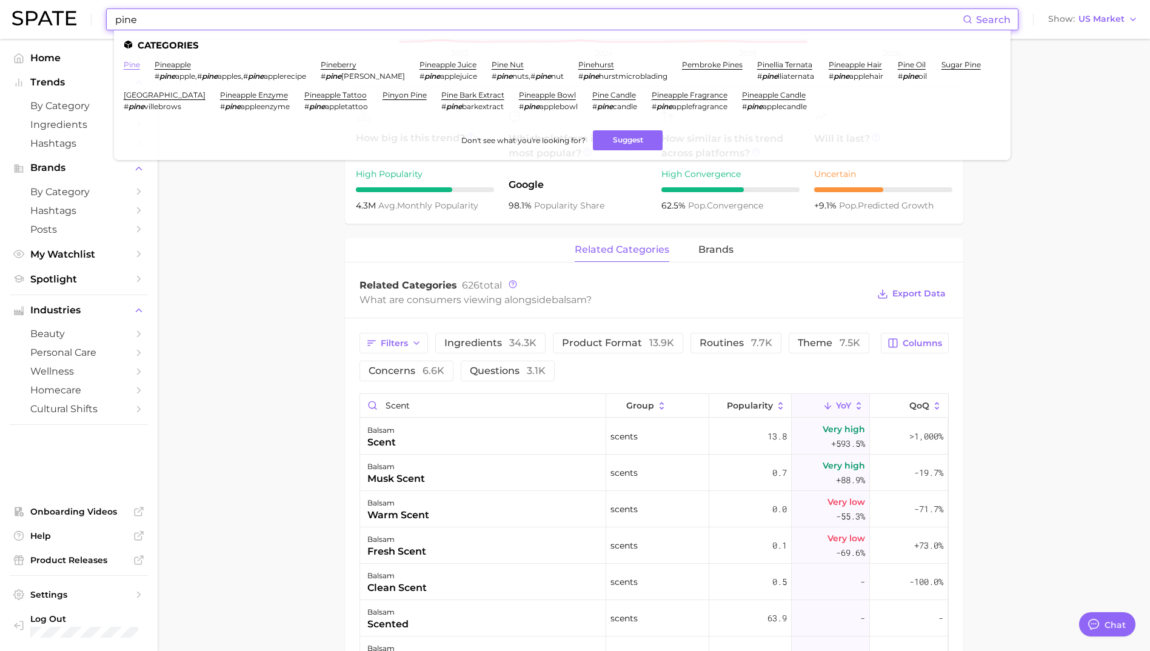
type input "pine"
click at [125, 67] on link "pine" at bounding box center [132, 64] width 16 height 9
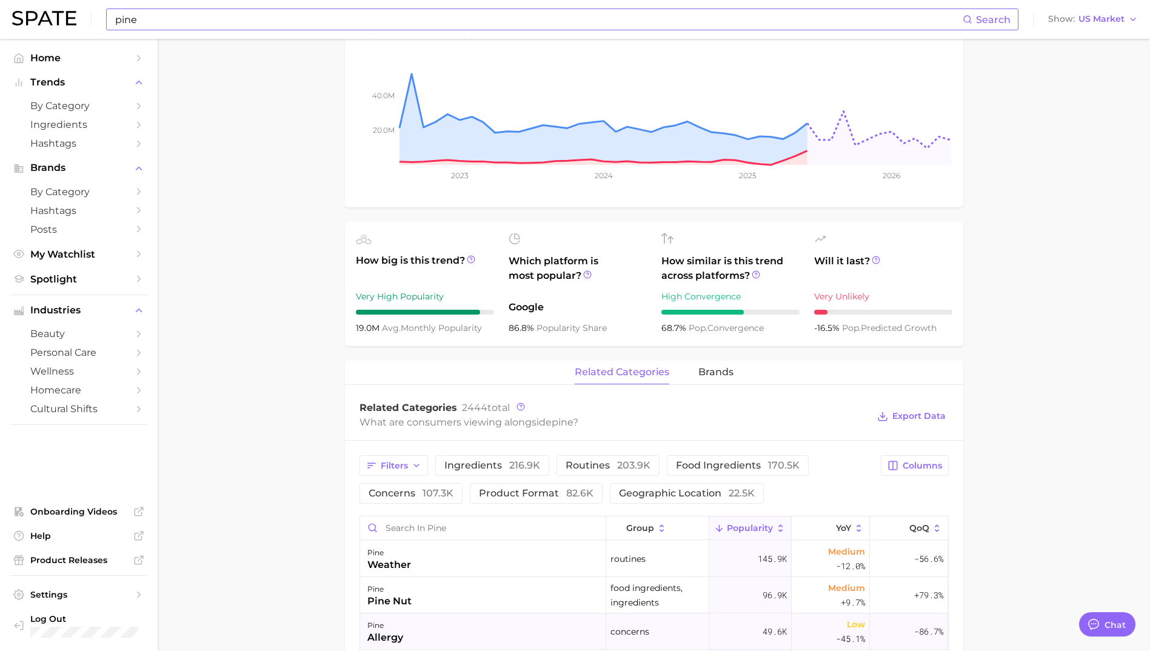
scroll to position [303, 0]
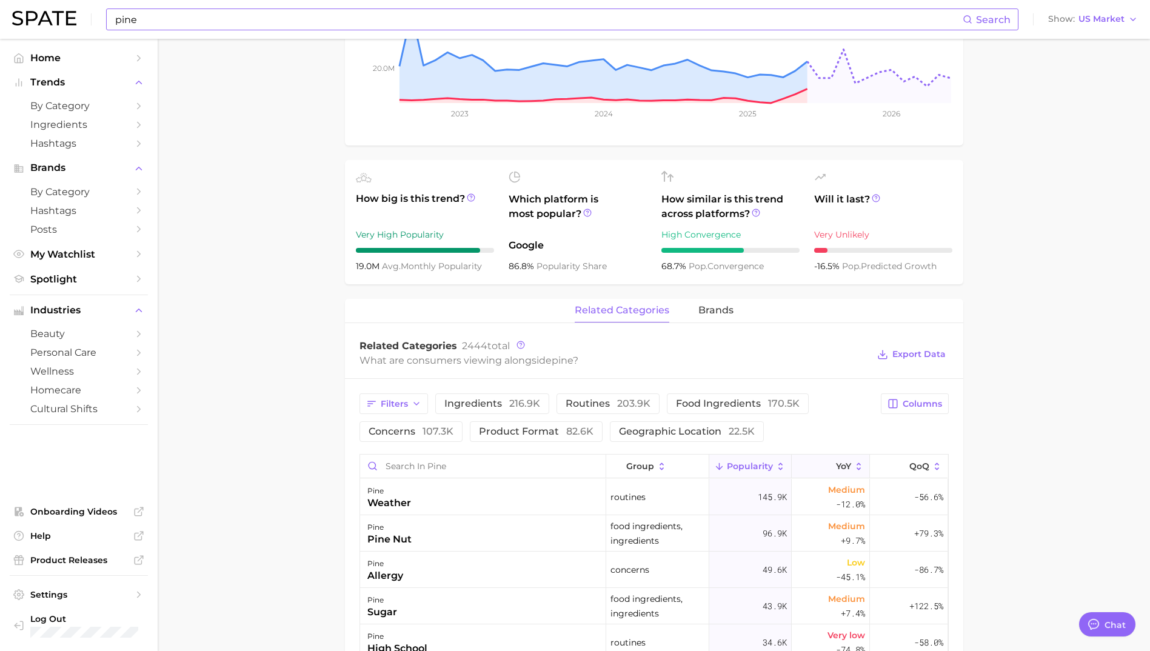
click at [839, 461] on span "YoY" at bounding box center [843, 466] width 15 height 10
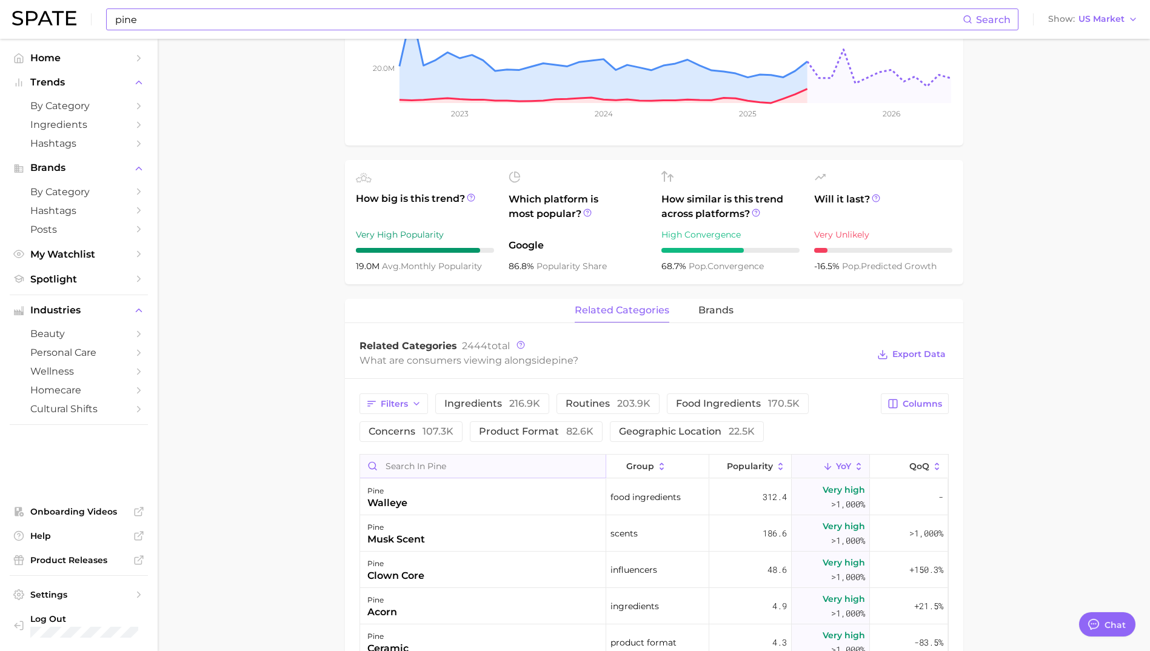
click at [397, 468] on input "Search in pine" at bounding box center [483, 466] width 246 height 23
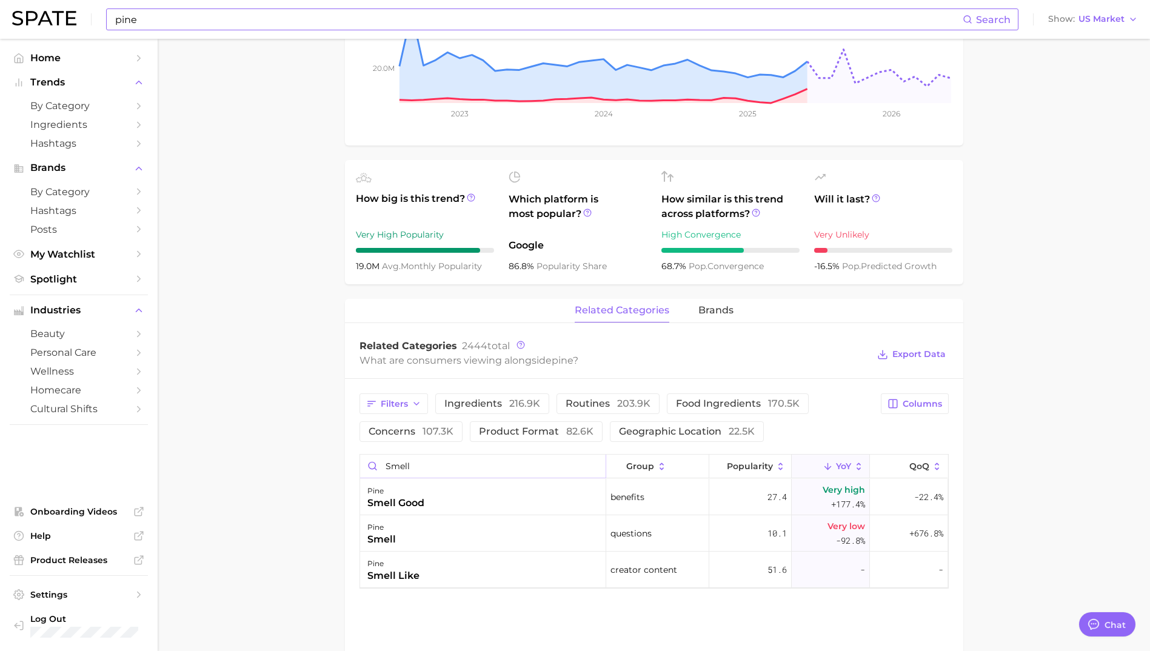
type input "smell"
click at [159, 16] on input "pine" at bounding box center [538, 19] width 849 height 21
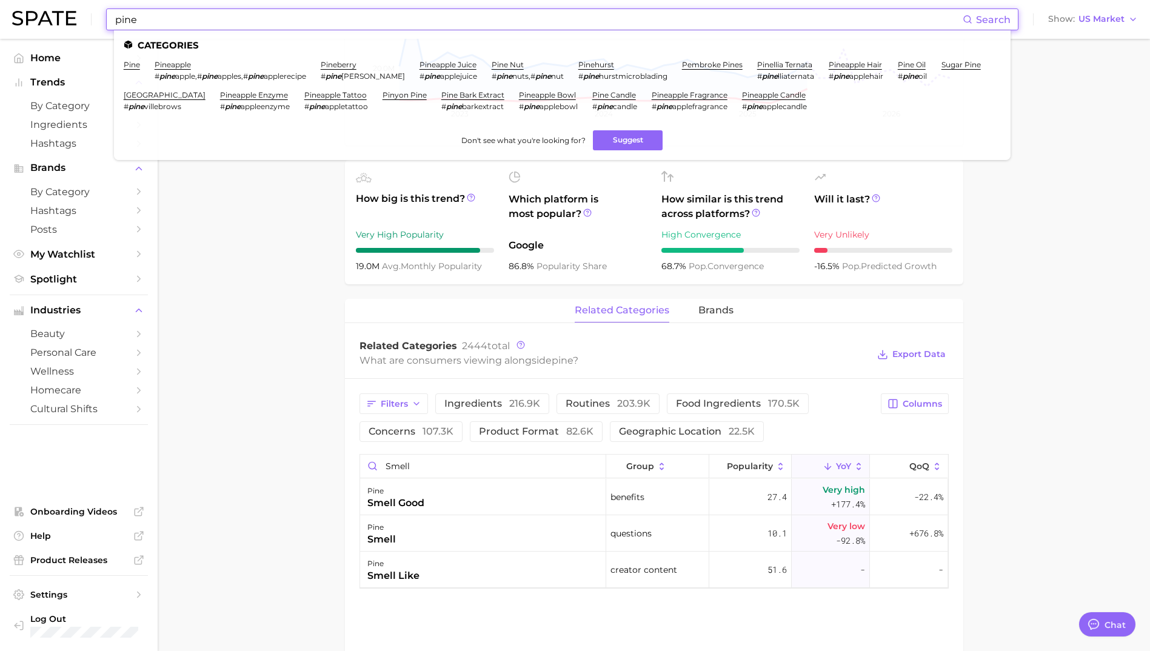
click at [159, 16] on input "pine" at bounding box center [538, 19] width 849 height 21
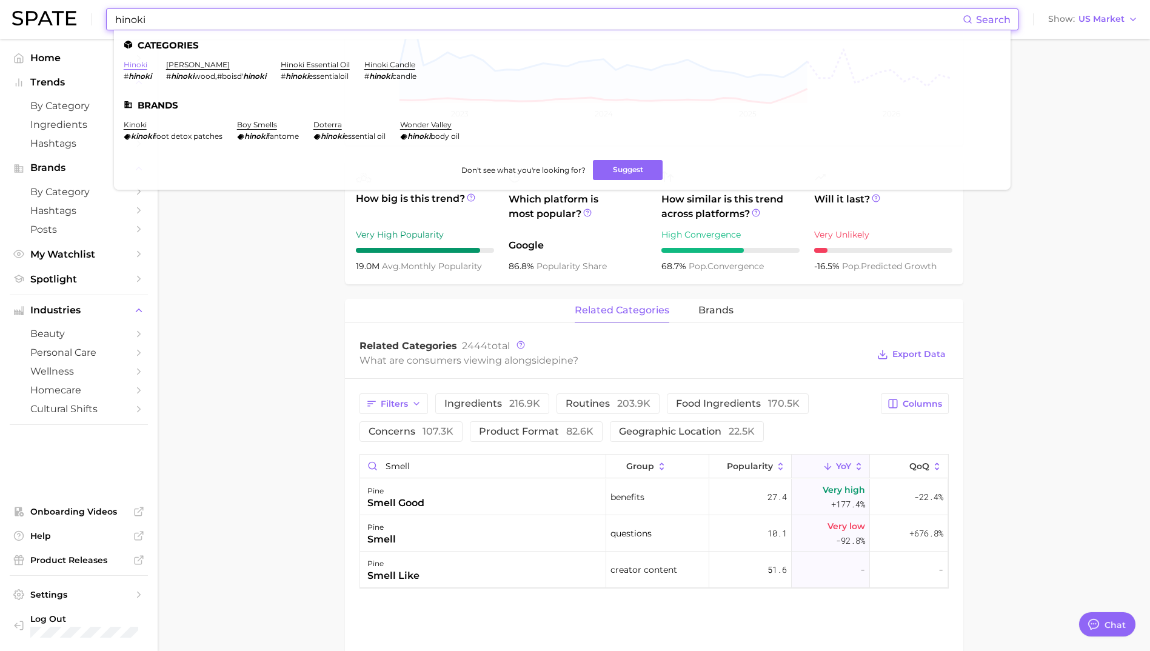
type input "hinoki"
click at [142, 61] on link "hinoki" at bounding box center [136, 64] width 24 height 9
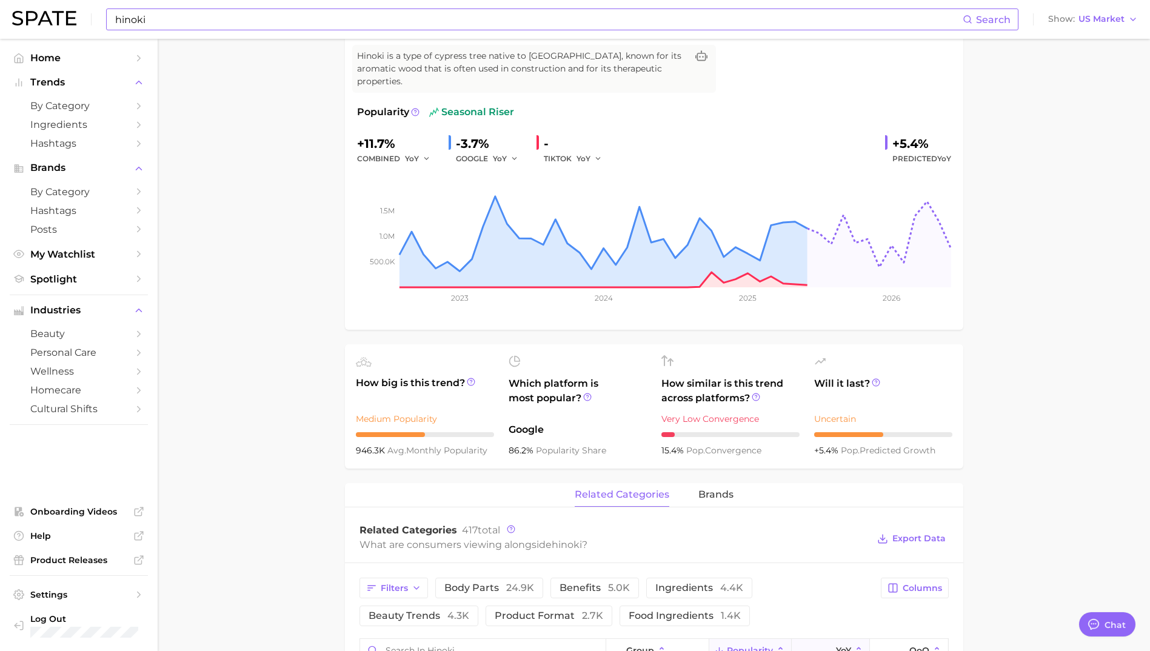
scroll to position [364, 0]
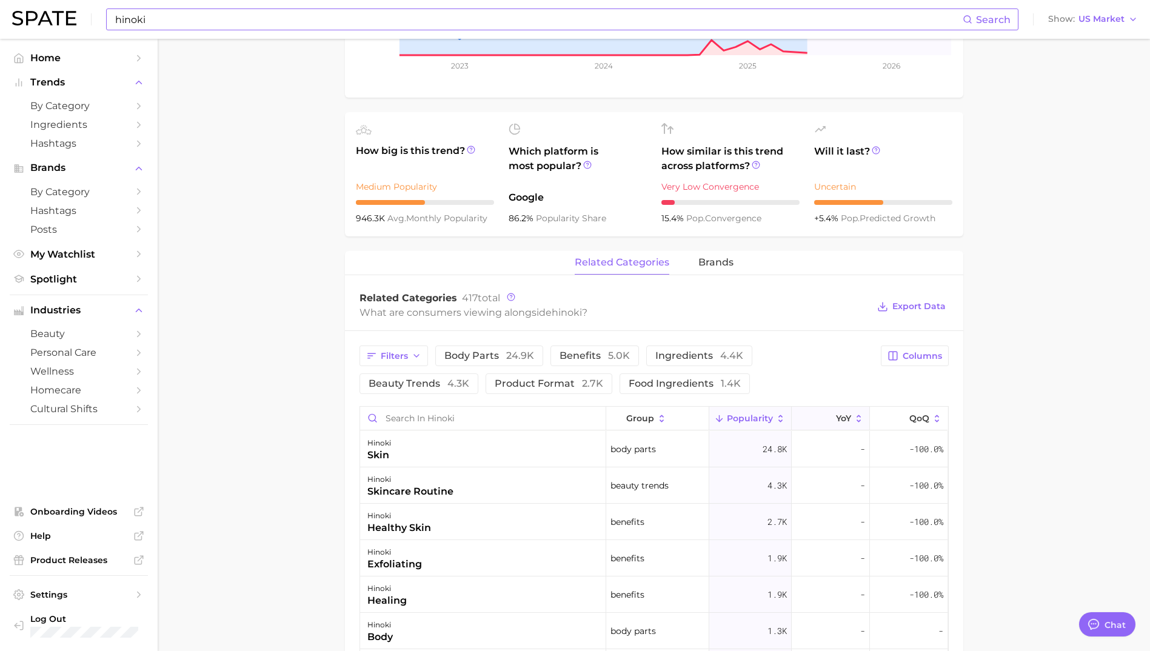
click at [836, 413] on span "YoY" at bounding box center [843, 418] width 15 height 10
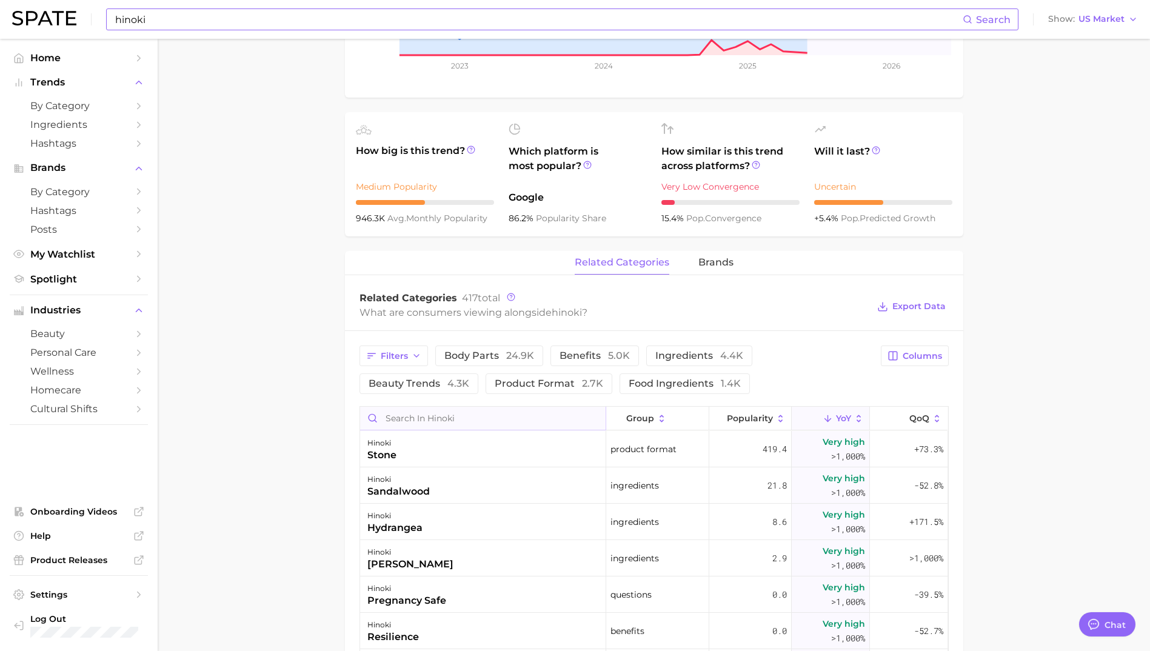
click at [483, 407] on input "Search in hinoki" at bounding box center [483, 418] width 246 height 23
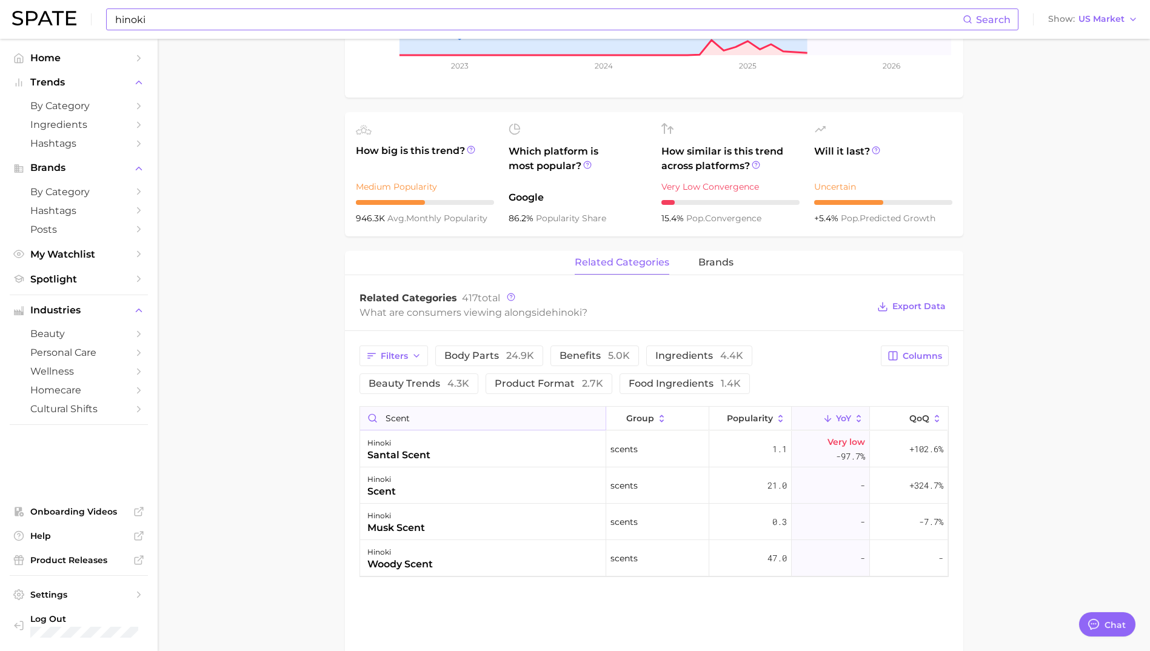
click at [411, 407] on input "scent" at bounding box center [483, 418] width 246 height 23
click at [408, 407] on input "smell" at bounding box center [483, 418] width 246 height 23
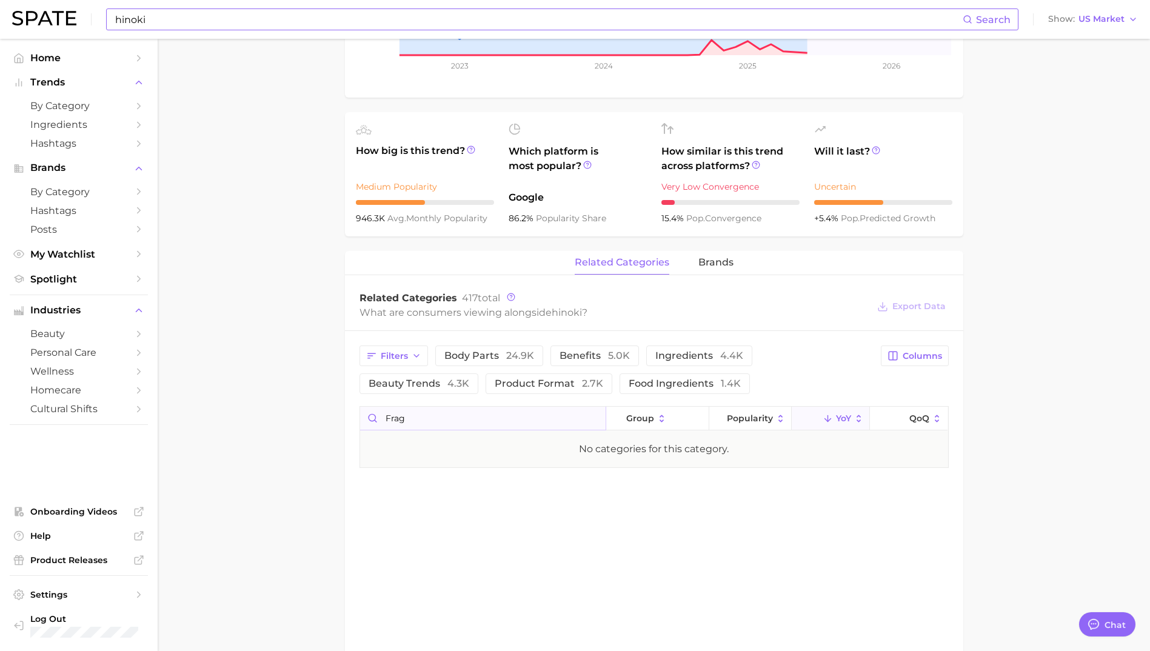
click at [408, 408] on input "frag" at bounding box center [483, 418] width 246 height 23
type input "s"
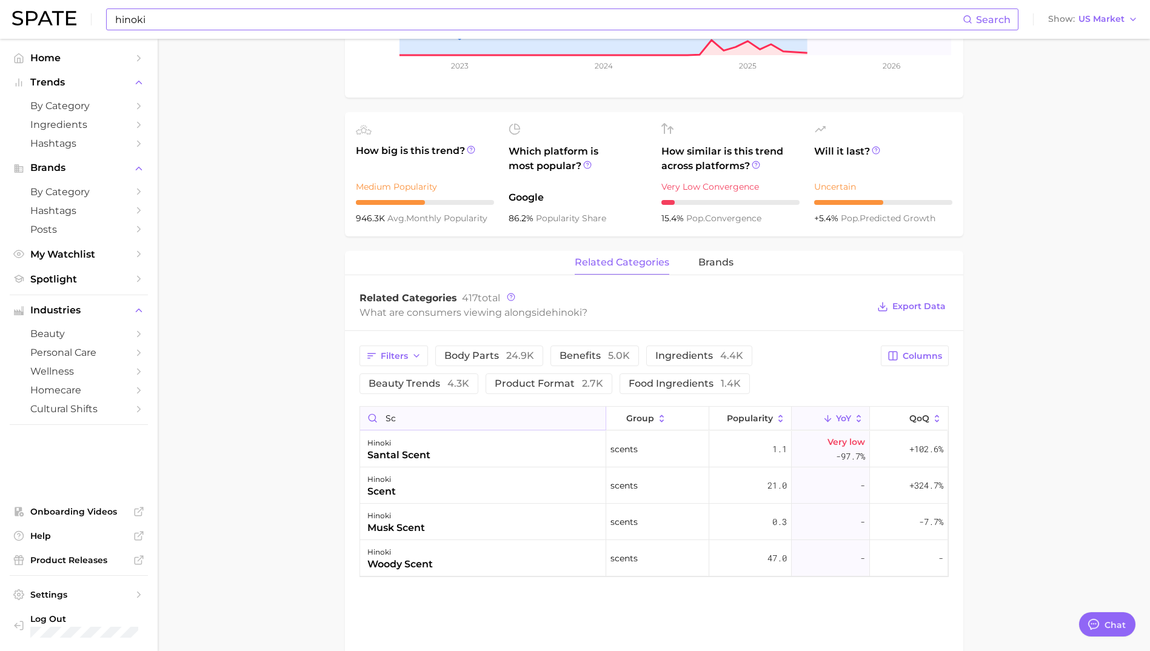
type input "s"
type input "p"
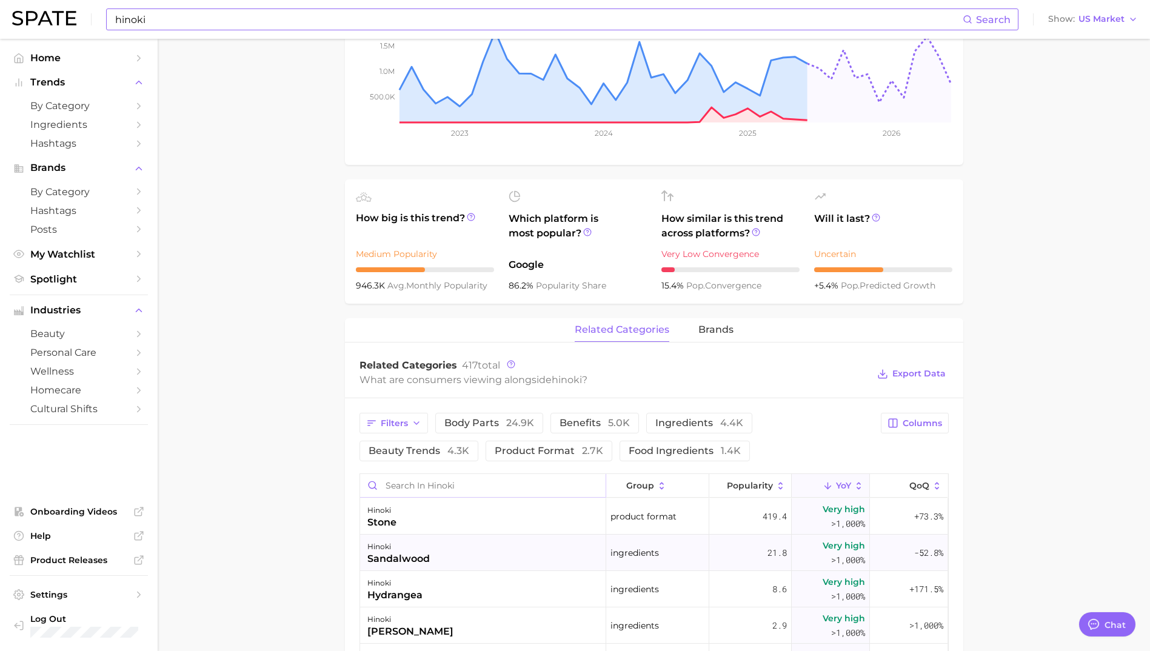
scroll to position [408, 0]
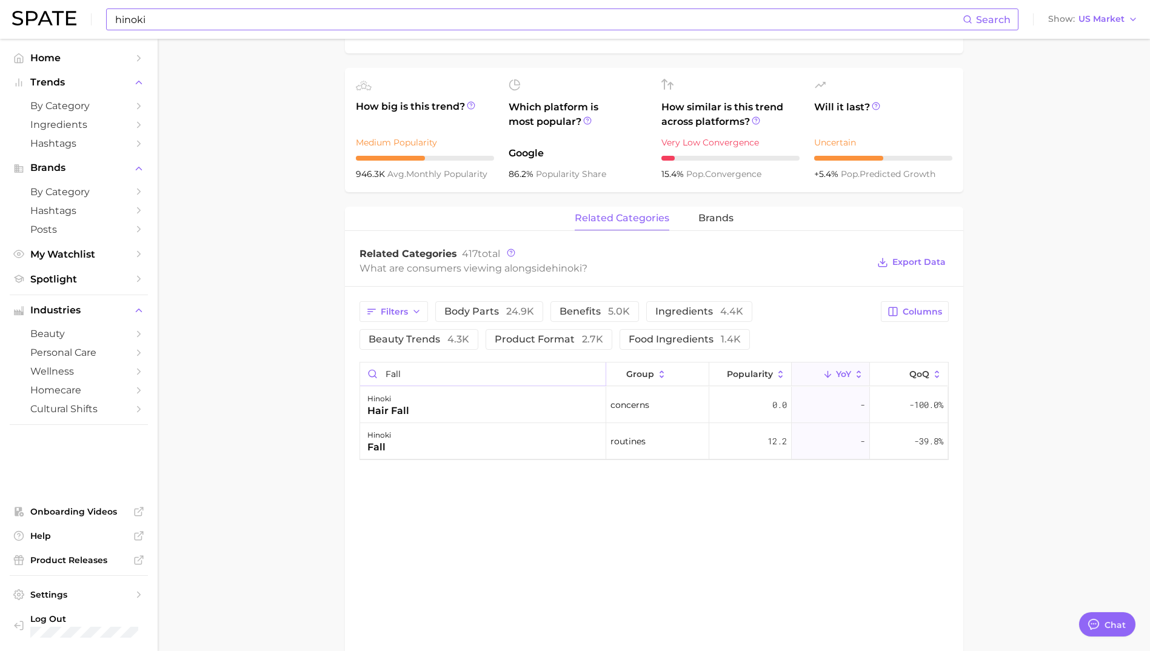
drag, startPoint x: 419, startPoint y: 356, endPoint x: 346, endPoint y: 356, distance: 72.7
click at [388, 363] on input "fall" at bounding box center [483, 374] width 246 height 23
type input "f"
type input "candle"
click at [233, 22] on input "hinoki" at bounding box center [538, 19] width 849 height 21
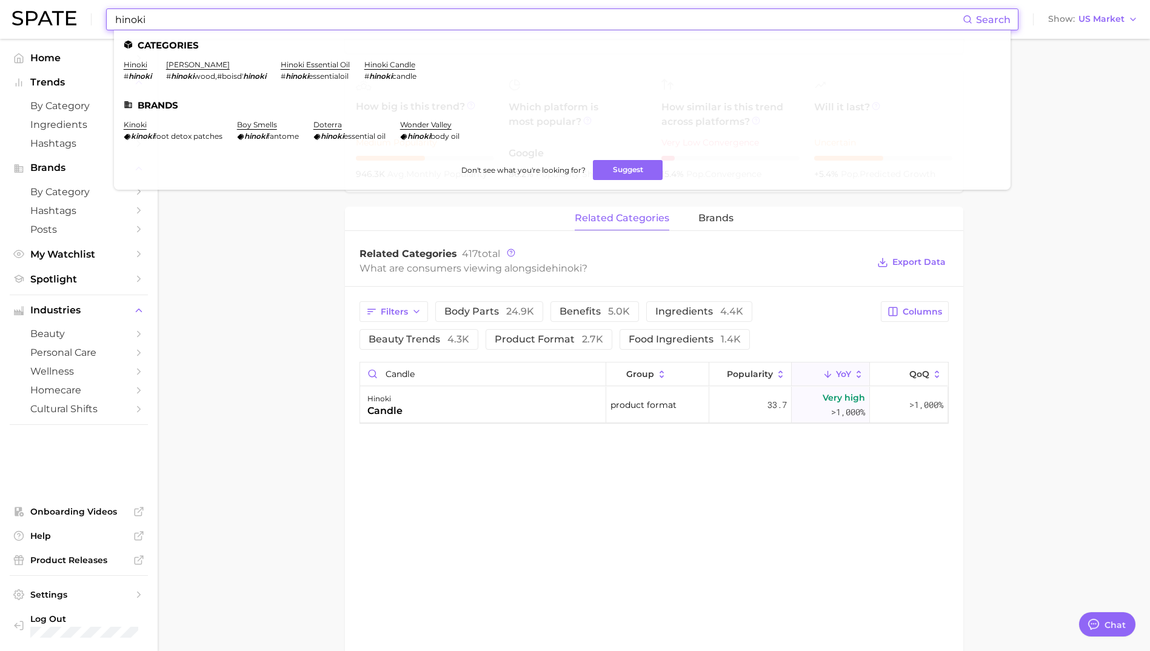
click at [233, 22] on input "hinoki" at bounding box center [538, 19] width 849 height 21
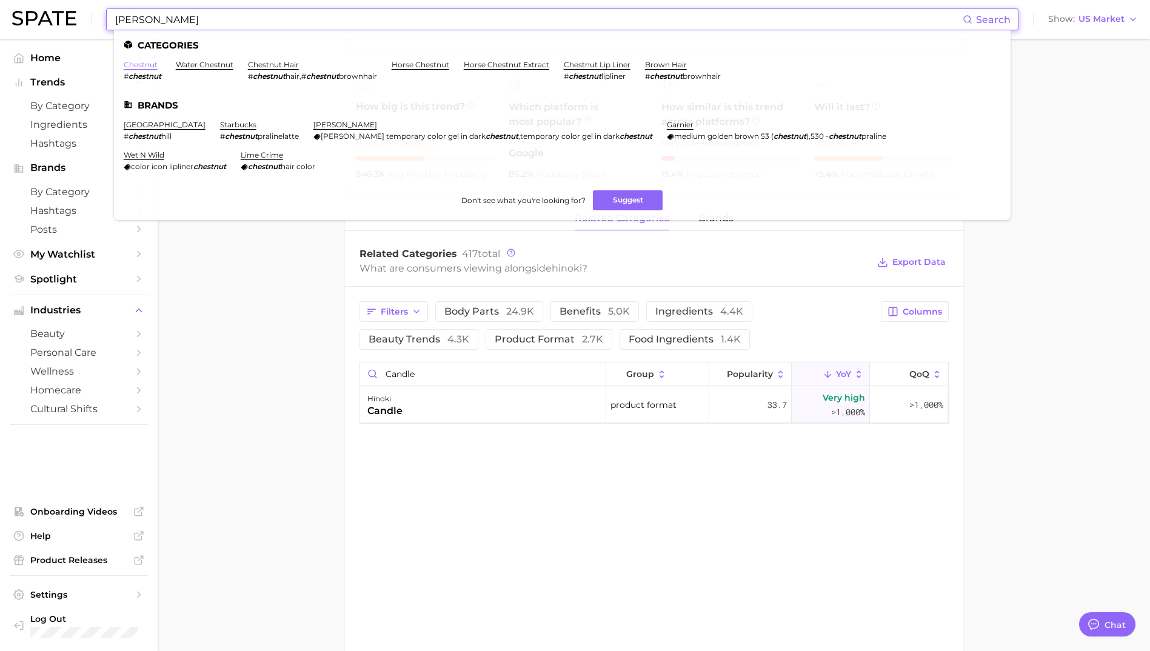
click at [136, 64] on link "chestnut" at bounding box center [141, 64] width 34 height 9
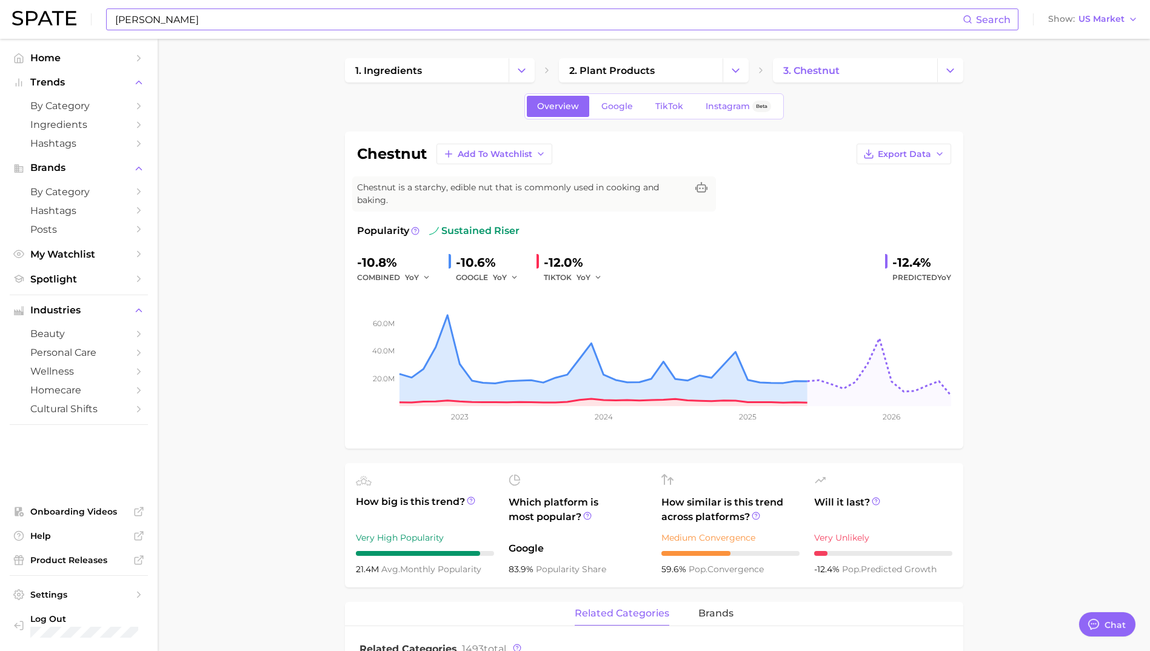
scroll to position [485, 0]
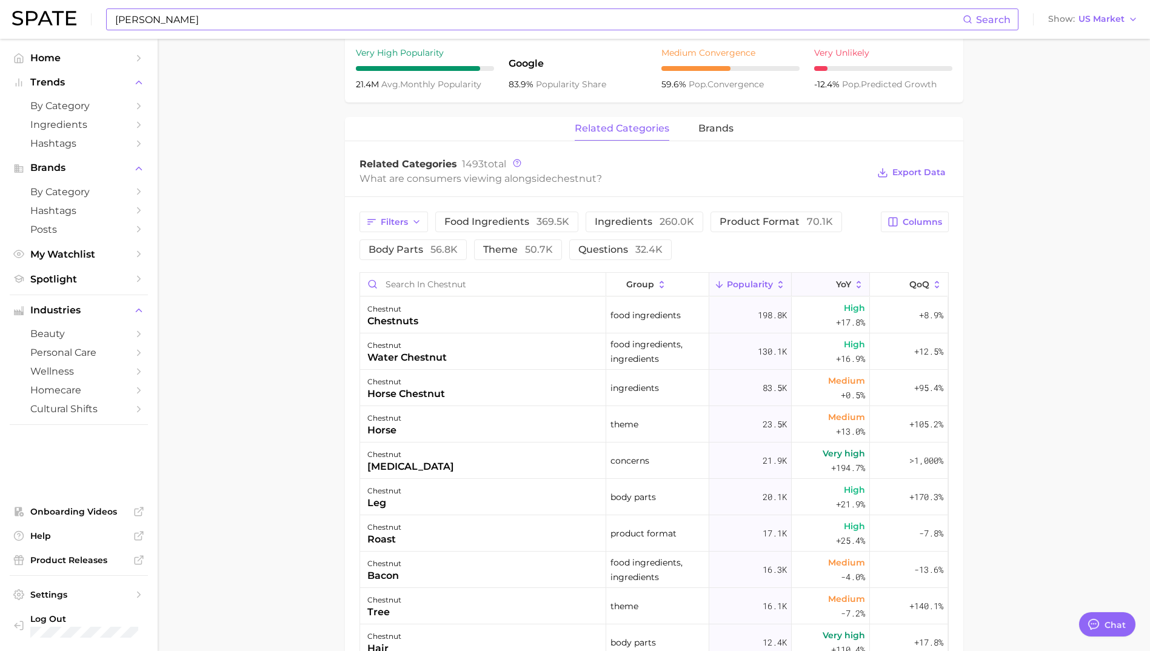
click at [823, 279] on icon at bounding box center [828, 284] width 11 height 11
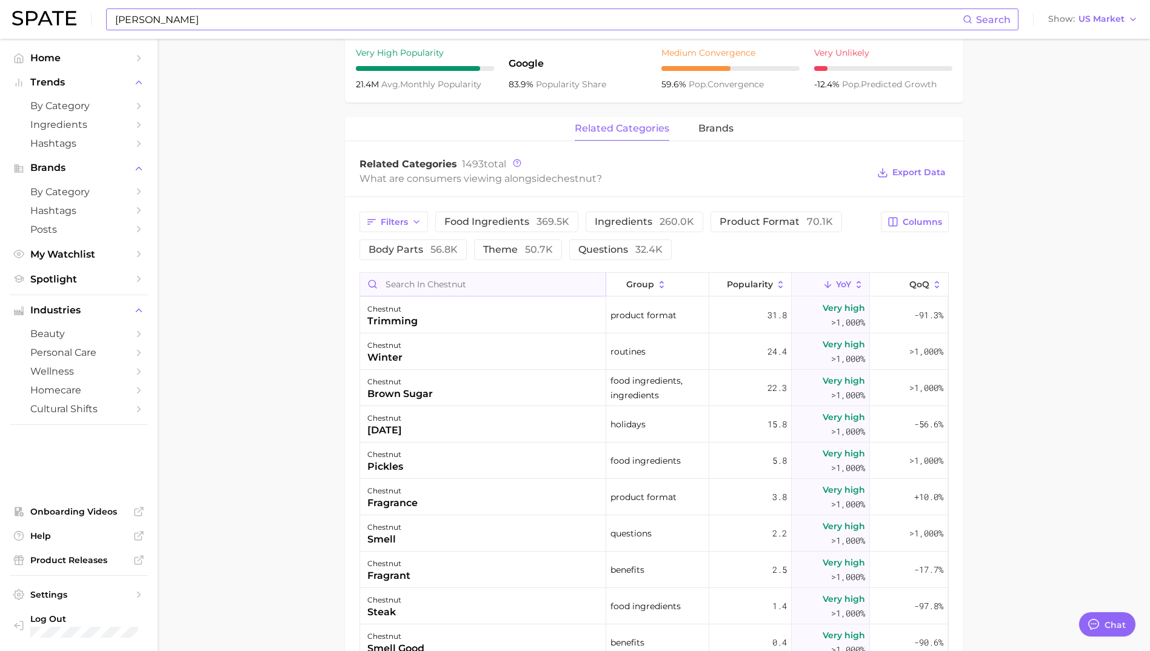
click at [432, 281] on input "Search in chestnut" at bounding box center [483, 284] width 246 height 23
click at [256, 27] on input "[PERSON_NAME]" at bounding box center [538, 19] width 849 height 21
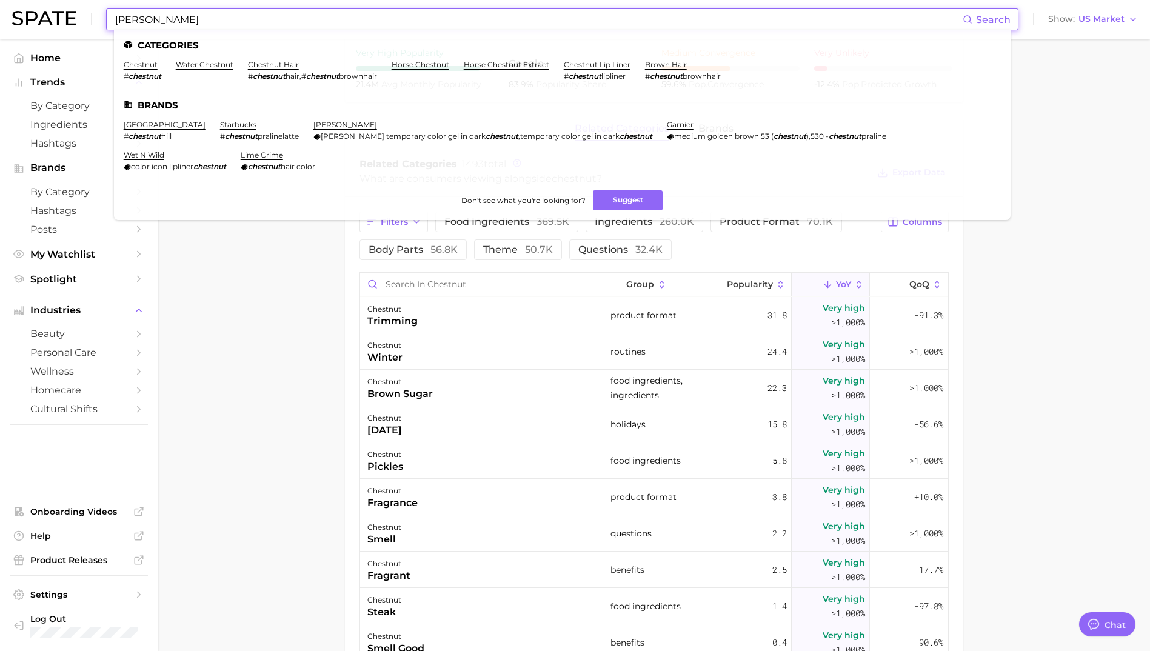
click at [256, 27] on input "[PERSON_NAME]" at bounding box center [538, 19] width 849 height 21
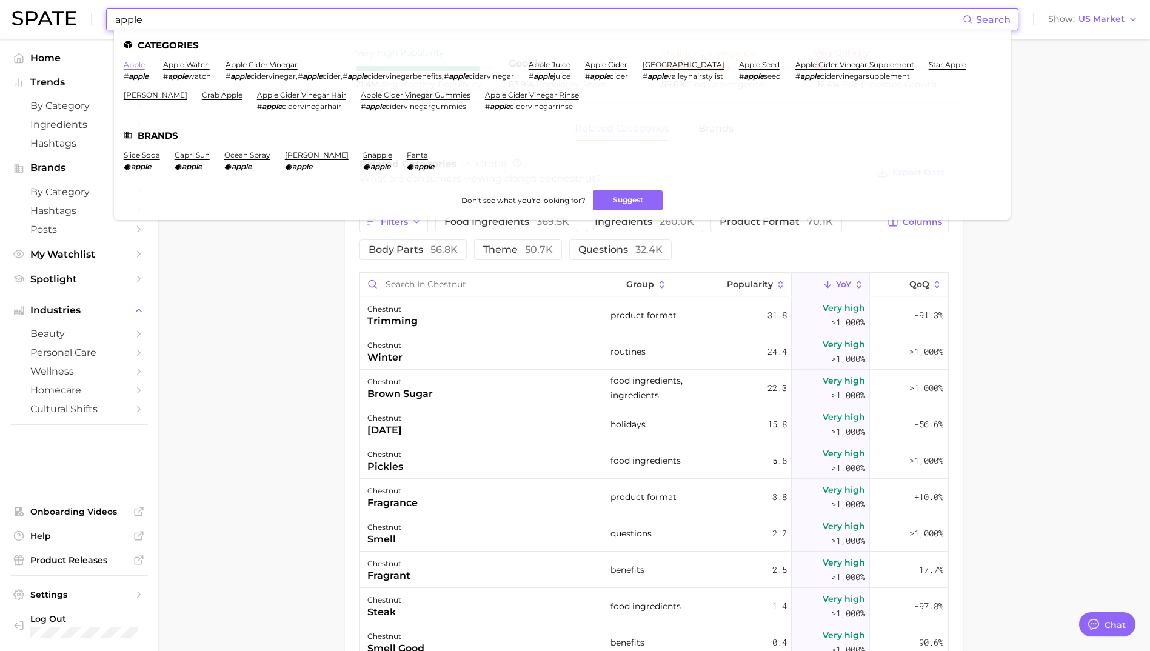
type input "apple"
click at [142, 65] on link "apple" at bounding box center [134, 64] width 21 height 9
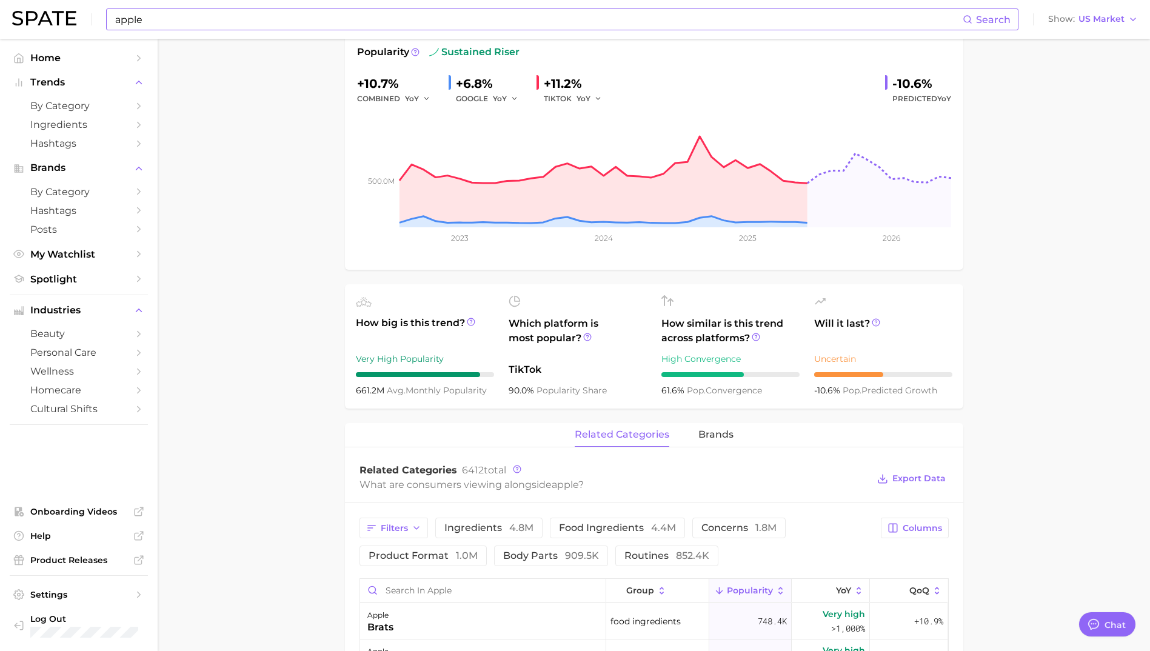
scroll to position [364, 0]
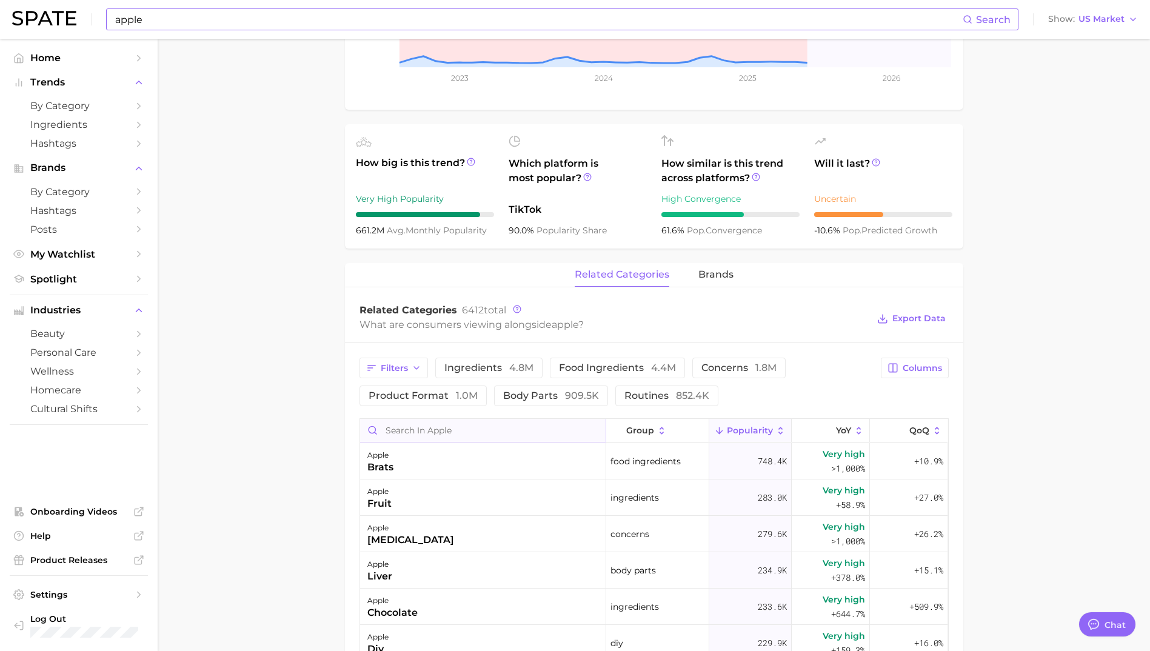
click at [430, 423] on input "Search in apple" at bounding box center [483, 430] width 246 height 23
click at [414, 432] on input "scent" at bounding box center [483, 430] width 246 height 23
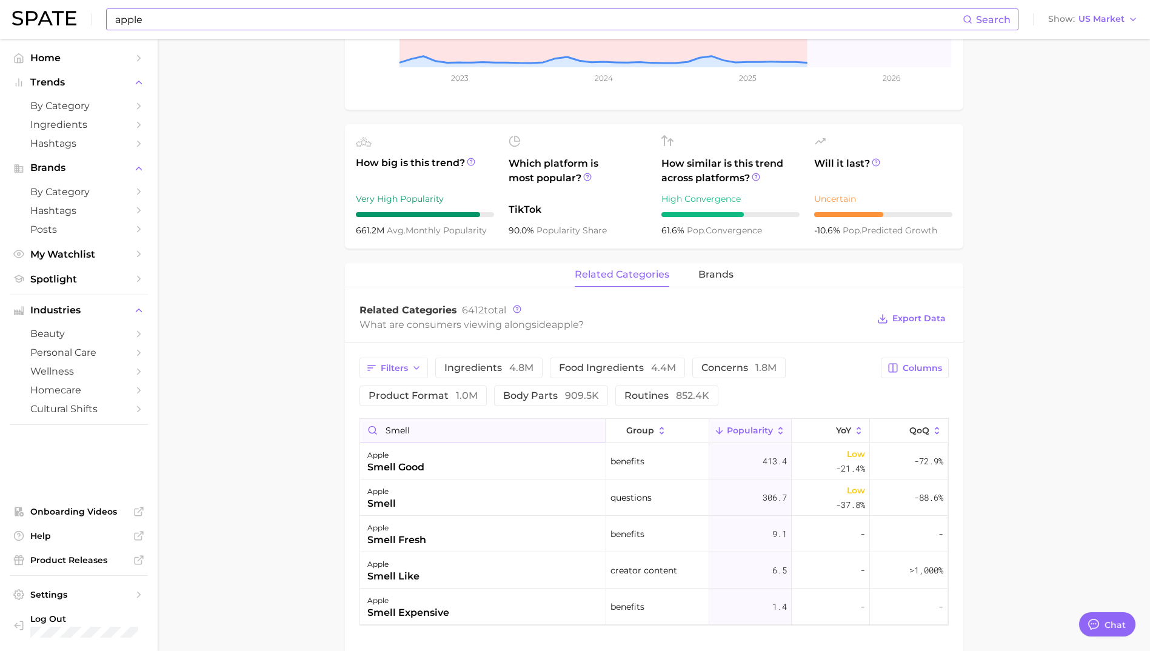
click at [388, 438] on input "smell" at bounding box center [483, 430] width 246 height 23
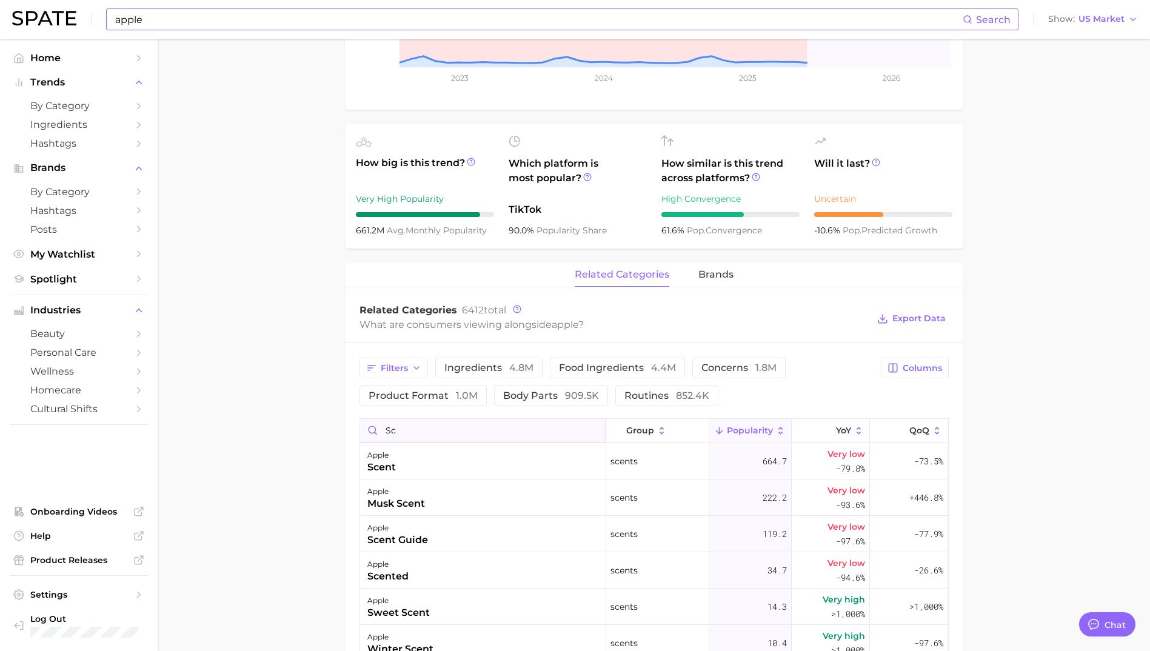
type input "s"
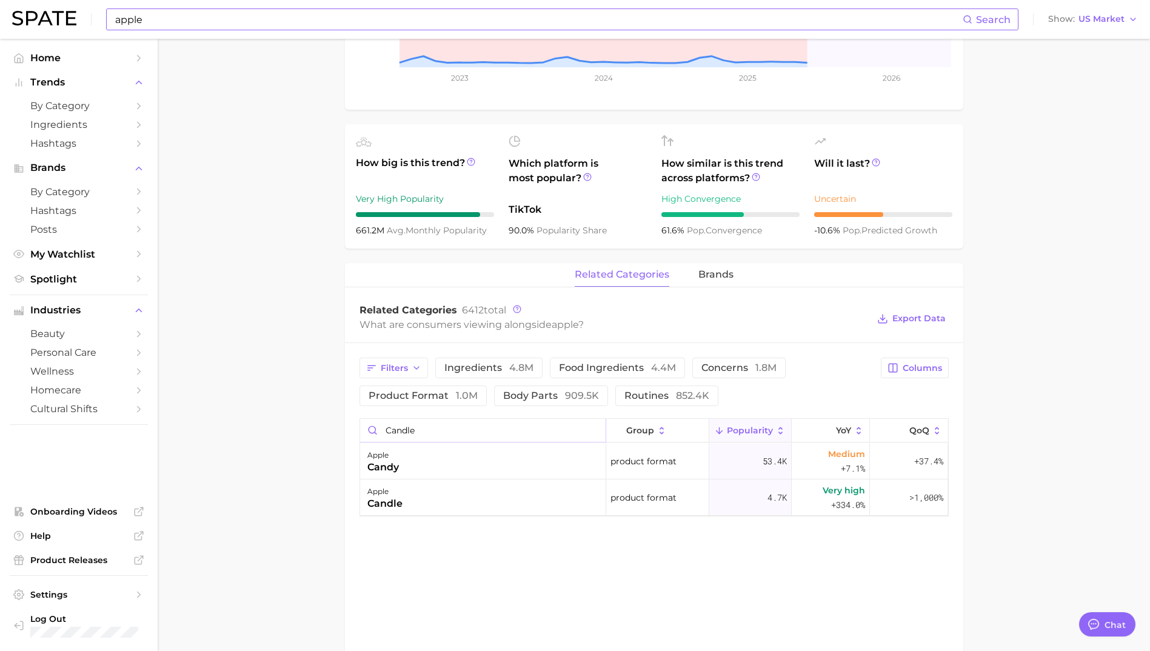
type input "candle"
click at [311, 27] on input "apple" at bounding box center [538, 19] width 849 height 21
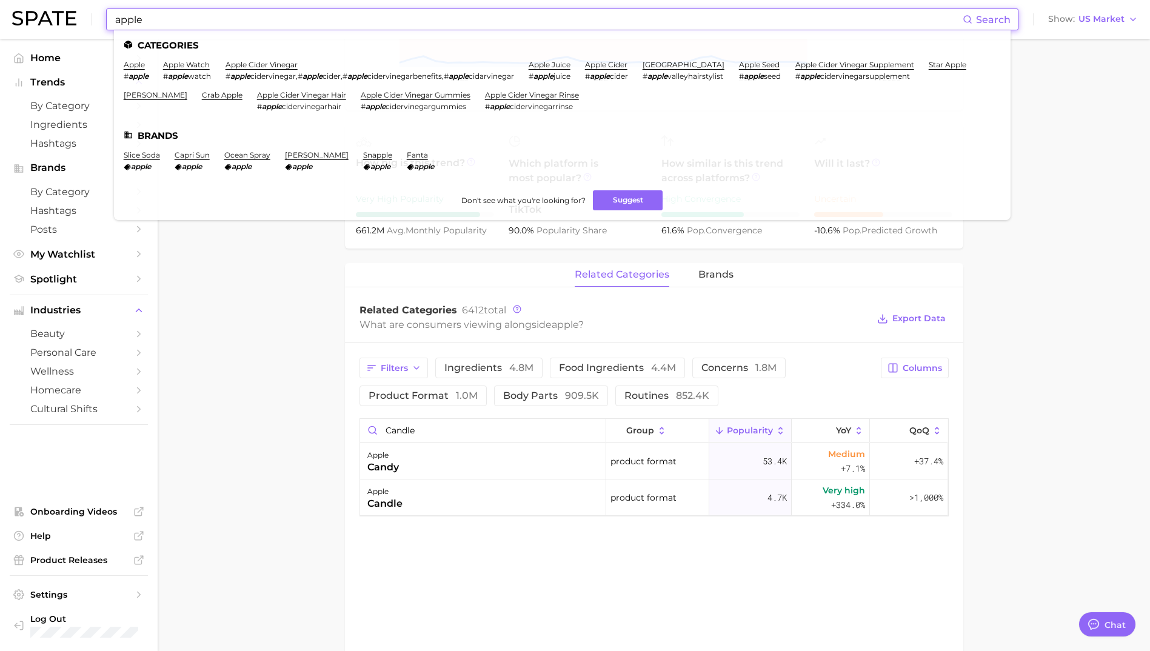
click at [311, 27] on input "apple" at bounding box center [538, 19] width 849 height 21
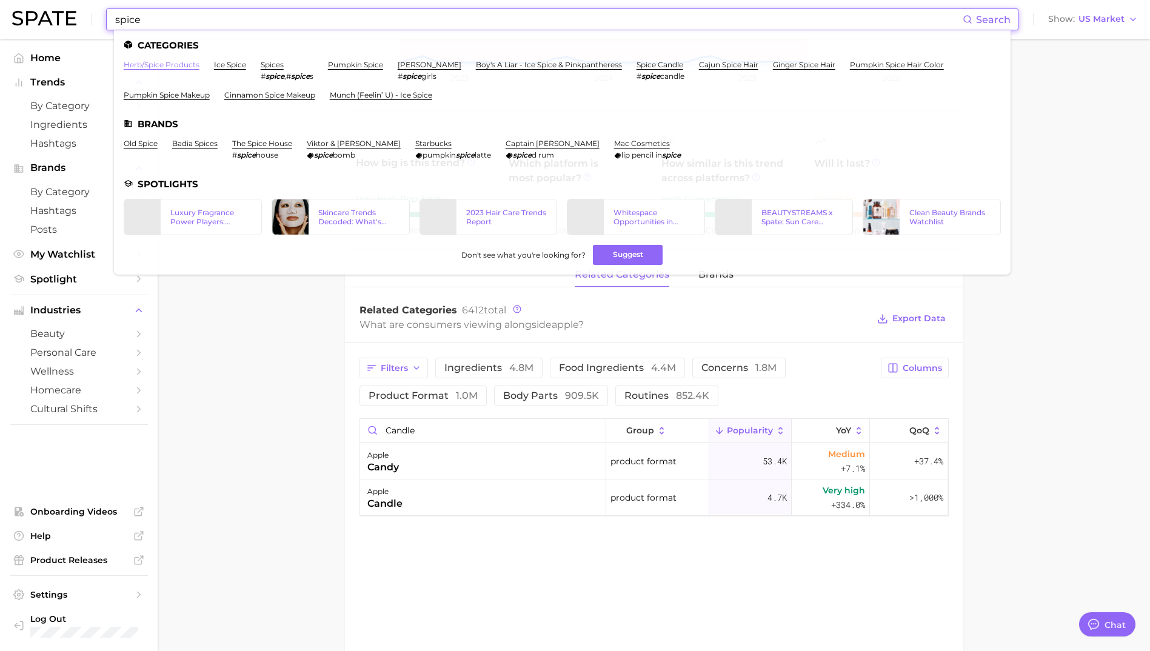
type input "spice"
click at [159, 65] on link "herb/spice products" at bounding box center [162, 64] width 76 height 9
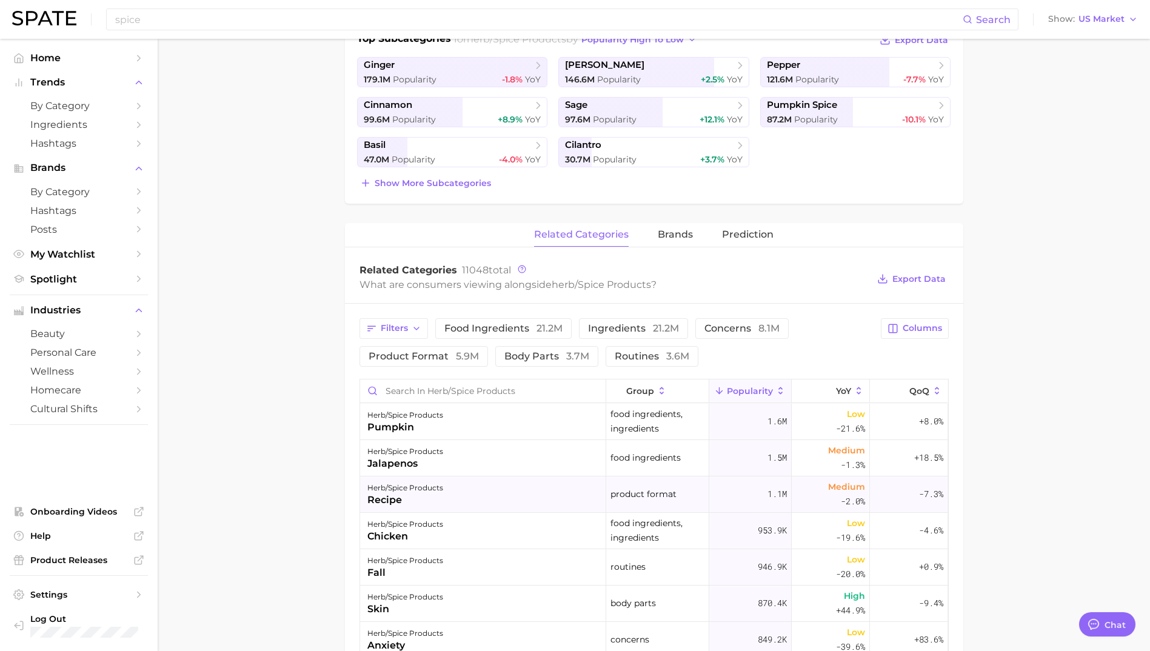
scroll to position [303, 0]
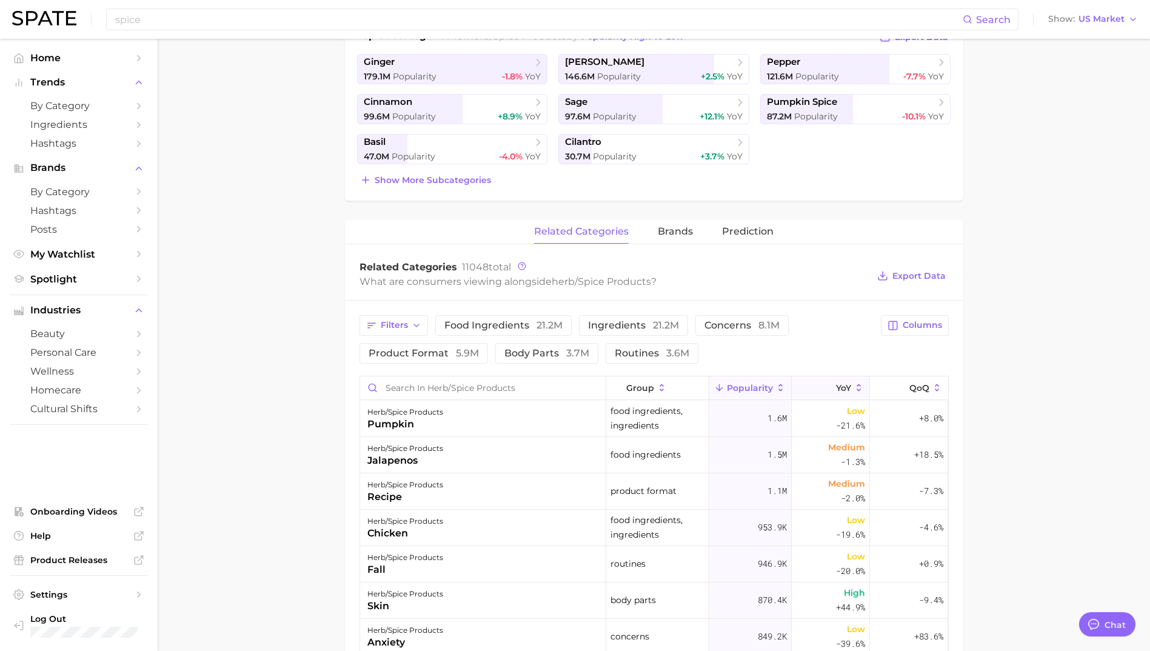
click at [849, 379] on button "YoY" at bounding box center [831, 388] width 78 height 24
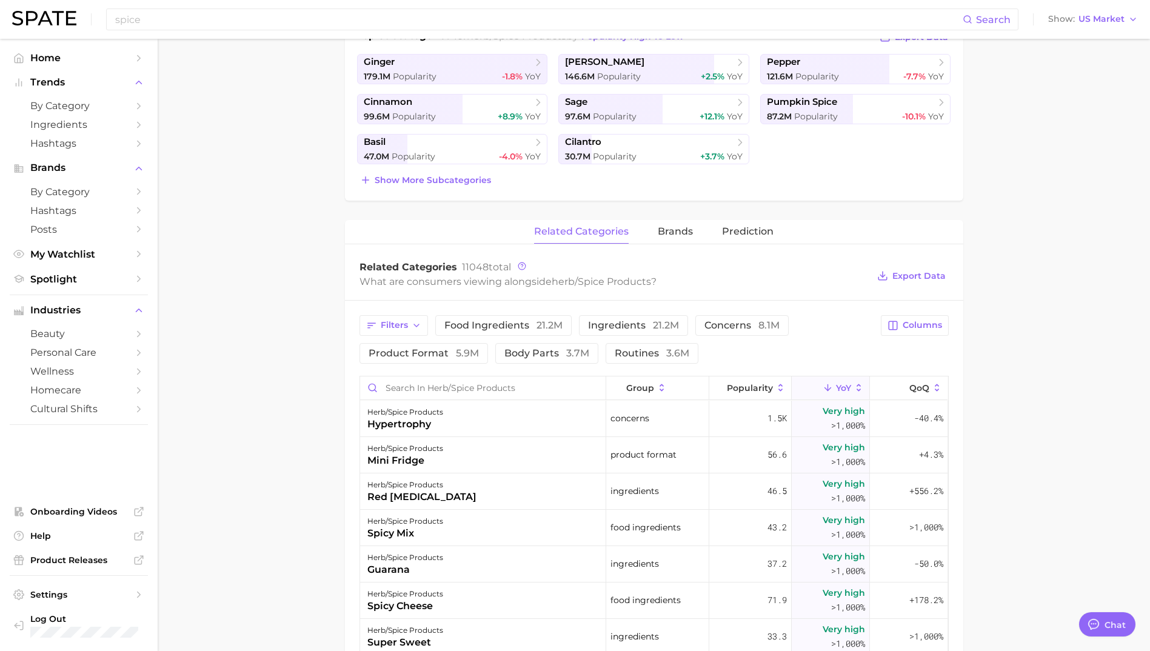
drag, startPoint x: 277, startPoint y: 258, endPoint x: 279, endPoint y: 264, distance: 6.3
click at [277, 258] on main "1. ingredients 2. herb/spice products 3. Subcategory Overview Google TikTok Ins…" at bounding box center [654, 419] width 992 height 1366
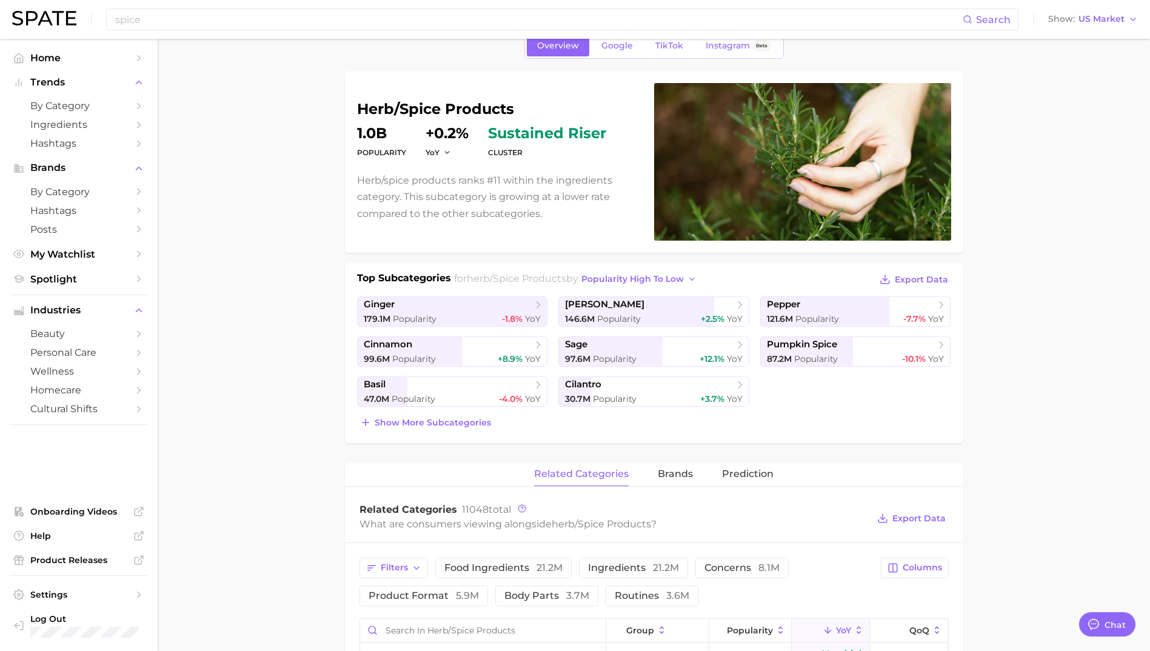
scroll to position [424, 0]
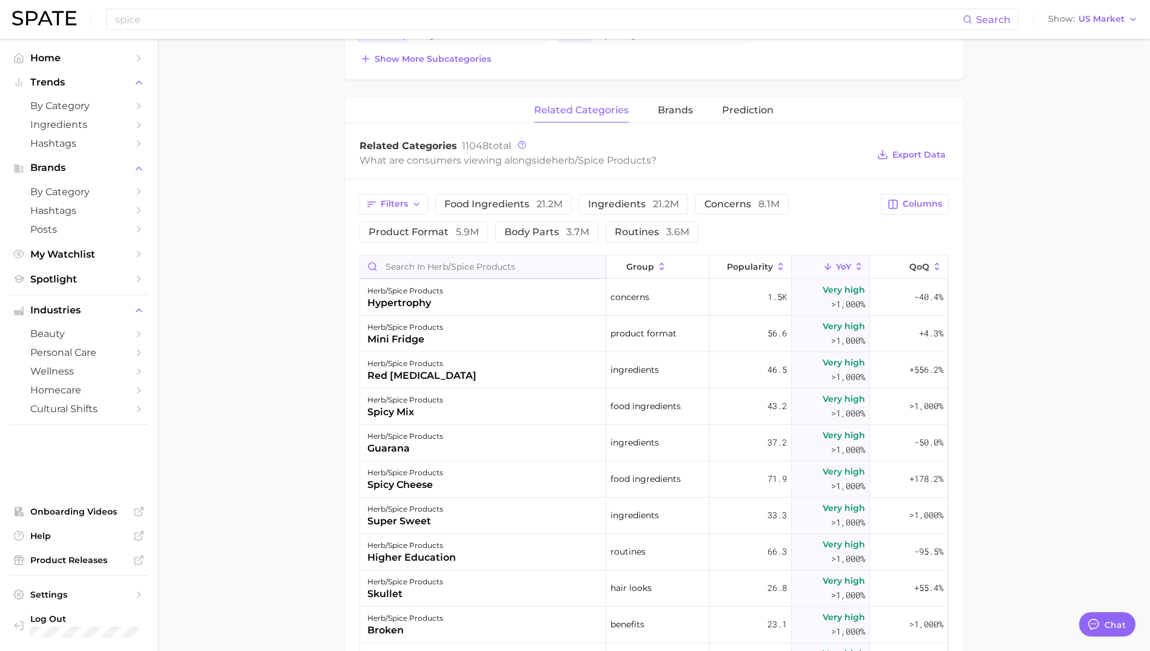
click at [443, 266] on input "Search in herb/spice products" at bounding box center [483, 266] width 246 height 23
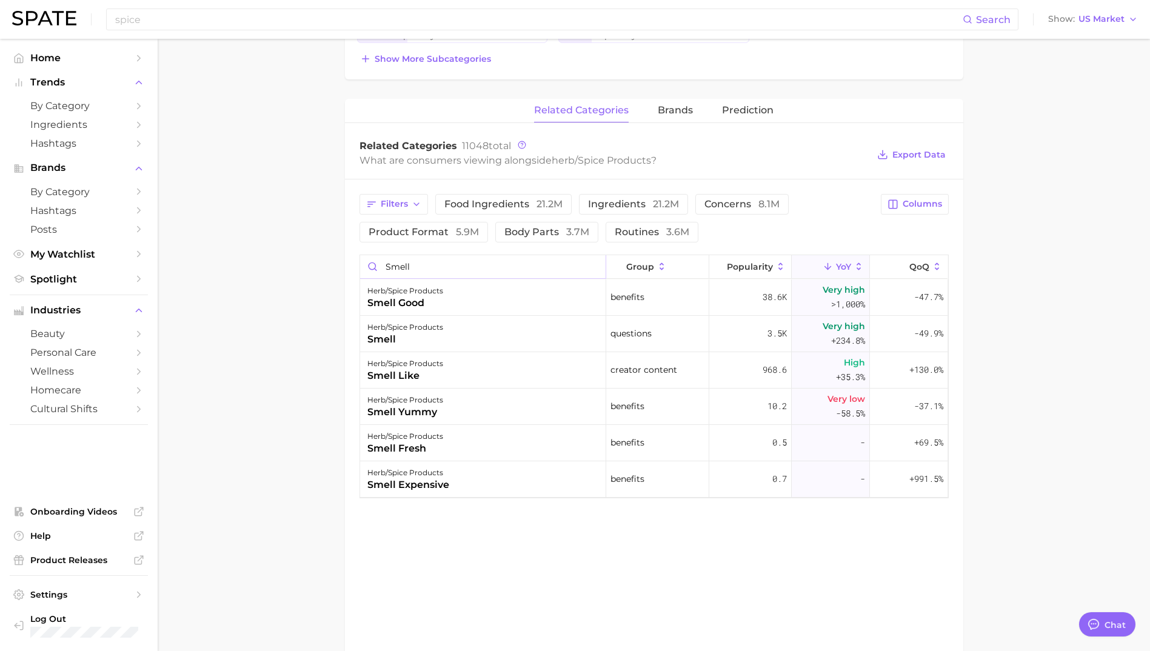
type input "smell"
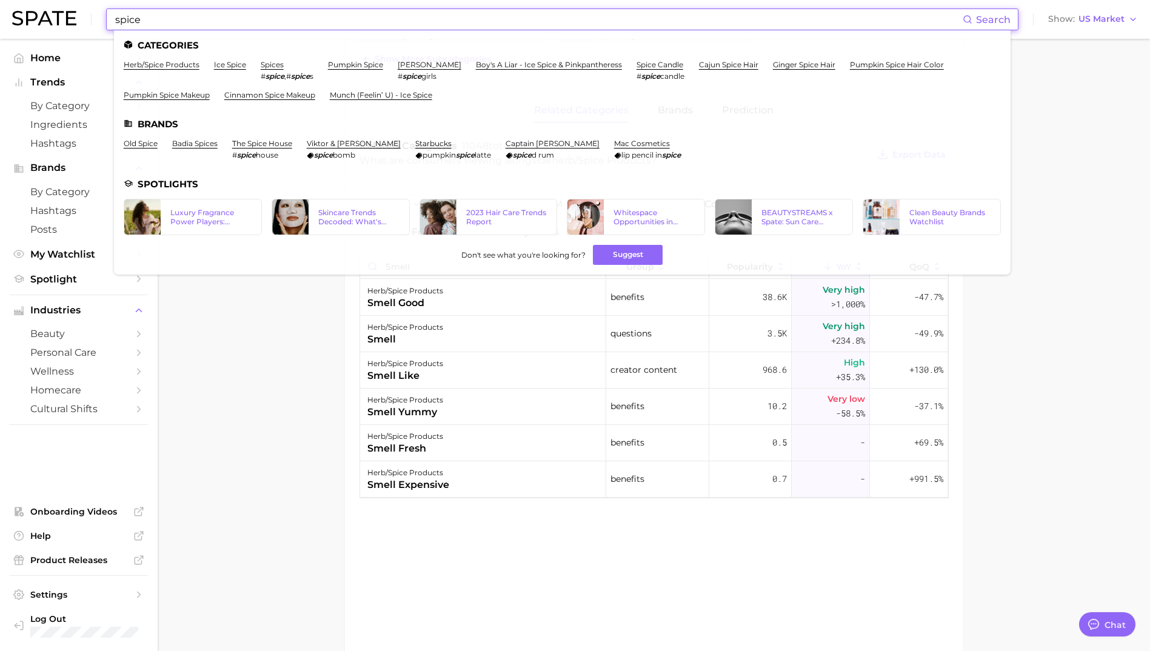
click at [159, 20] on input "spice" at bounding box center [538, 19] width 849 height 21
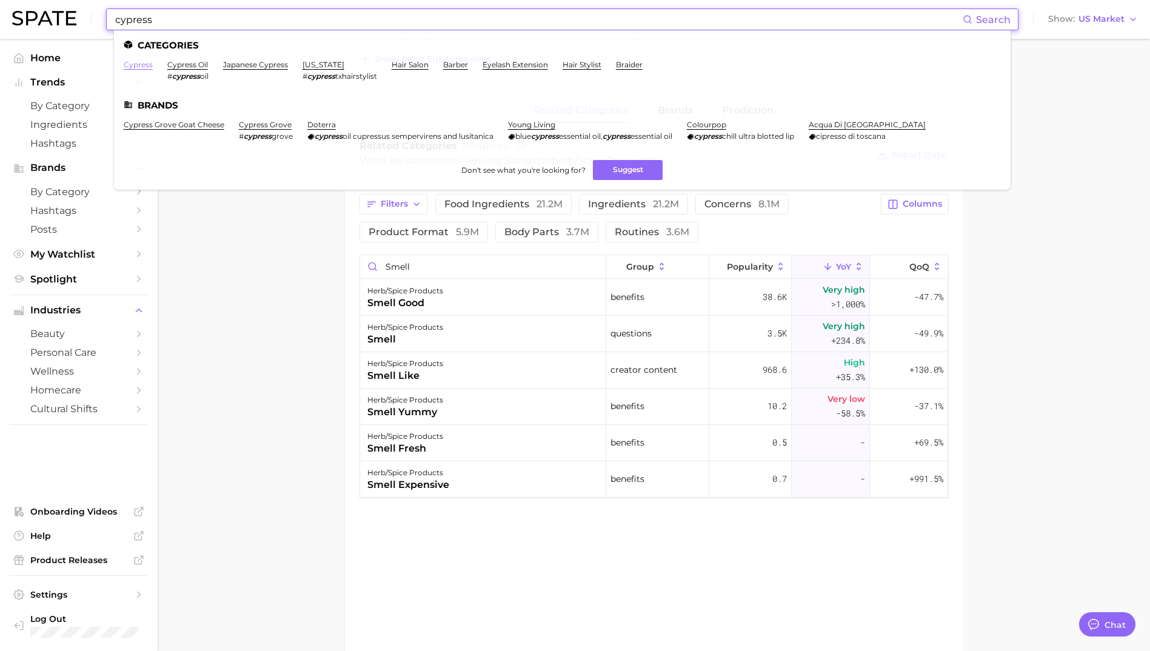
type input "cypress"
click at [149, 63] on link "cypress" at bounding box center [138, 64] width 29 height 9
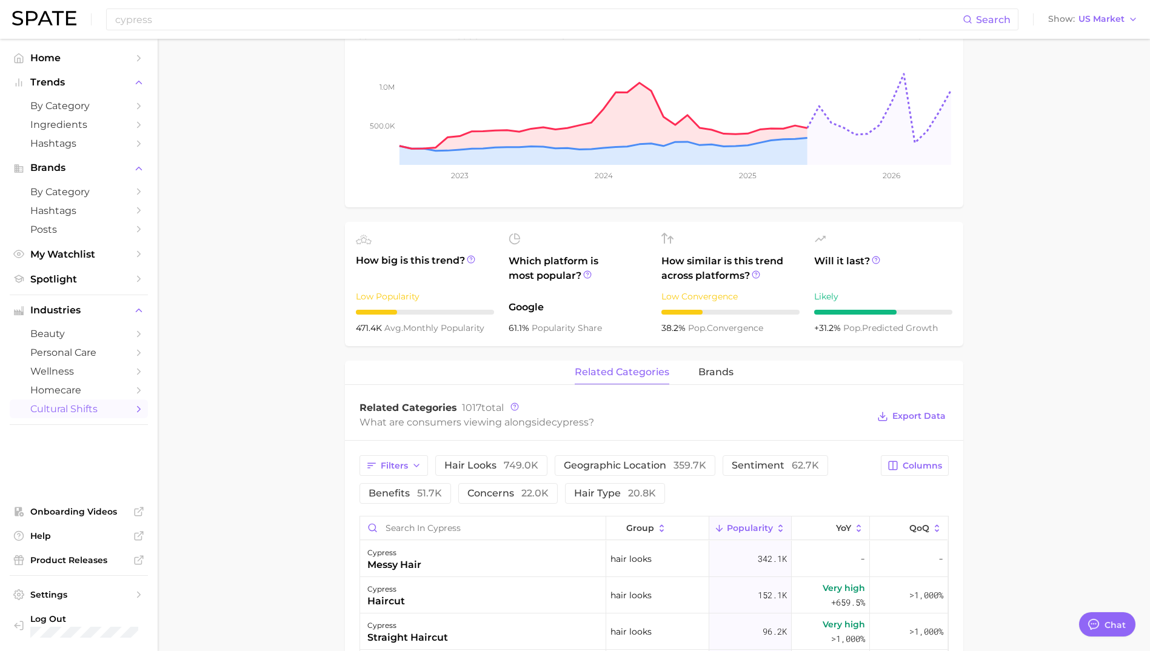
scroll to position [424, 0]
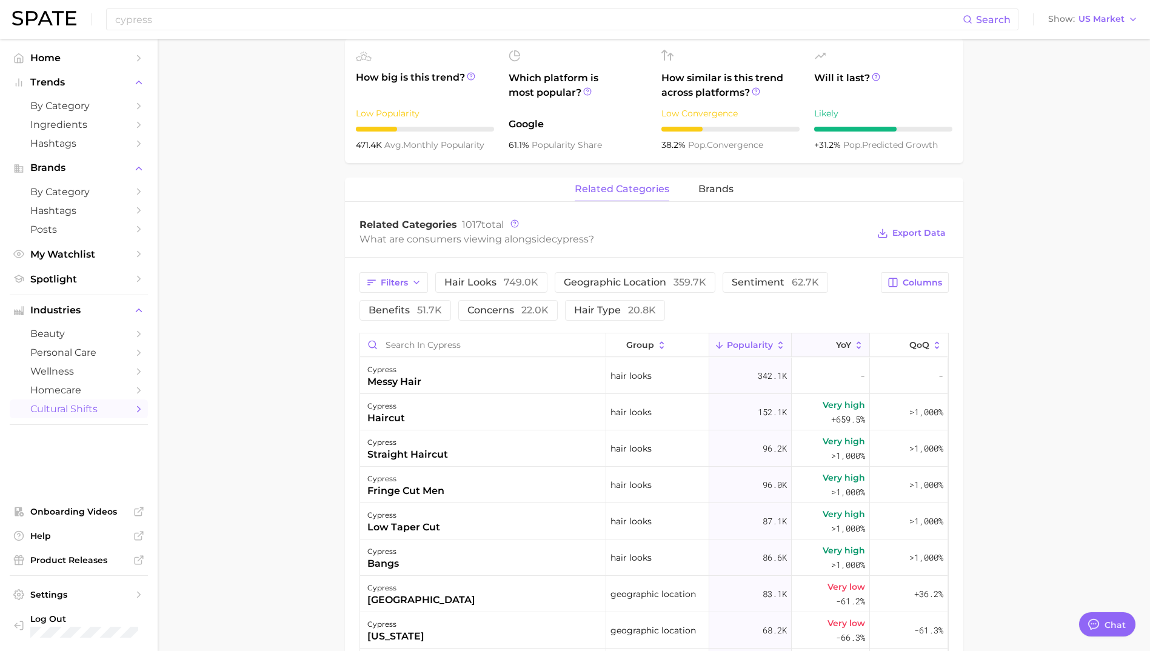
click at [835, 350] on button "YoY" at bounding box center [831, 345] width 78 height 24
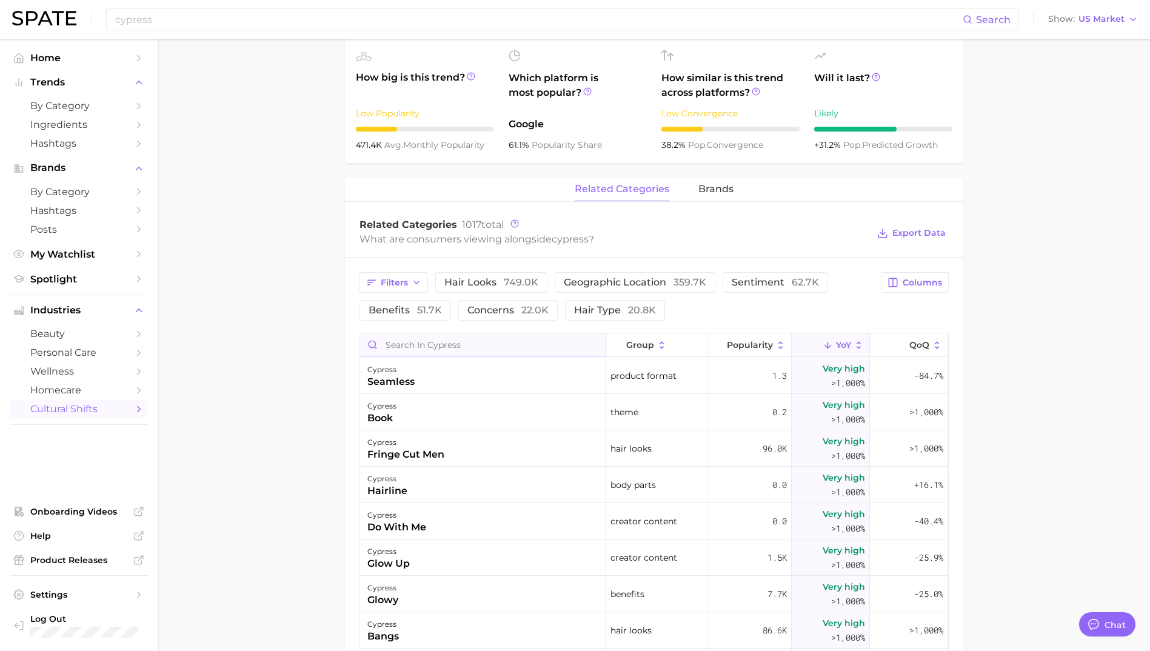
click at [469, 341] on input "Search in cypress" at bounding box center [483, 344] width 246 height 23
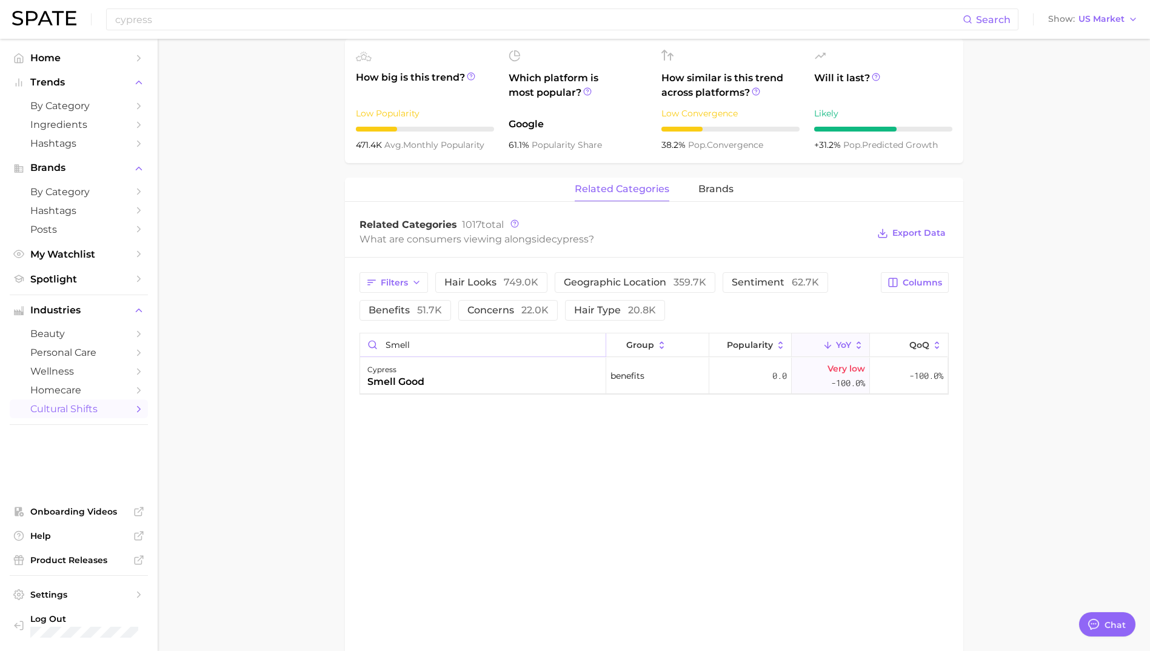
drag, startPoint x: 433, startPoint y: 344, endPoint x: 321, endPoint y: 330, distance: 112.9
click at [335, 332] on main "1. sociodemographic insights 2. geographical location 3. [GEOGRAPHIC_DATA] 4. c…" at bounding box center [654, 212] width 992 height 1197
click at [396, 346] on input "scent" at bounding box center [483, 344] width 246 height 23
type input "f"
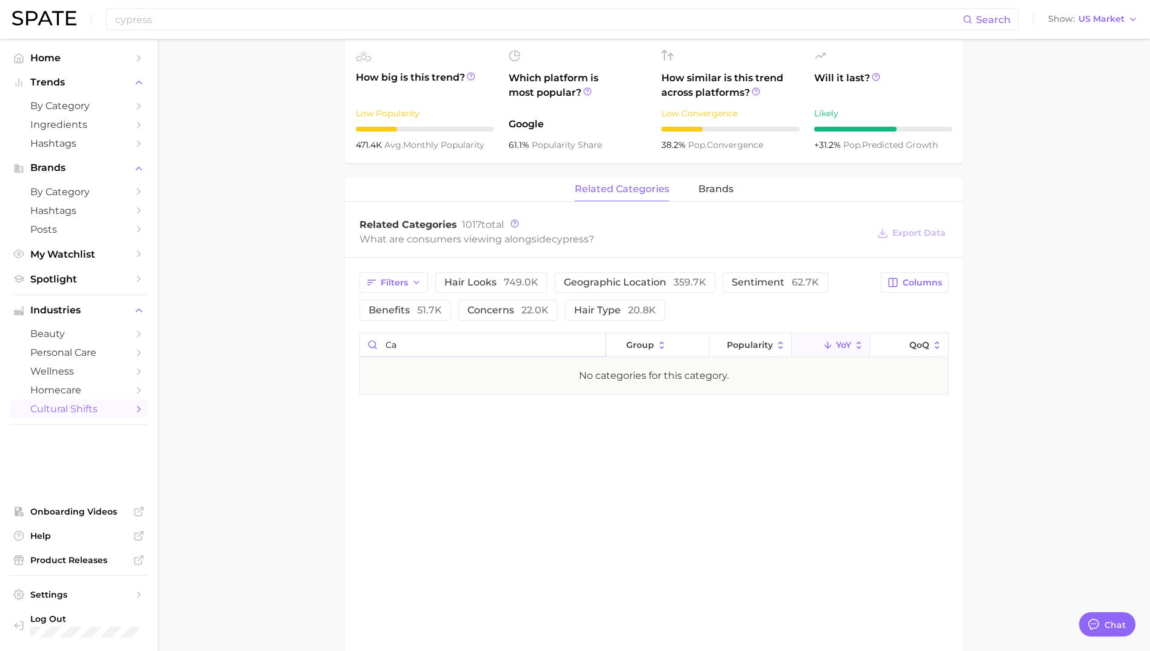
type input "c"
type input "p"
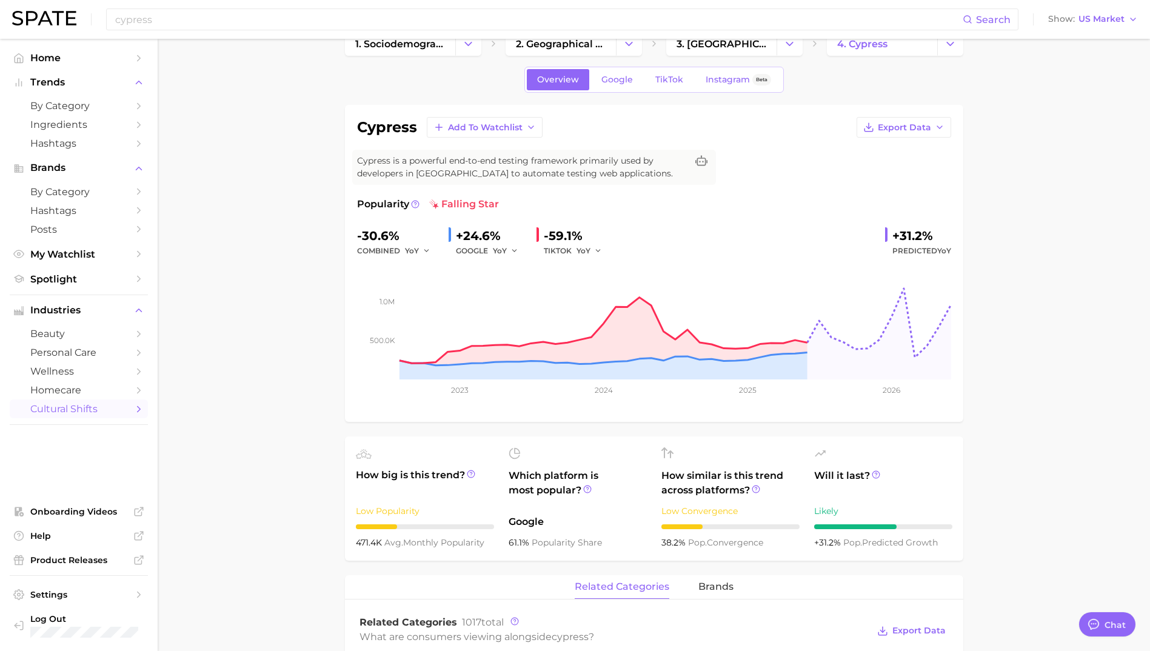
scroll to position [0, 0]
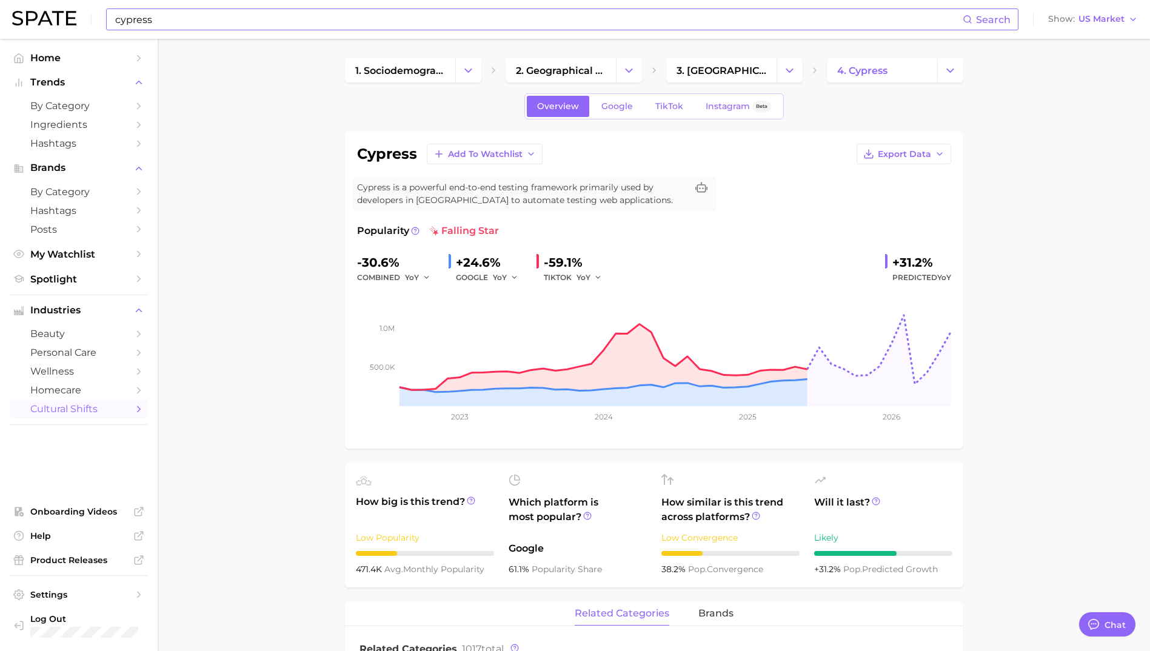
click at [149, 16] on input "cypress" at bounding box center [538, 19] width 849 height 21
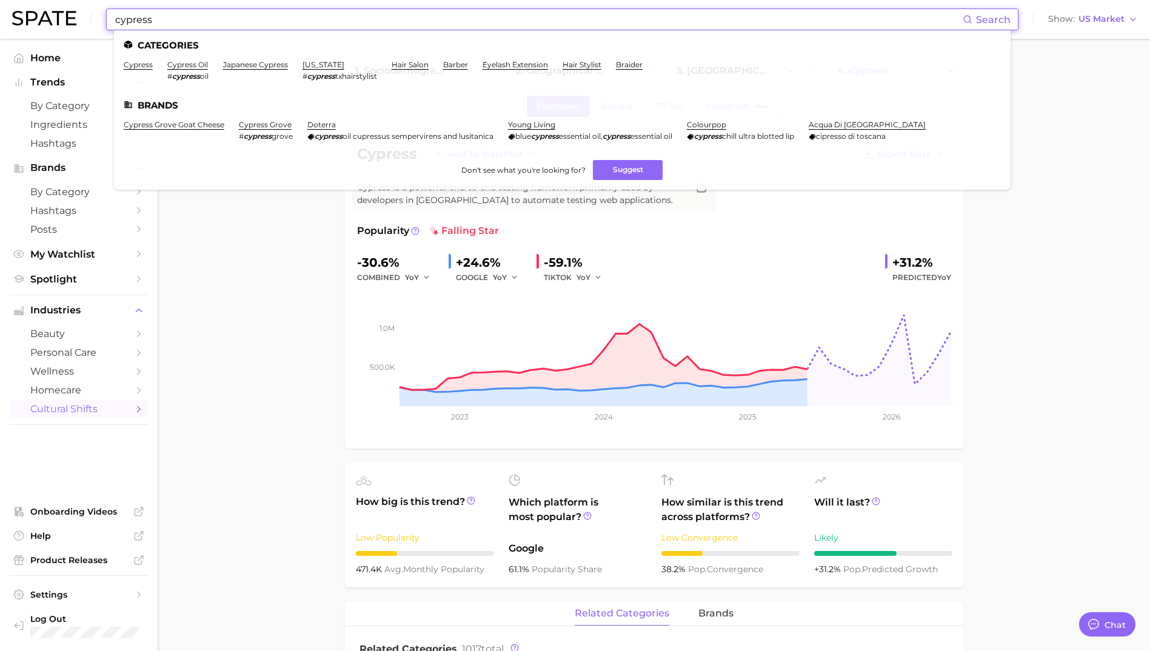
click at [149, 16] on input "cypress" at bounding box center [538, 19] width 849 height 21
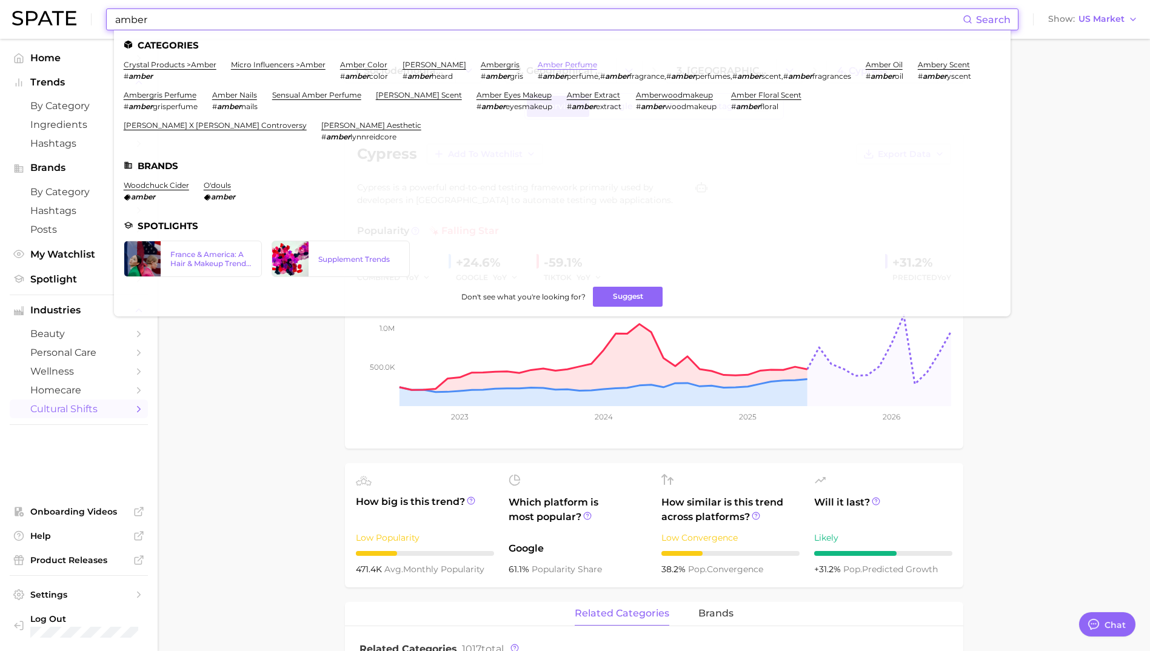
click at [568, 60] on link "amber perfume" at bounding box center [567, 64] width 59 height 9
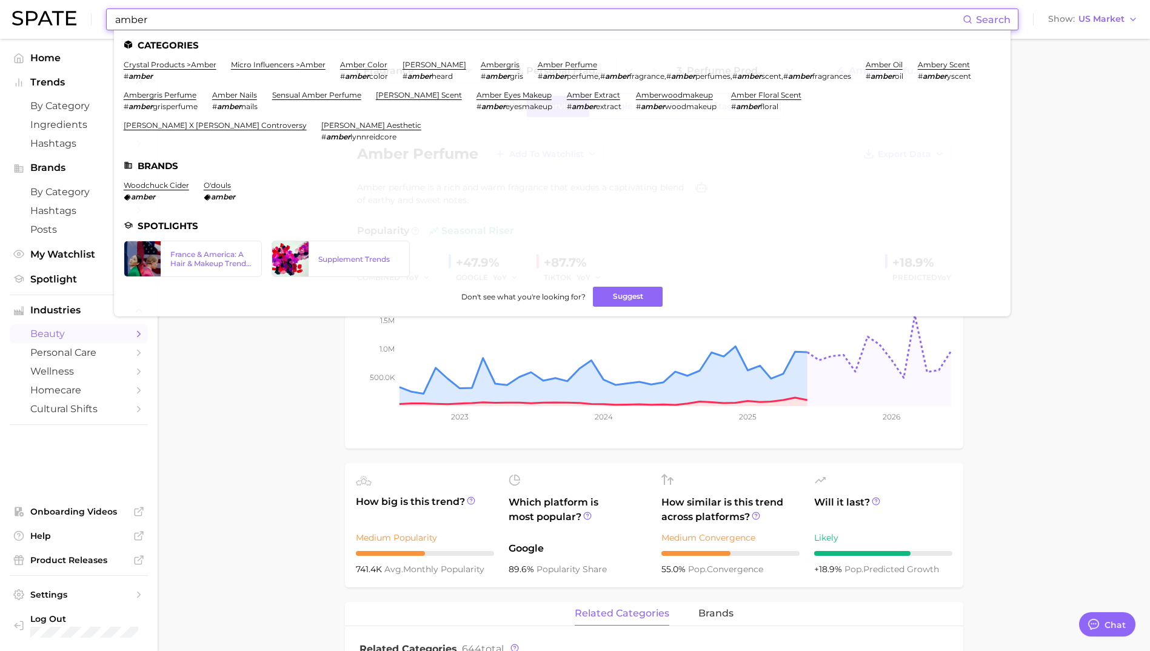
click at [149, 27] on input "amber" at bounding box center [538, 19] width 849 height 21
type input "u"
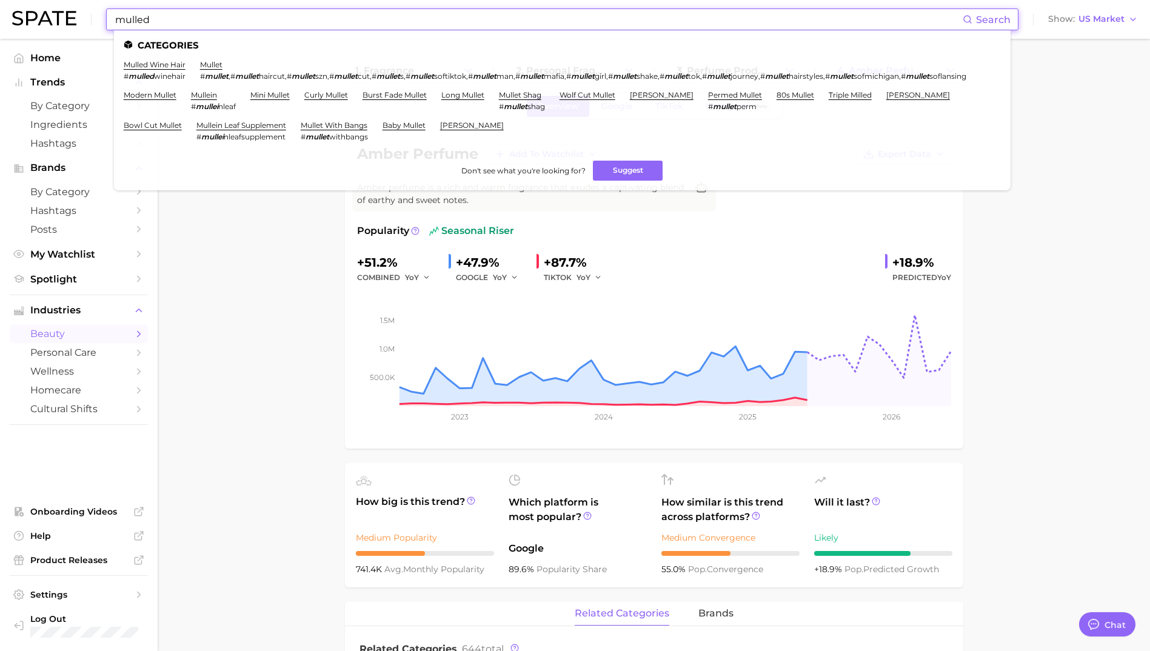
click at [136, 22] on input "mulled" at bounding box center [538, 19] width 849 height 21
click at [136, 24] on input "mulled" at bounding box center [538, 19] width 849 height 21
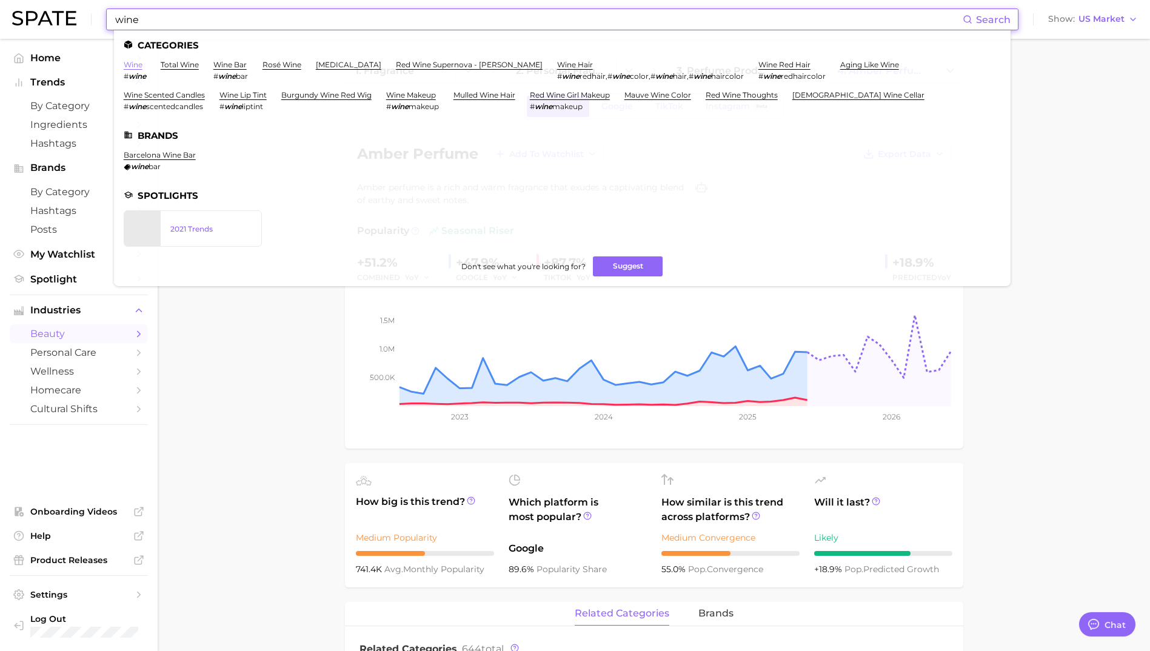
type input "wine"
click at [138, 64] on link "wine" at bounding box center [133, 64] width 19 height 9
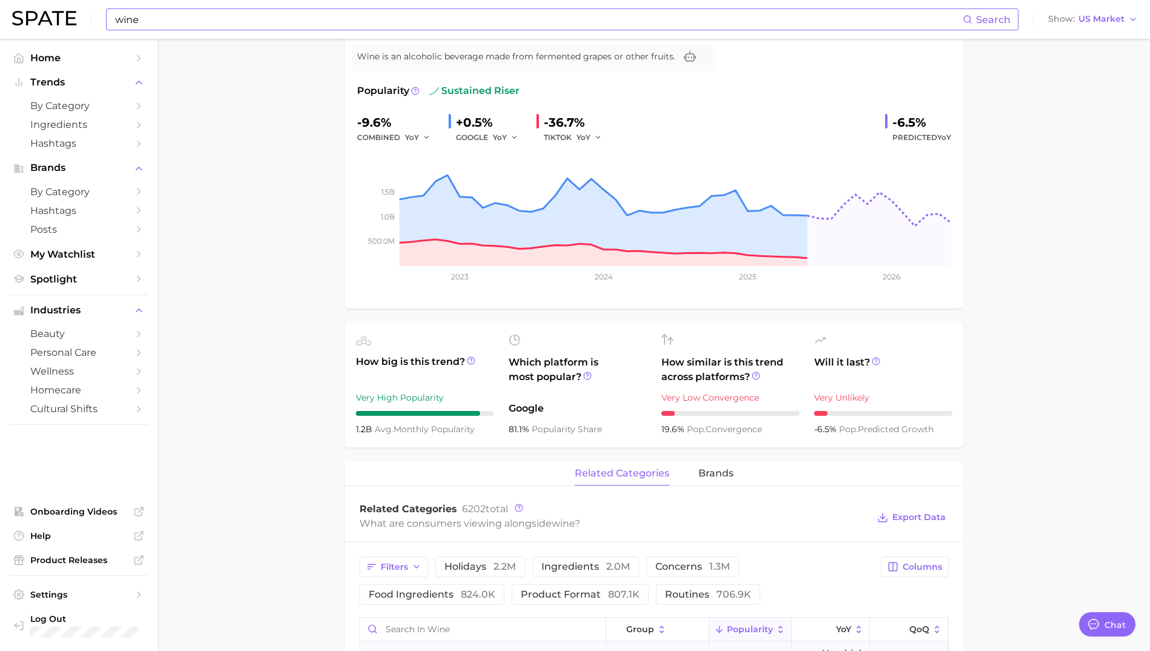
scroll to position [303, 0]
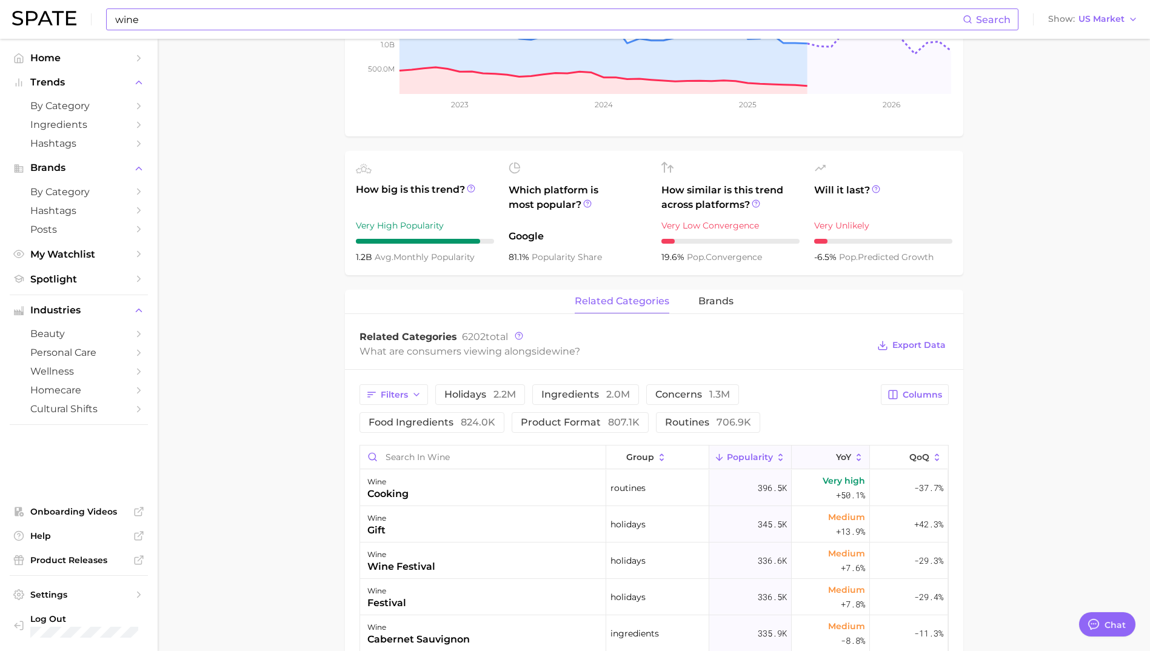
click at [813, 461] on button "YoY" at bounding box center [831, 458] width 78 height 24
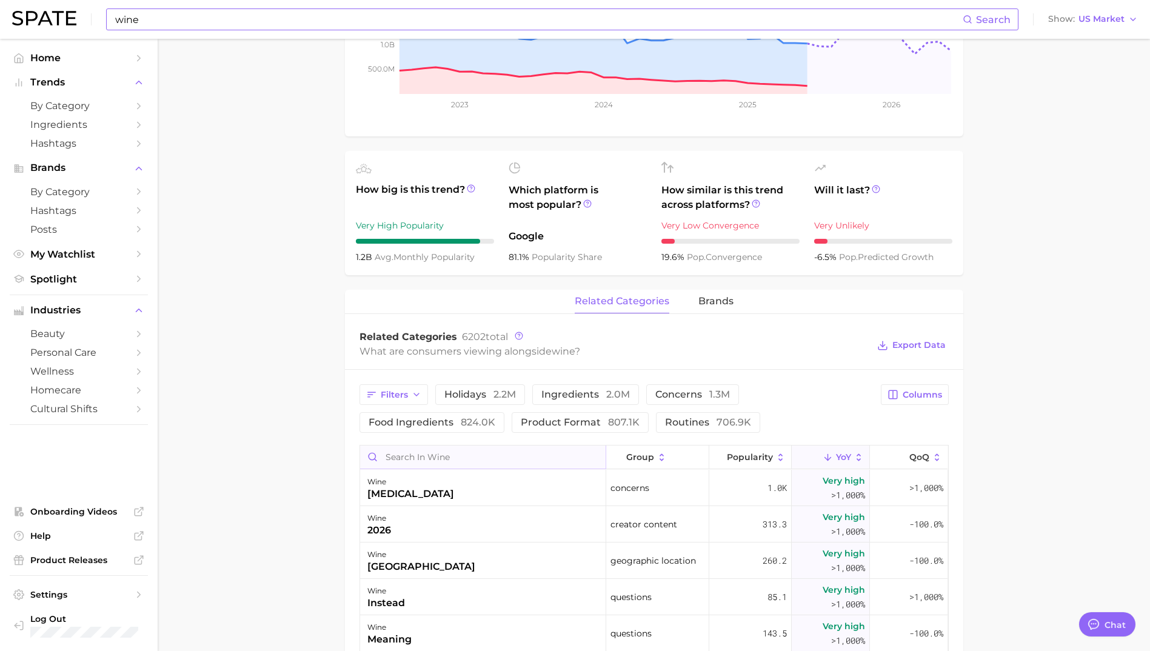
click at [469, 453] on input "Search in wine" at bounding box center [483, 457] width 246 height 23
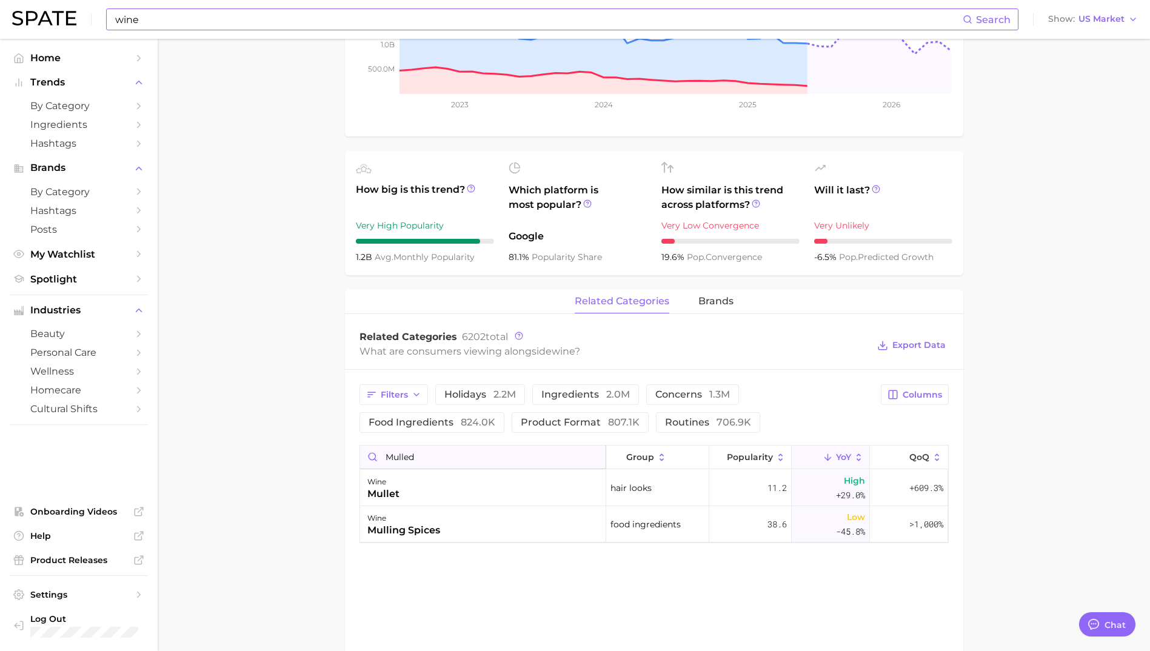
click at [395, 463] on input "mulled" at bounding box center [483, 457] width 246 height 23
click at [415, 454] on input "smell" at bounding box center [483, 457] width 246 height 23
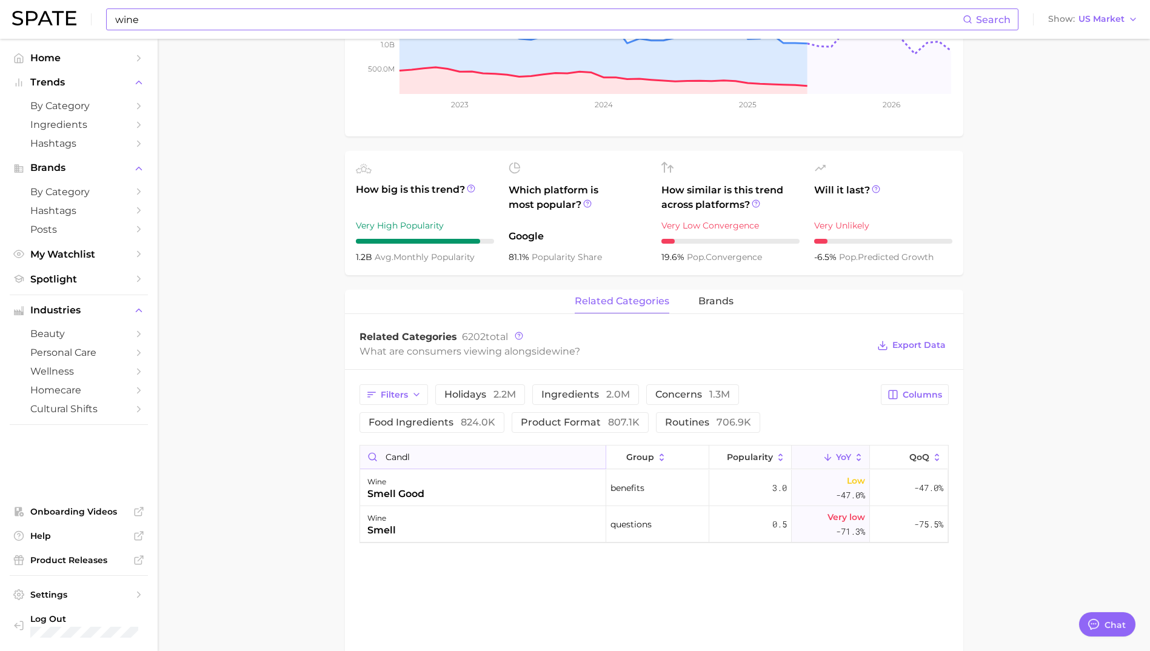
type input "candle"
click at [398, 464] on input "candle" at bounding box center [483, 457] width 246 height 23
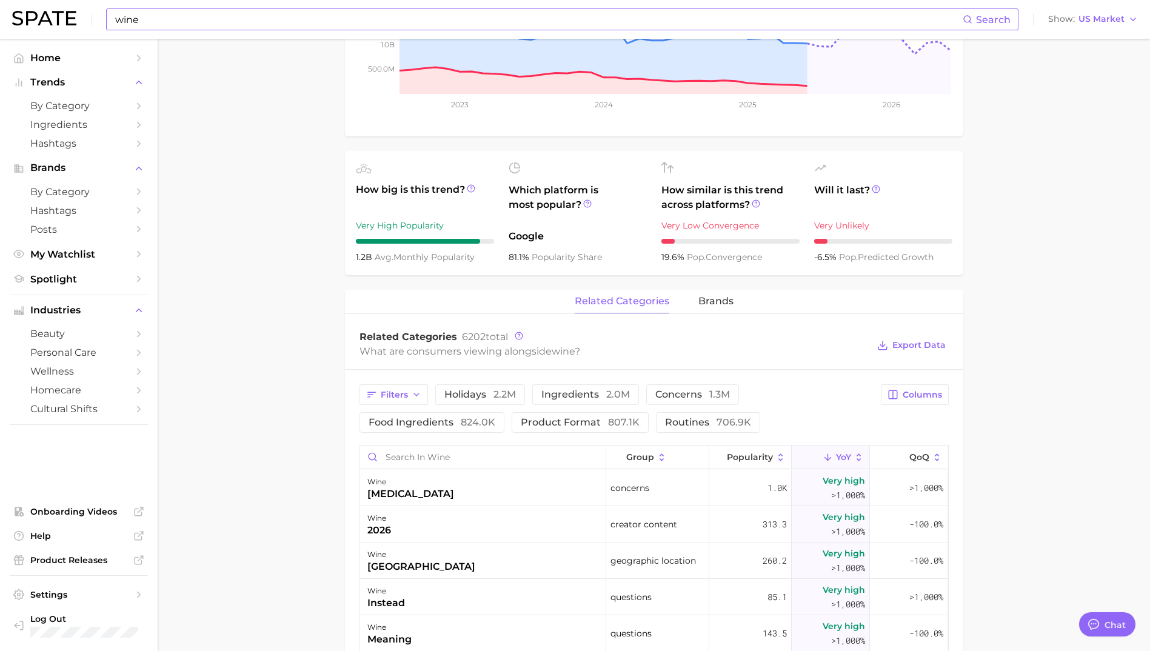
click at [812, 456] on button "YoY" at bounding box center [831, 458] width 78 height 24
click at [163, 7] on div "wine Search Show US Market" at bounding box center [575, 19] width 1126 height 39
click at [165, 11] on input "wine" at bounding box center [538, 19] width 849 height 21
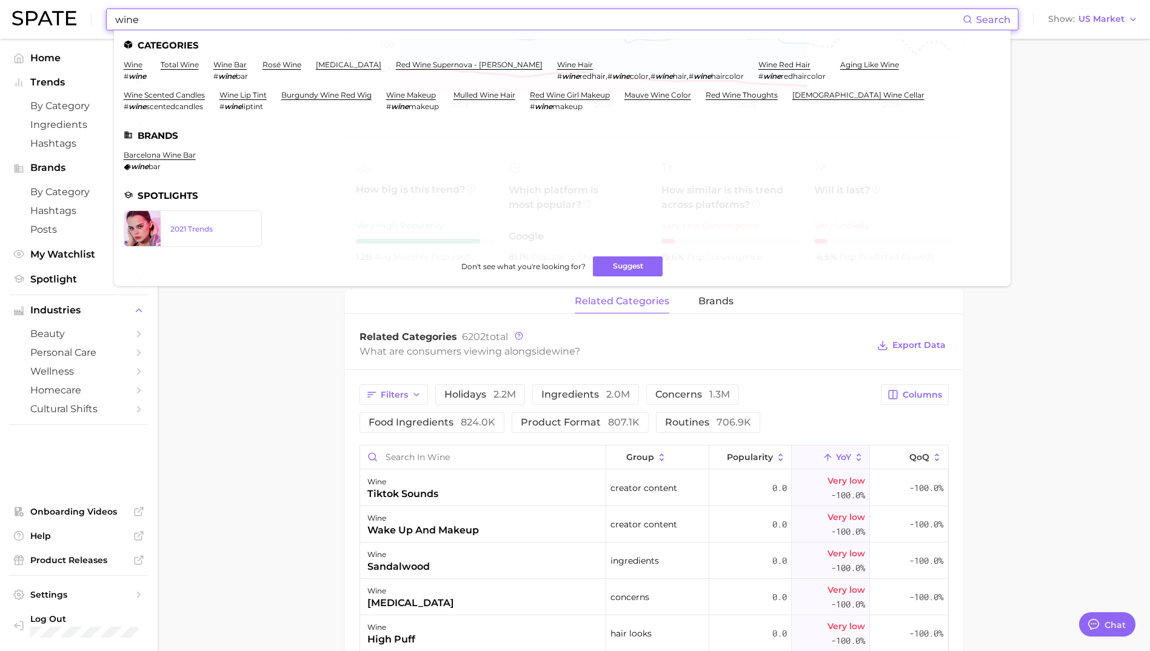
click at [165, 11] on input "wine" at bounding box center [538, 19] width 849 height 21
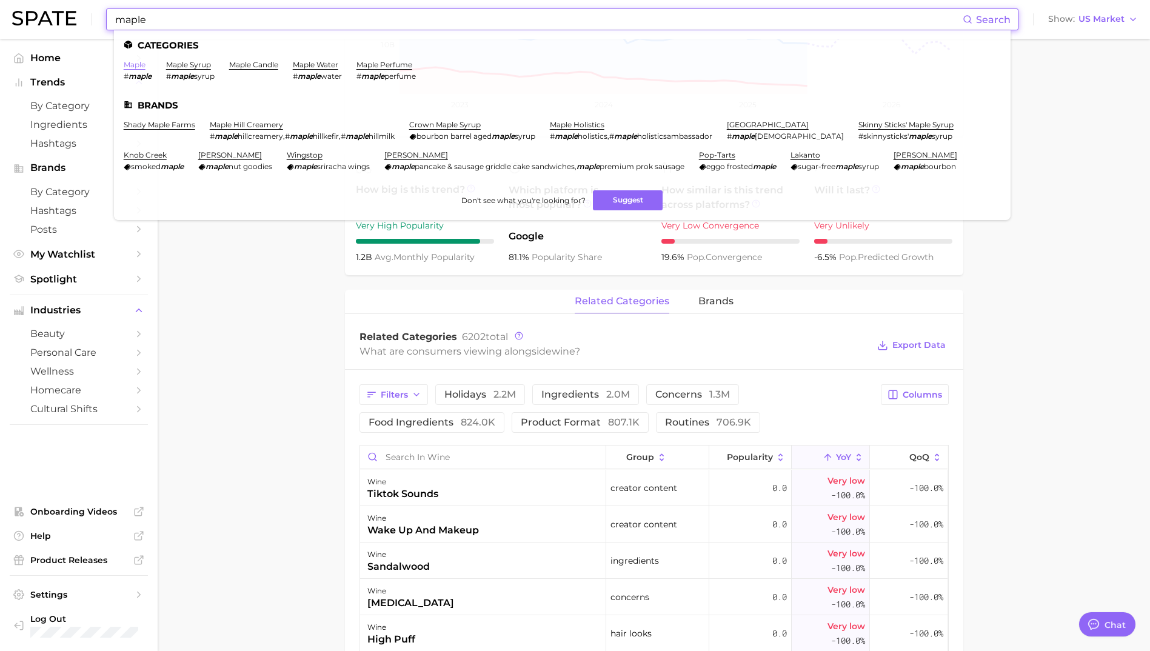
type input "maple"
click at [132, 62] on link "maple" at bounding box center [135, 64] width 22 height 9
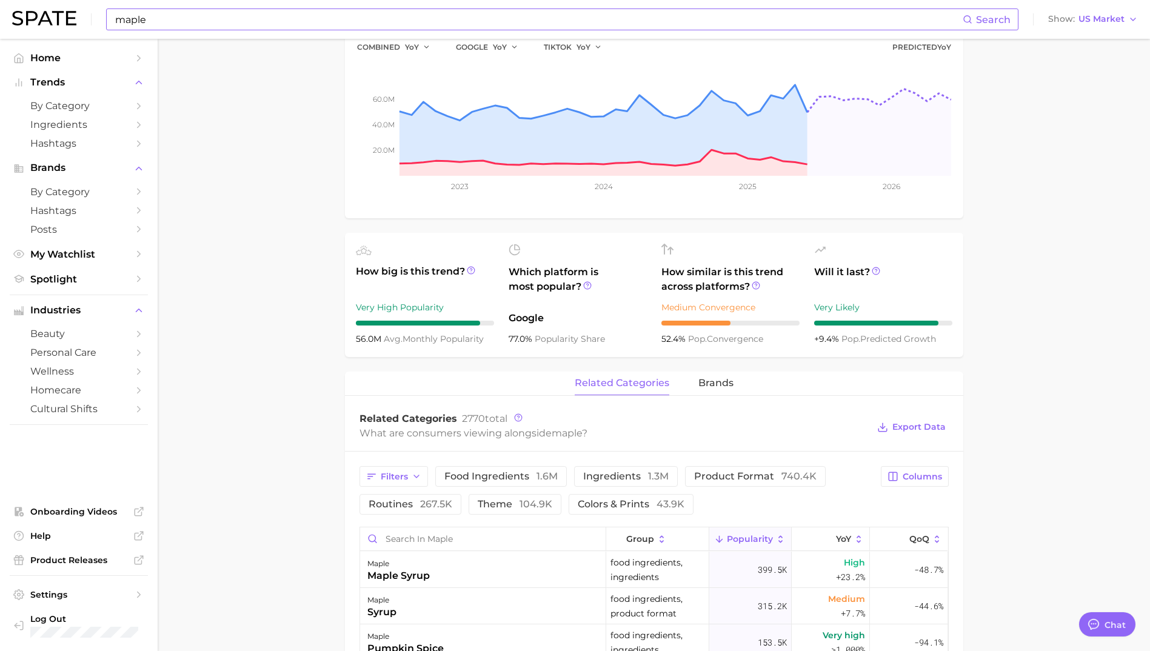
scroll to position [303, 0]
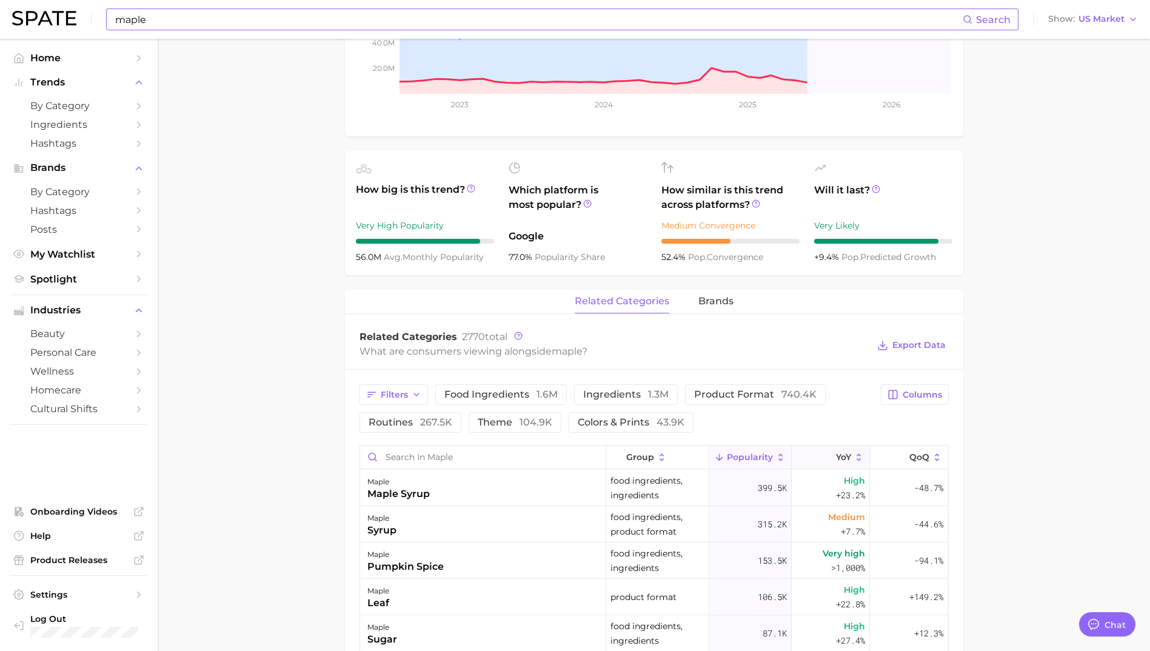
click at [821, 464] on button "YoY" at bounding box center [831, 458] width 78 height 24
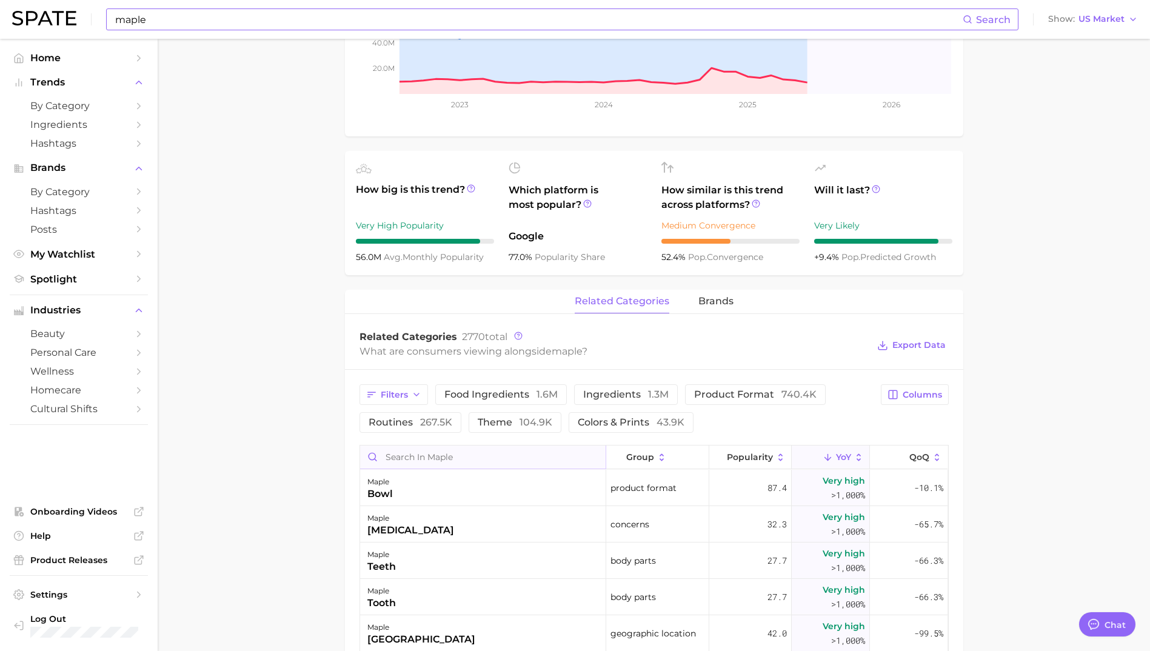
click at [420, 453] on input "Search in maple" at bounding box center [483, 457] width 246 height 23
type input "scent"
click at [138, 25] on input "maple" at bounding box center [538, 19] width 849 height 21
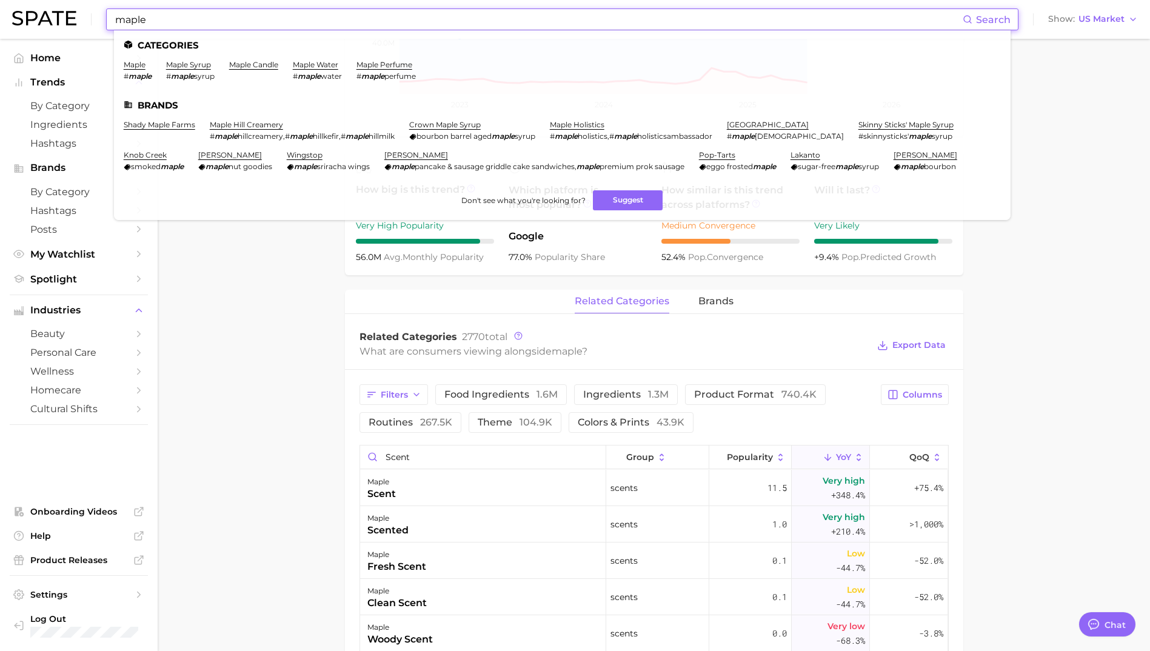
click at [138, 25] on input "maple" at bounding box center [538, 19] width 849 height 21
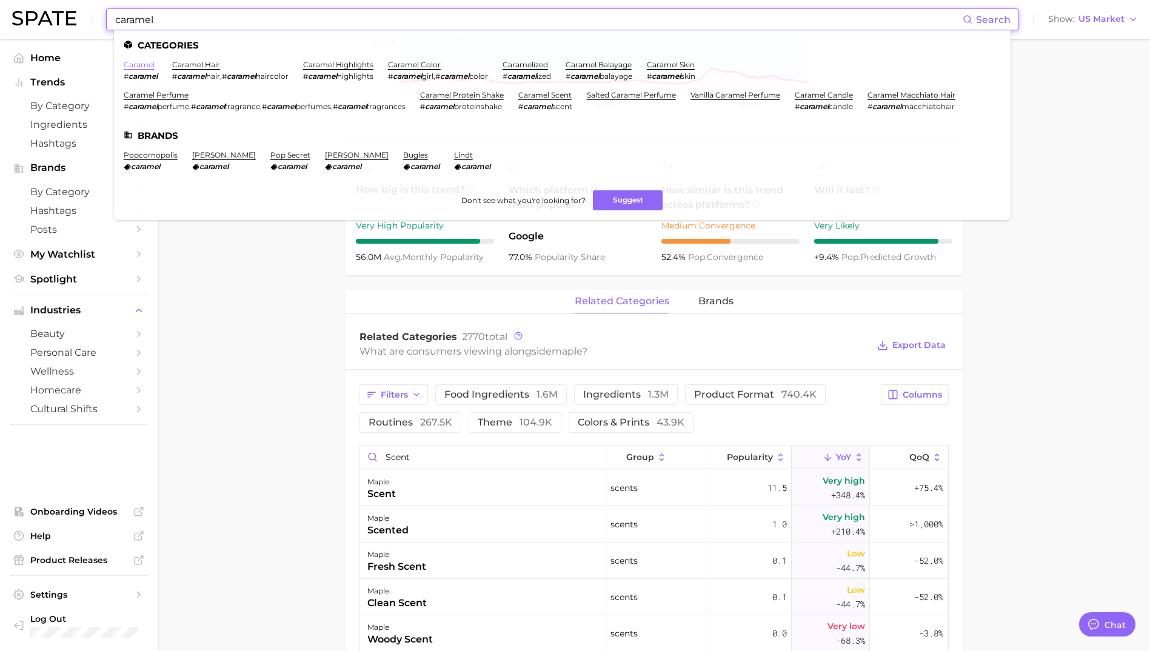
type input "caramel"
click at [140, 62] on link "caramel" at bounding box center [139, 64] width 31 height 9
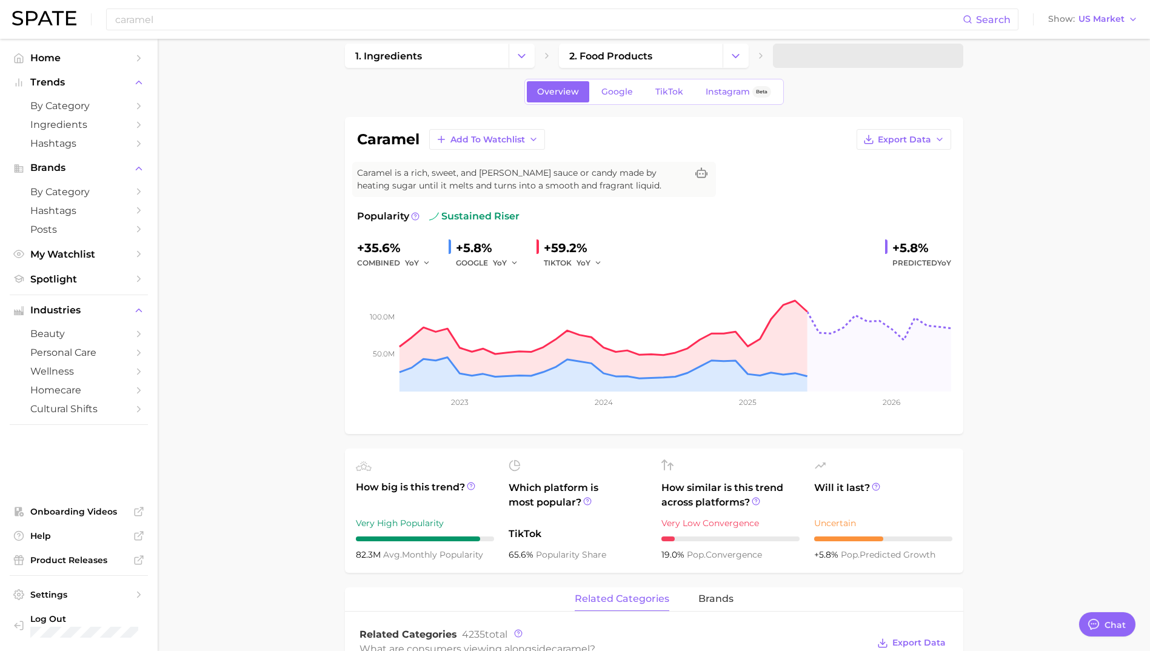
scroll to position [364, 0]
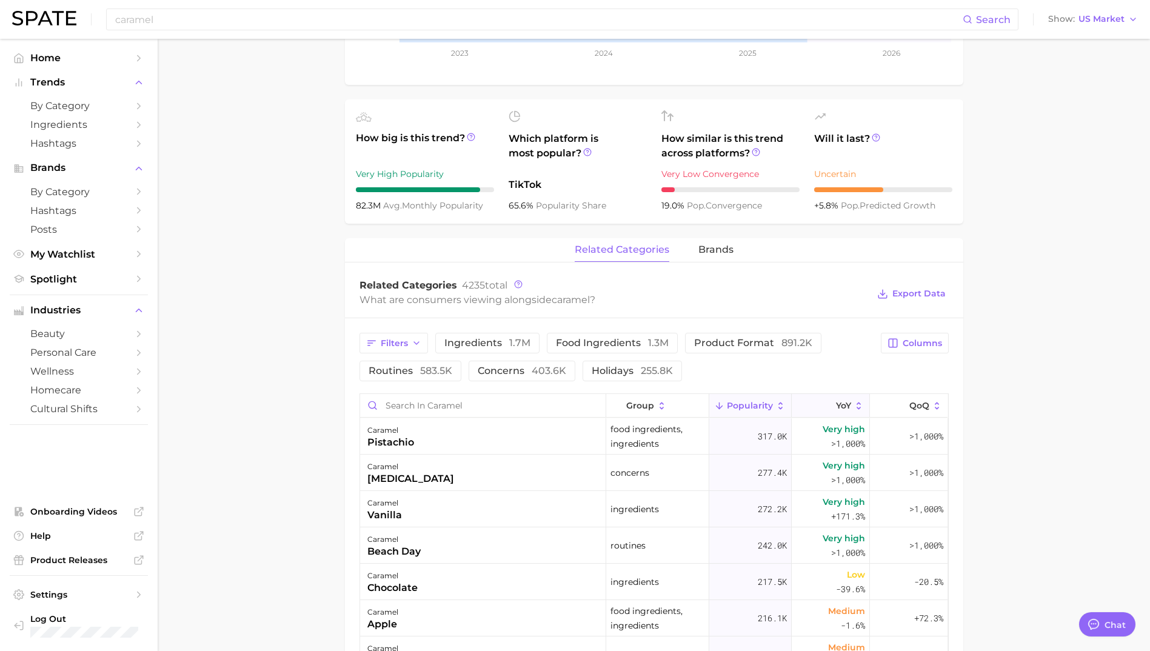
click at [836, 401] on span "YoY" at bounding box center [843, 406] width 15 height 10
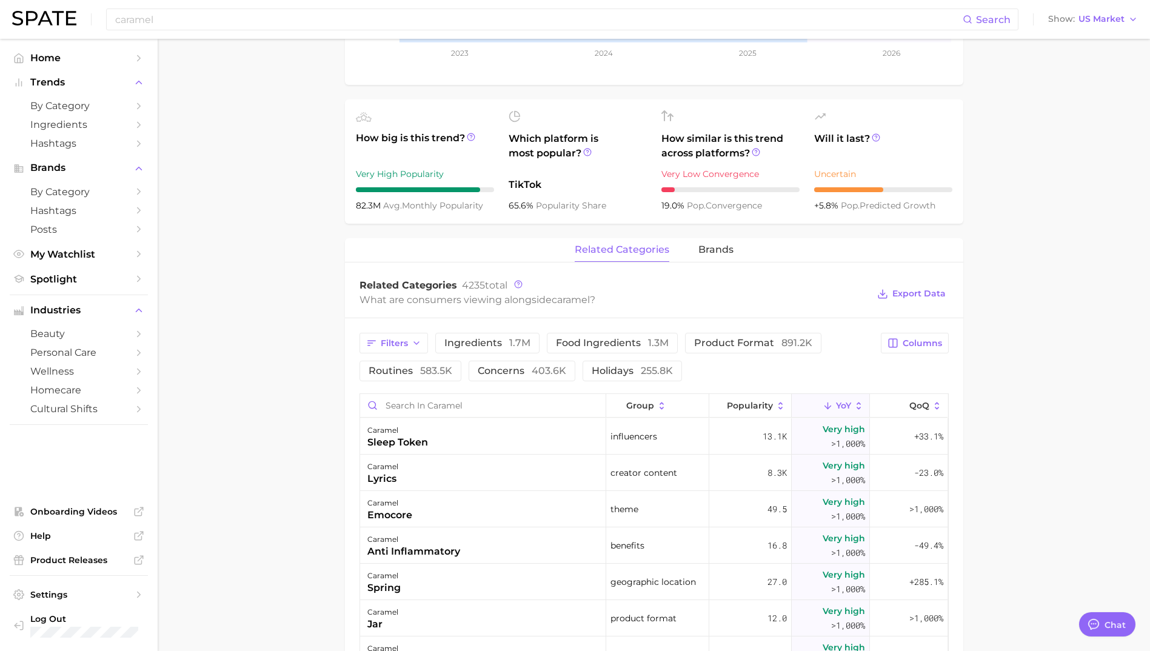
drag, startPoint x: 490, startPoint y: 394, endPoint x: 498, endPoint y: 395, distance: 7.9
click at [491, 394] on input "Search in caramel" at bounding box center [483, 405] width 246 height 23
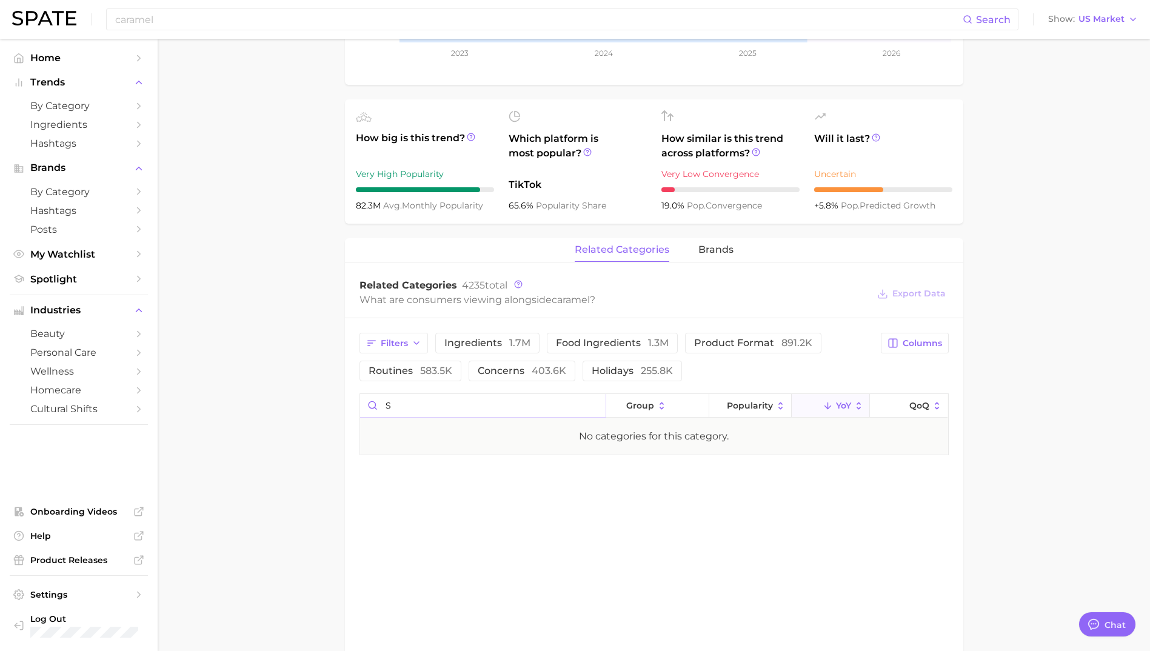
type input "s"
click at [230, 19] on input "caramel" at bounding box center [538, 19] width 849 height 21
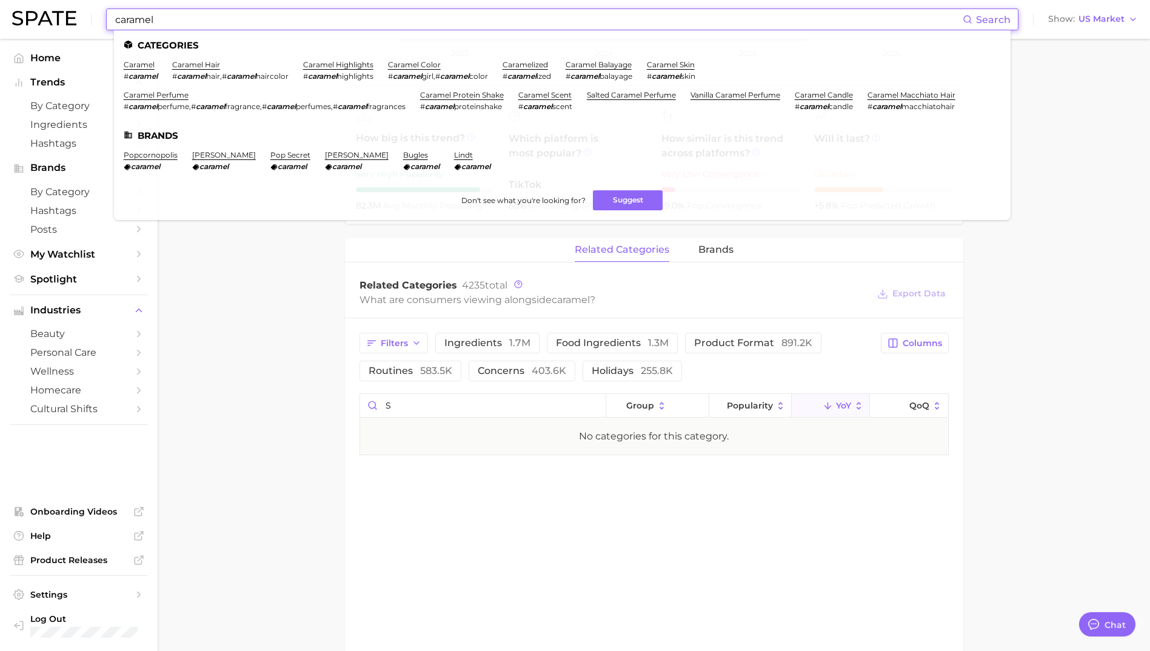
click at [230, 19] on input "caramel" at bounding box center [538, 19] width 849 height 21
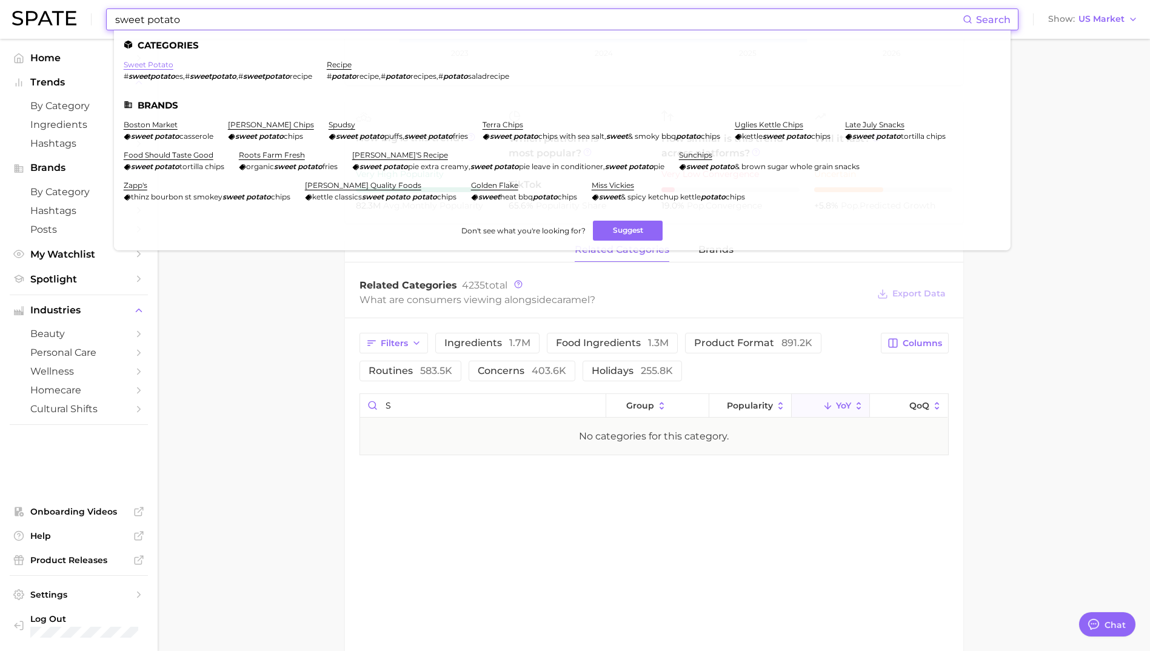
type input "sweet potato"
drag, startPoint x: 154, startPoint y: 68, endPoint x: 312, endPoint y: 93, distance: 159.6
click at [154, 68] on link "sweet potato" at bounding box center [149, 64] width 50 height 9
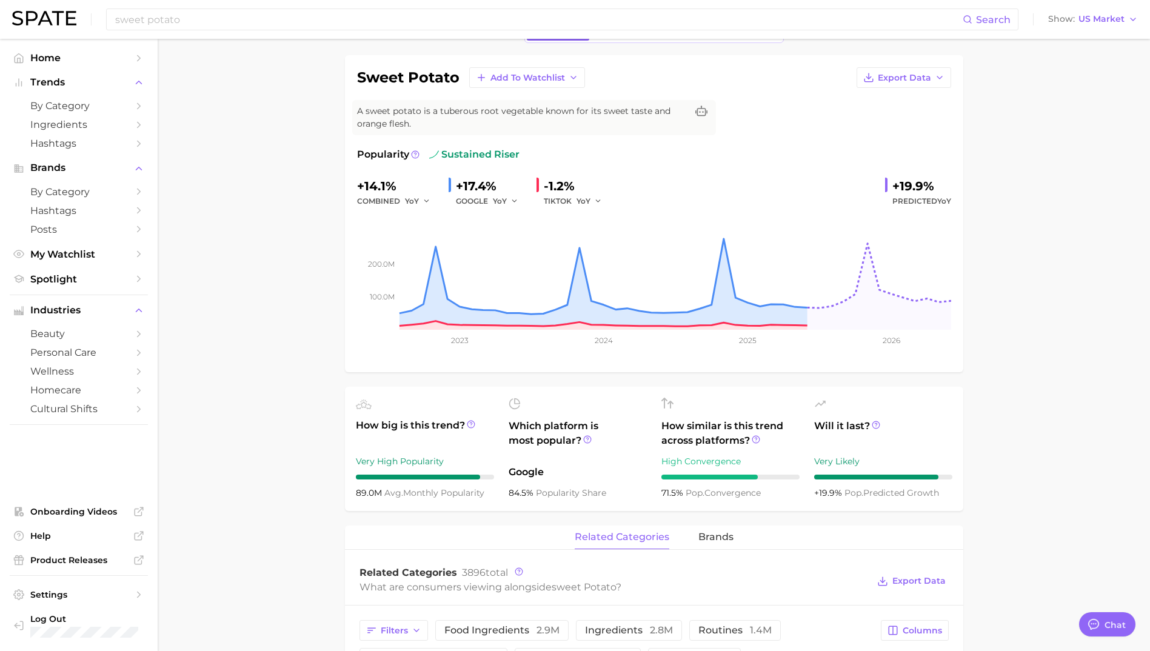
scroll to position [242, 0]
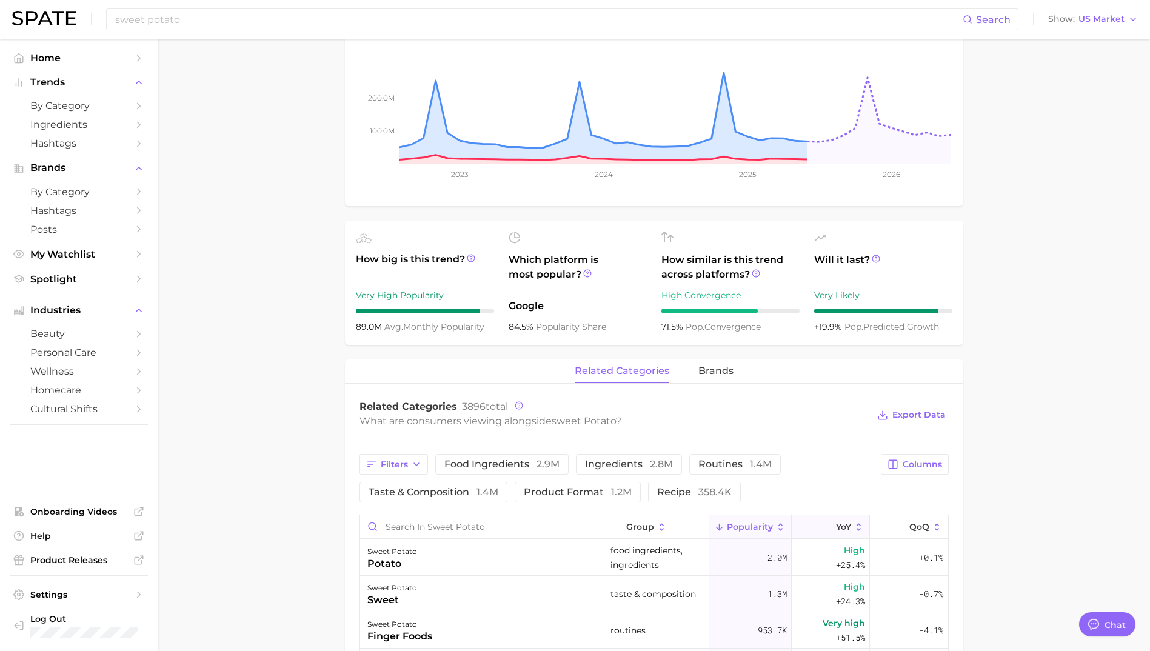
click at [821, 537] on button "YoY" at bounding box center [831, 527] width 78 height 24
click at [447, 523] on input "Search in sweet potato" at bounding box center [483, 526] width 246 height 23
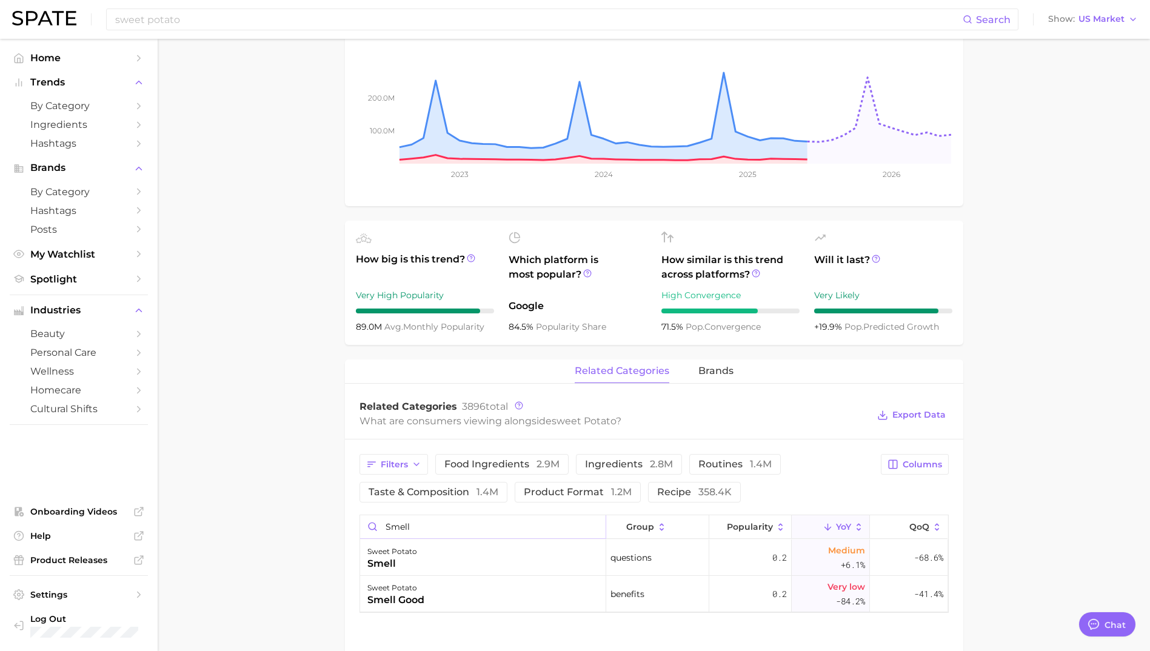
drag, startPoint x: 361, startPoint y: 528, endPoint x: 264, endPoint y: 515, distance: 98.5
click at [273, 516] on main "1. ingredients 2. vegetable products 3. sweet potato Overview Google TikTok Ins…" at bounding box center [654, 394] width 992 height 1197
type input "scent"
